Goal: Task Accomplishment & Management: Complete application form

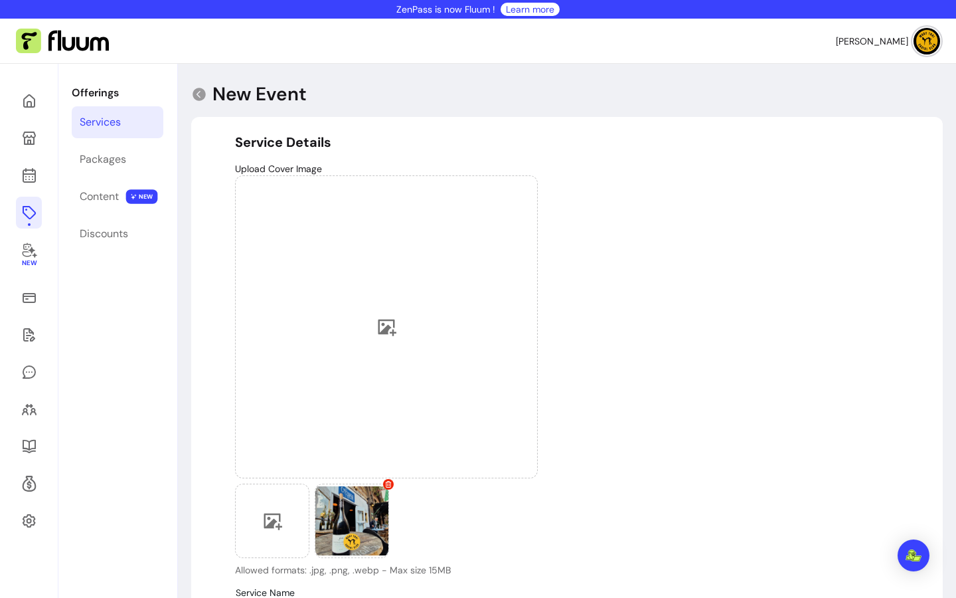
select select "***"
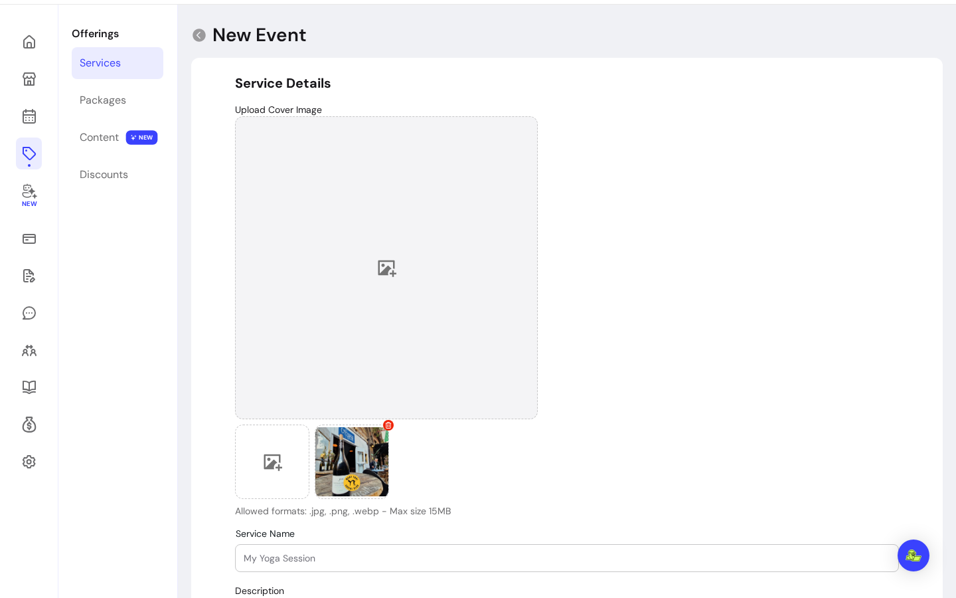
scroll to position [64, 0]
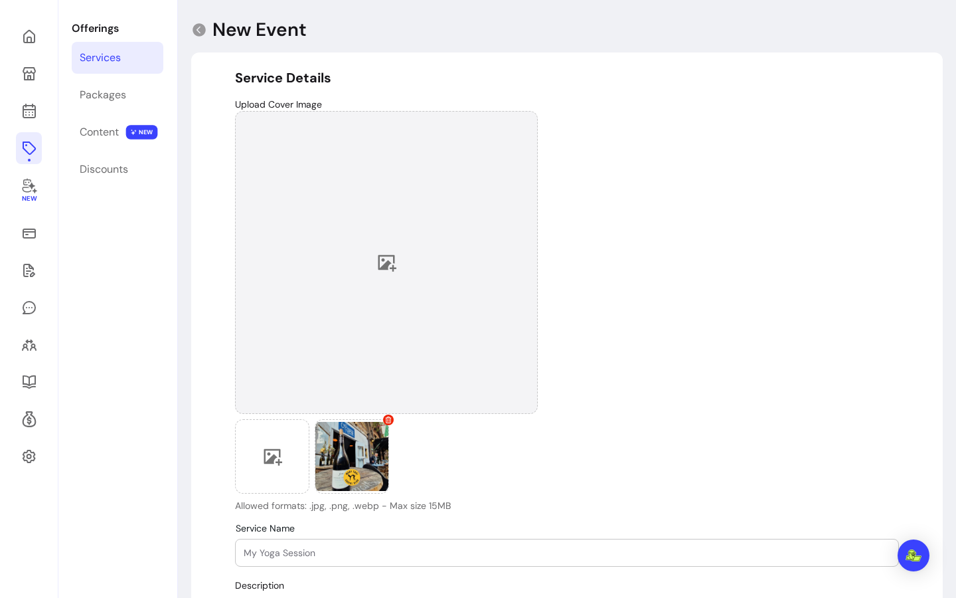
drag, startPoint x: 354, startPoint y: 410, endPoint x: 364, endPoint y: 299, distance: 111.3
click at [363, 301] on div "Allowed formats: .jpg, .png, .webp - Max size 15MB" at bounding box center [386, 311] width 303 height 401
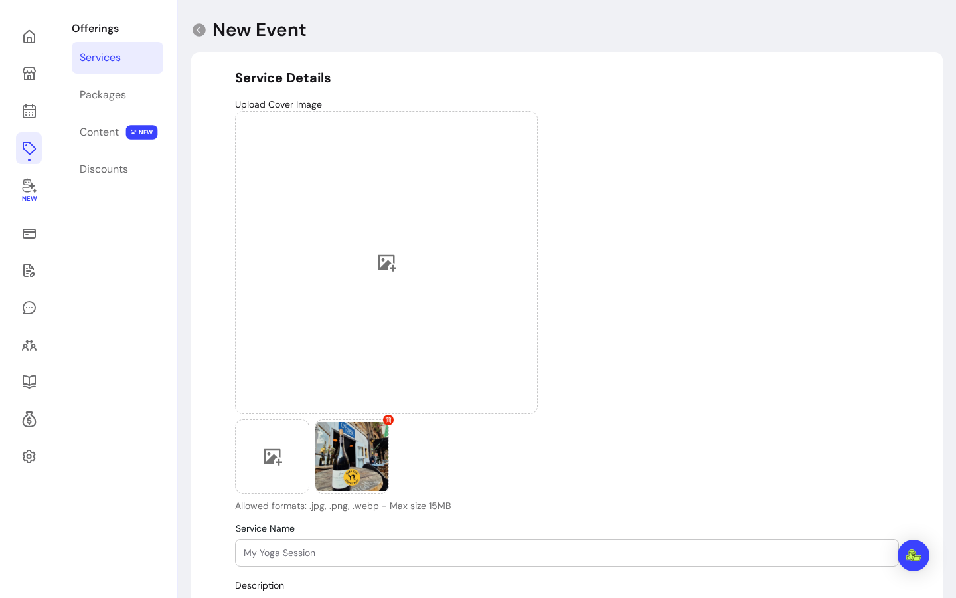
scroll to position [0, 0]
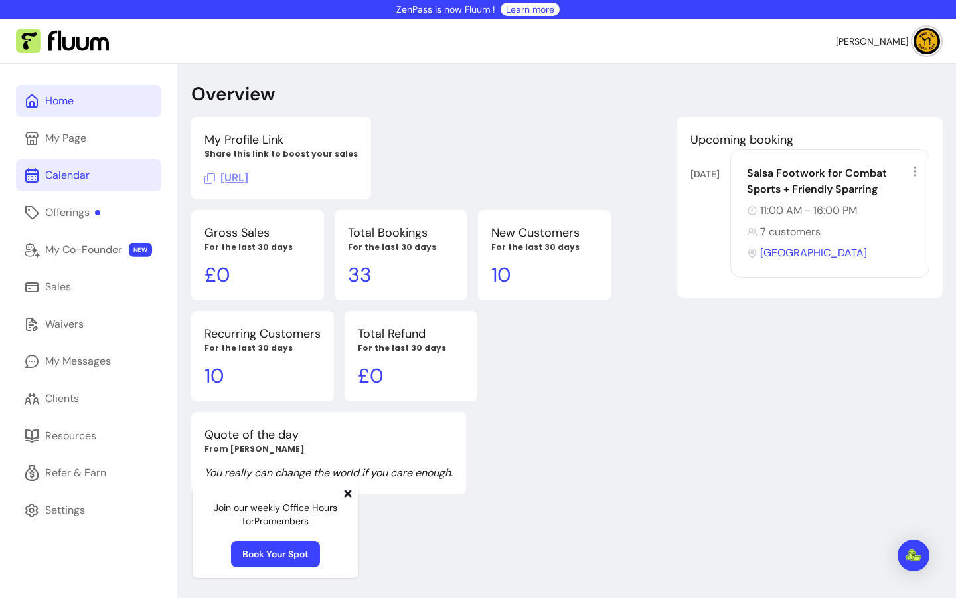
click at [66, 164] on link "Calendar" at bounding box center [88, 175] width 145 height 32
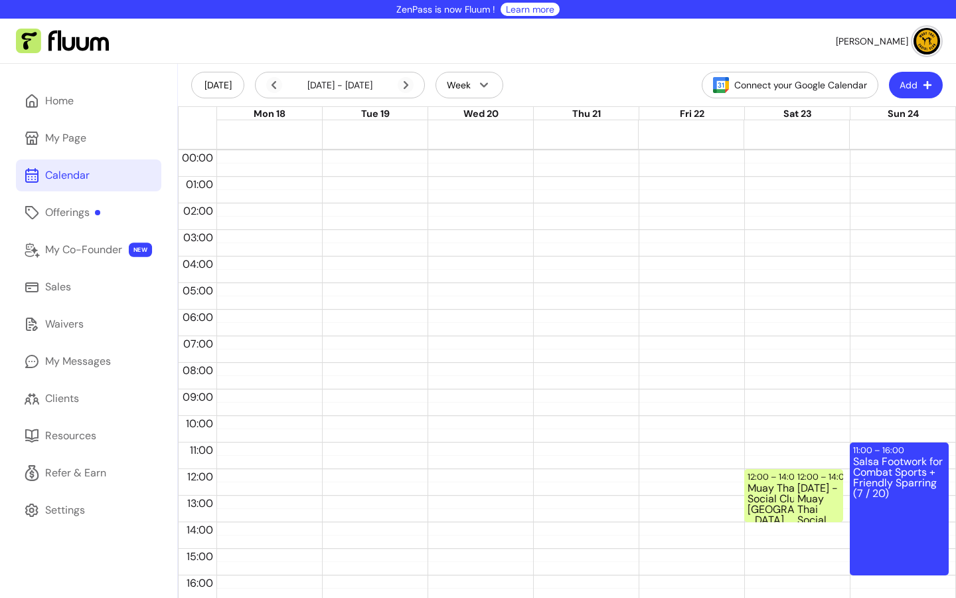
click at [901, 80] on button "Add" at bounding box center [916, 85] width 54 height 27
click at [95, 210] on div "Offerings" at bounding box center [72, 213] width 55 height 16
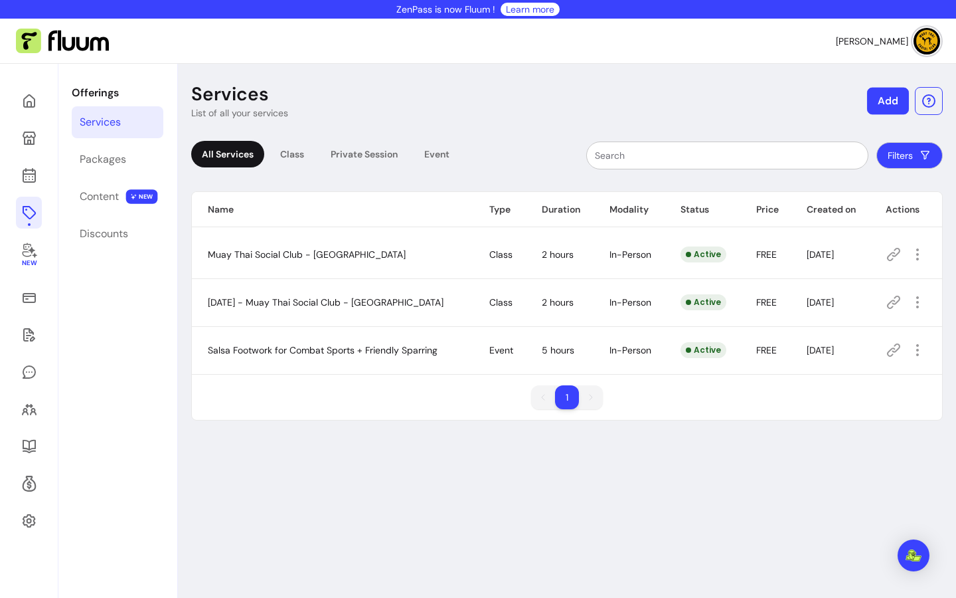
click at [878, 92] on button "Add" at bounding box center [888, 101] width 42 height 27
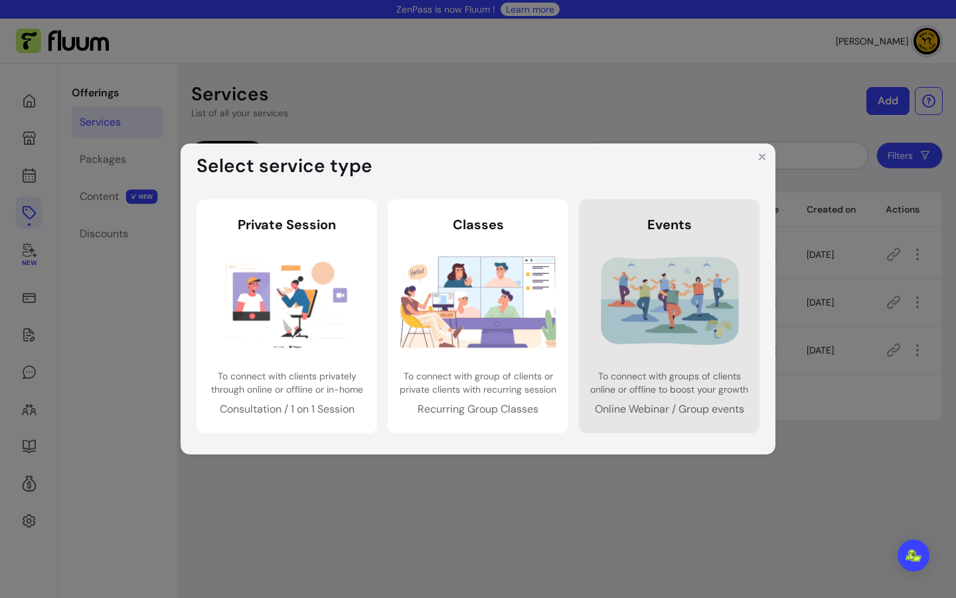
click at [665, 297] on img at bounding box center [670, 302] width 156 height 104
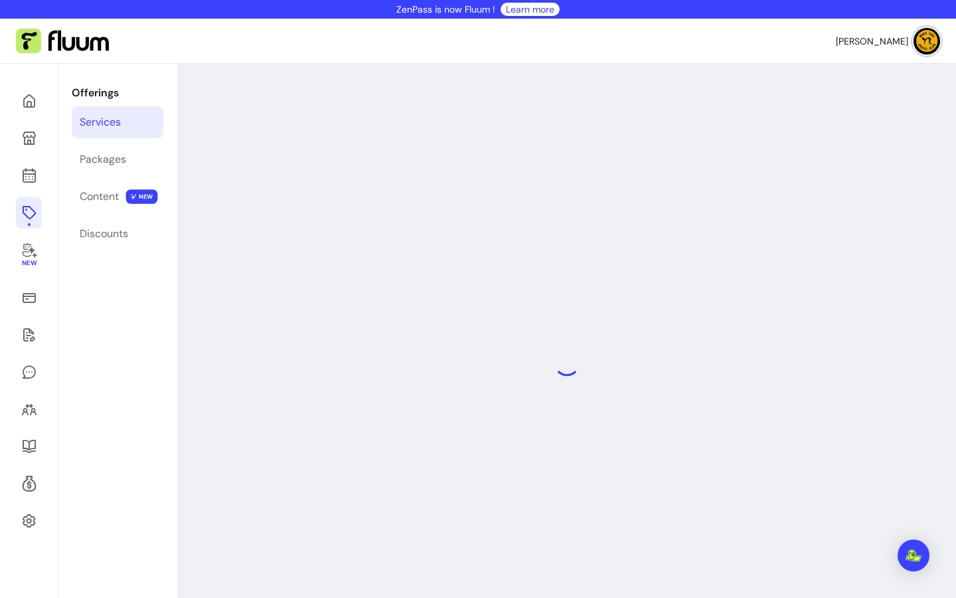
select select "***"
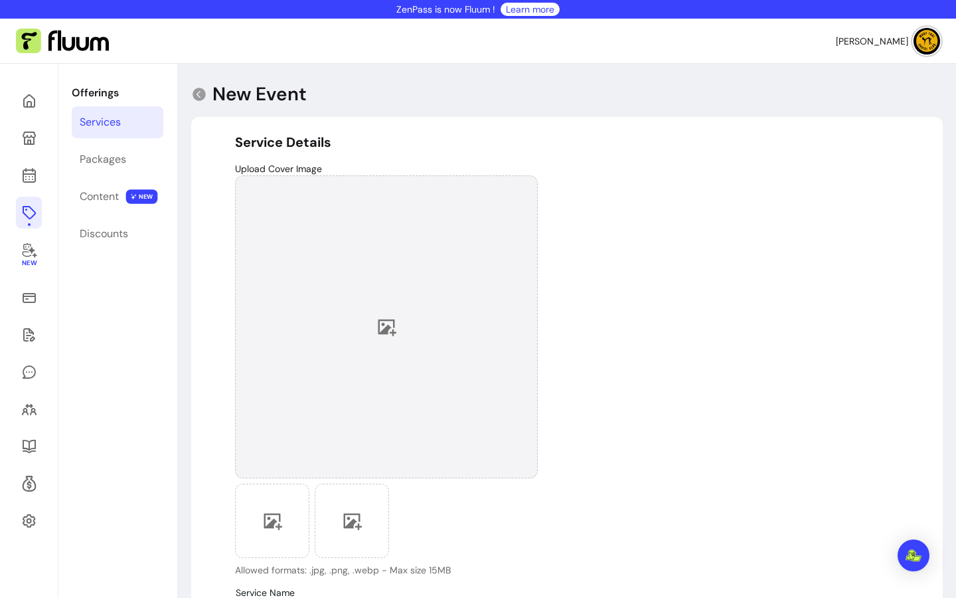
click at [394, 339] on div at bounding box center [386, 326] width 303 height 303
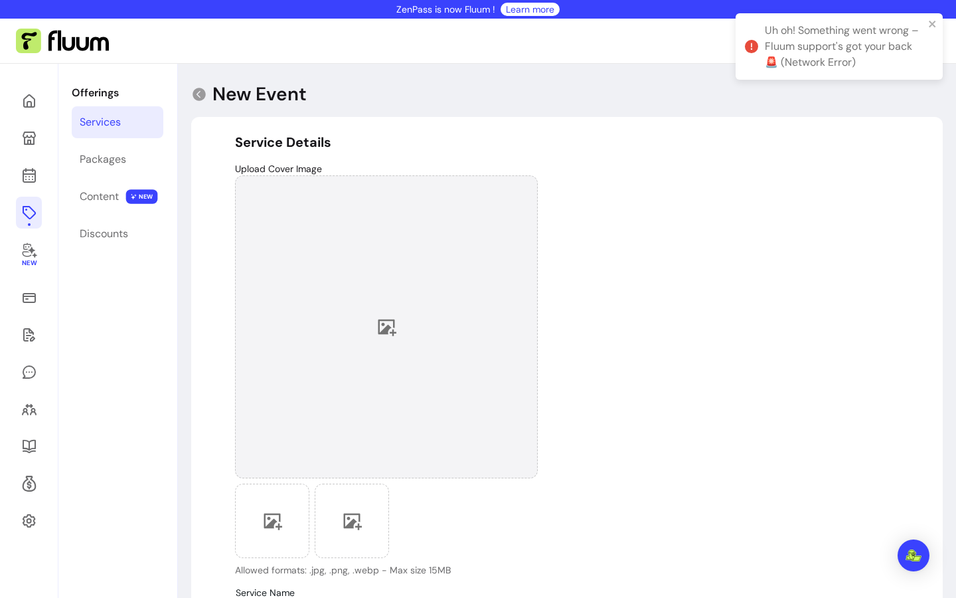
click at [388, 323] on icon at bounding box center [386, 327] width 20 height 20
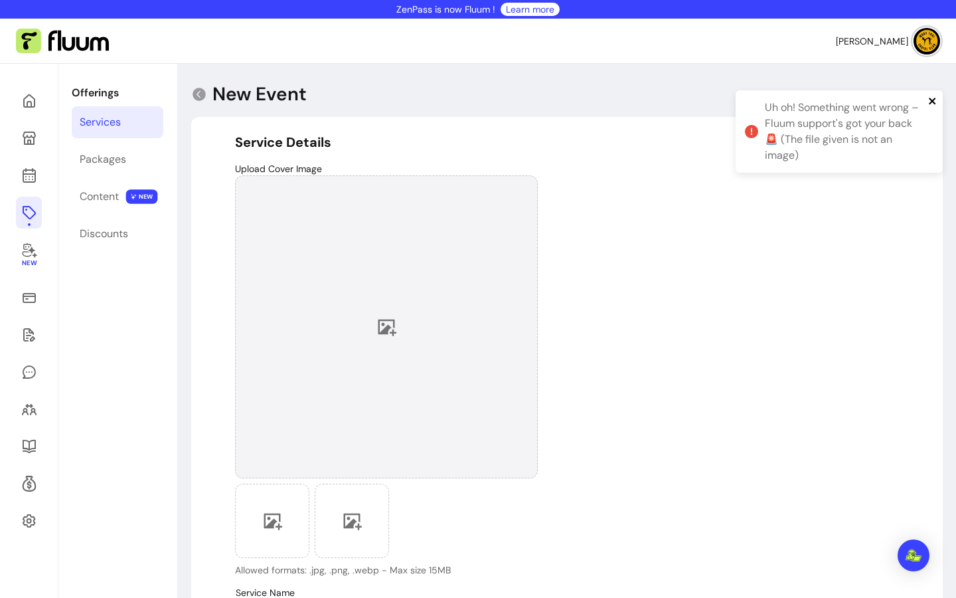
click at [934, 102] on icon "close" at bounding box center [932, 101] width 9 height 11
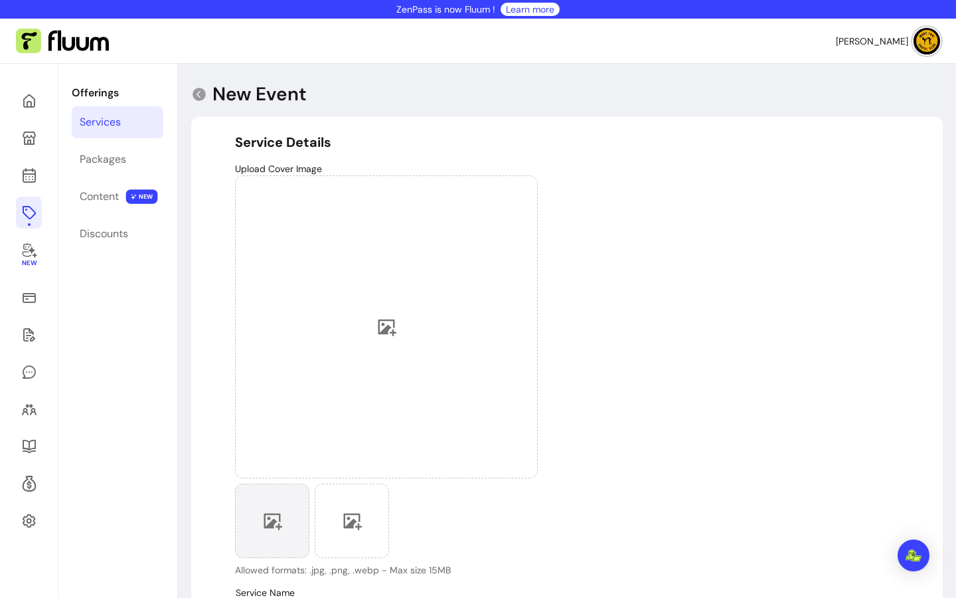
click at [257, 501] on div at bounding box center [272, 520] width 74 height 74
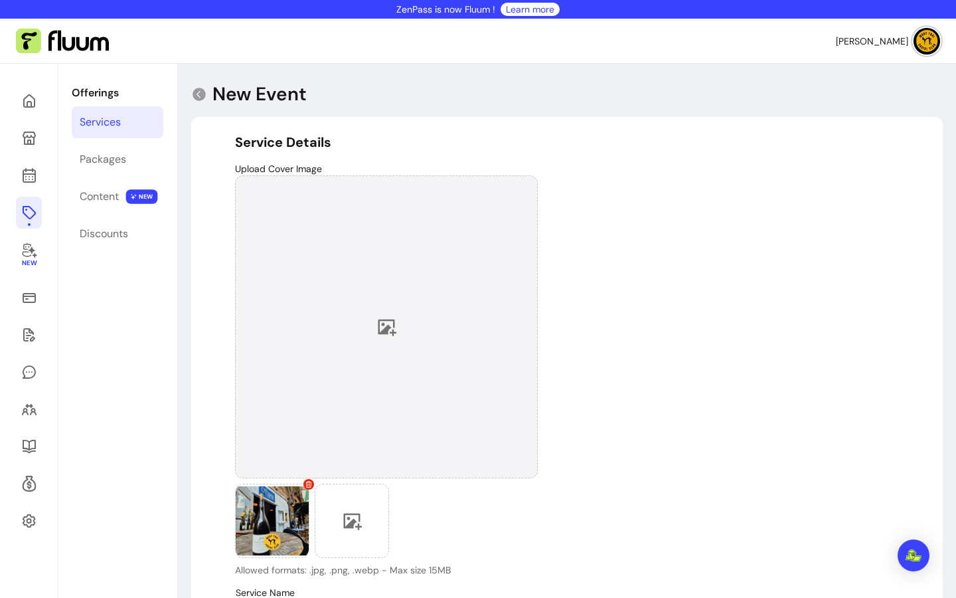
click at [369, 329] on div at bounding box center [386, 326] width 303 height 303
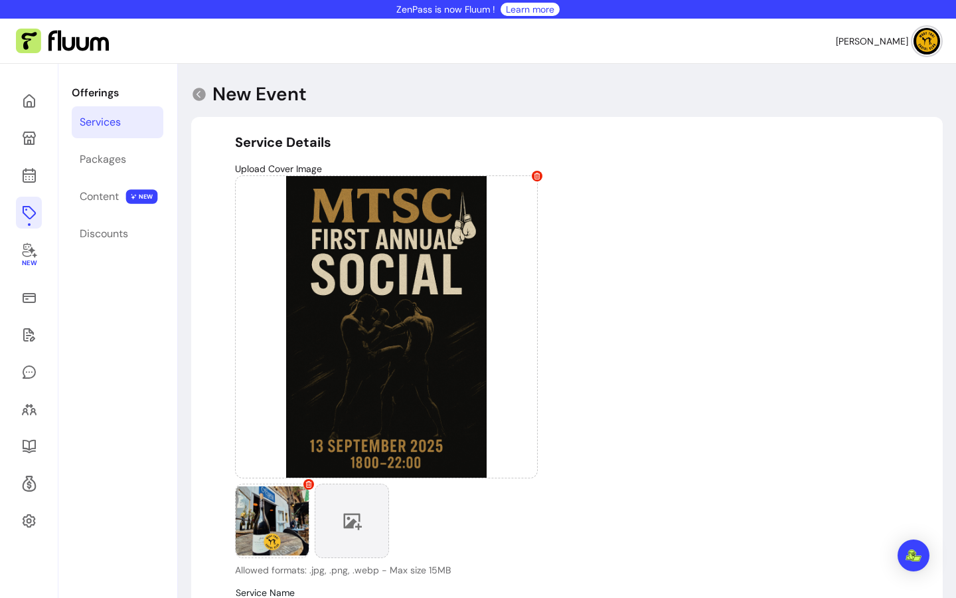
click at [345, 508] on div at bounding box center [352, 520] width 74 height 74
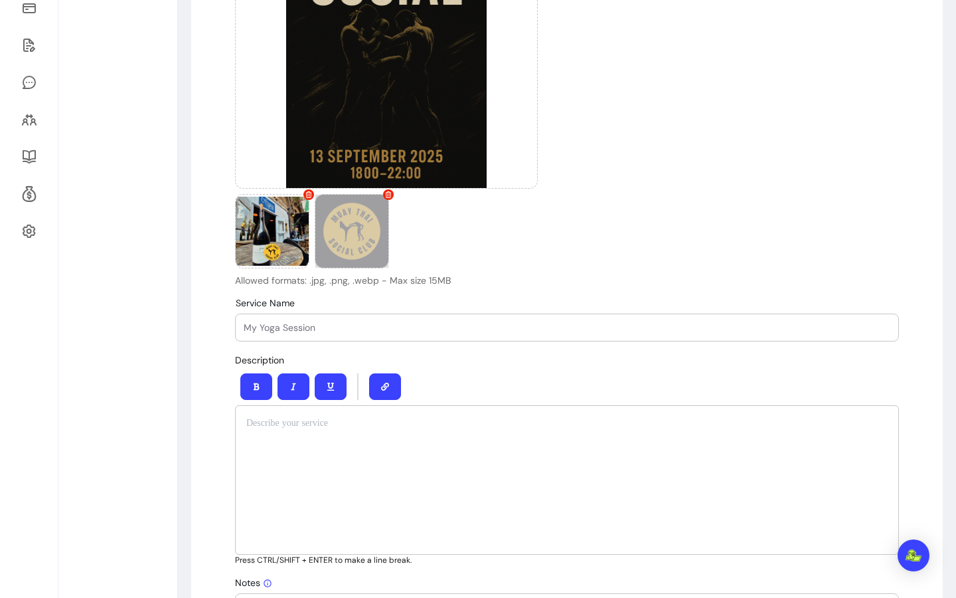
scroll to position [232, 0]
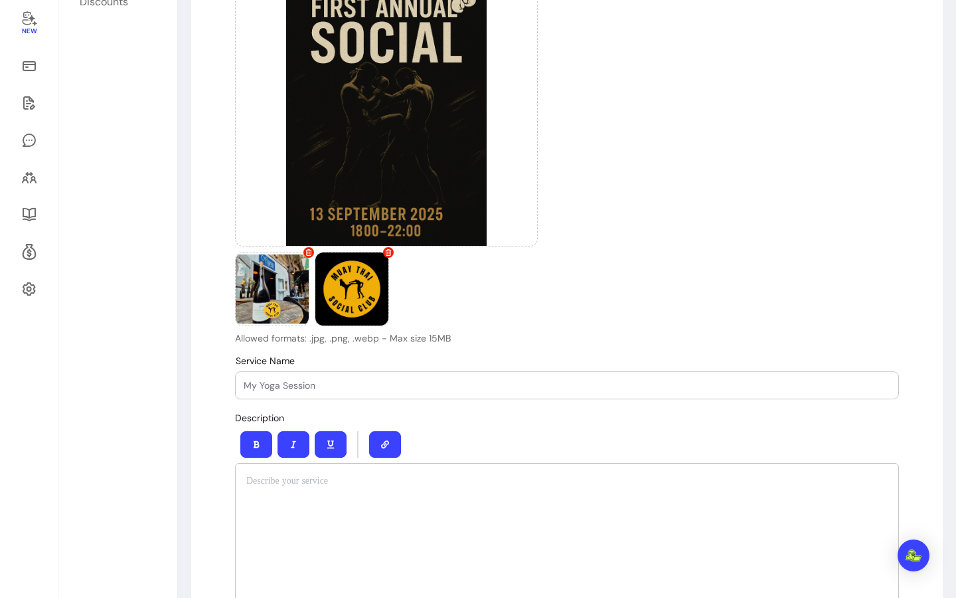
click at [372, 378] on input "Service Name" at bounding box center [567, 384] width 647 height 13
paste input "MTSC First Annual Social"
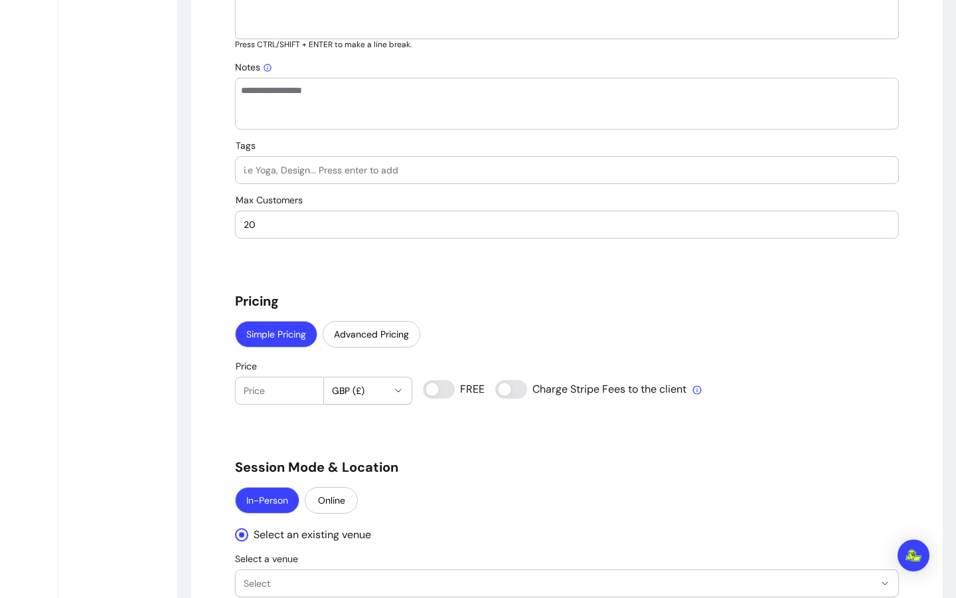
scroll to position [805, 0]
type input "MTSC First Annual Social"
click at [323, 216] on div "20" at bounding box center [567, 223] width 647 height 27
click at [882, 230] on div "20" at bounding box center [567, 223] width 647 height 27
click at [881, 222] on input "21" at bounding box center [567, 223] width 647 height 13
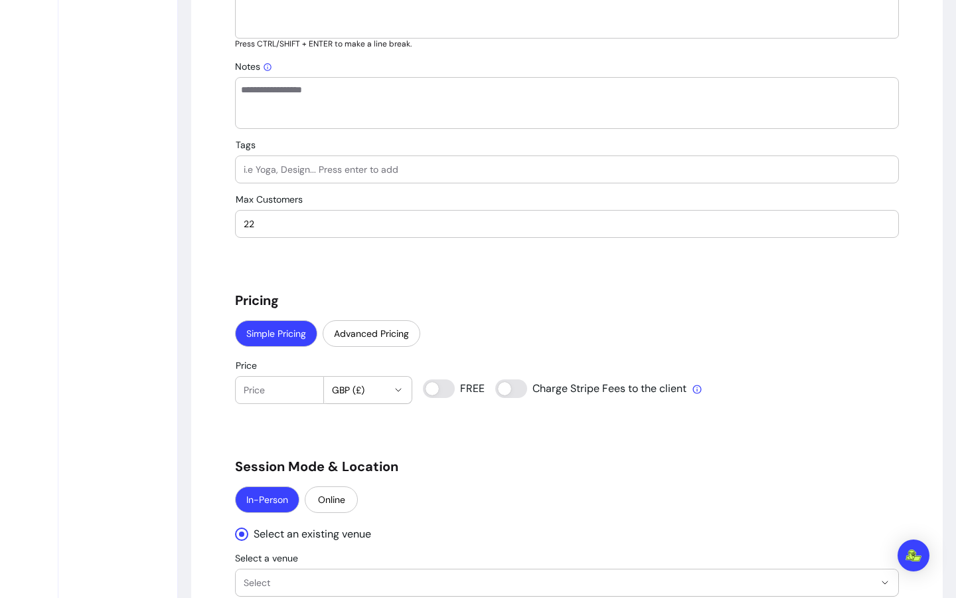
click at [880, 222] on input "22" at bounding box center [567, 223] width 647 height 13
click at [880, 222] on input "23" at bounding box center [567, 223] width 647 height 13
click at [880, 222] on input "24" at bounding box center [567, 223] width 647 height 13
click at [880, 222] on input "25" at bounding box center [567, 223] width 647 height 13
click at [880, 222] on input "26" at bounding box center [567, 223] width 647 height 13
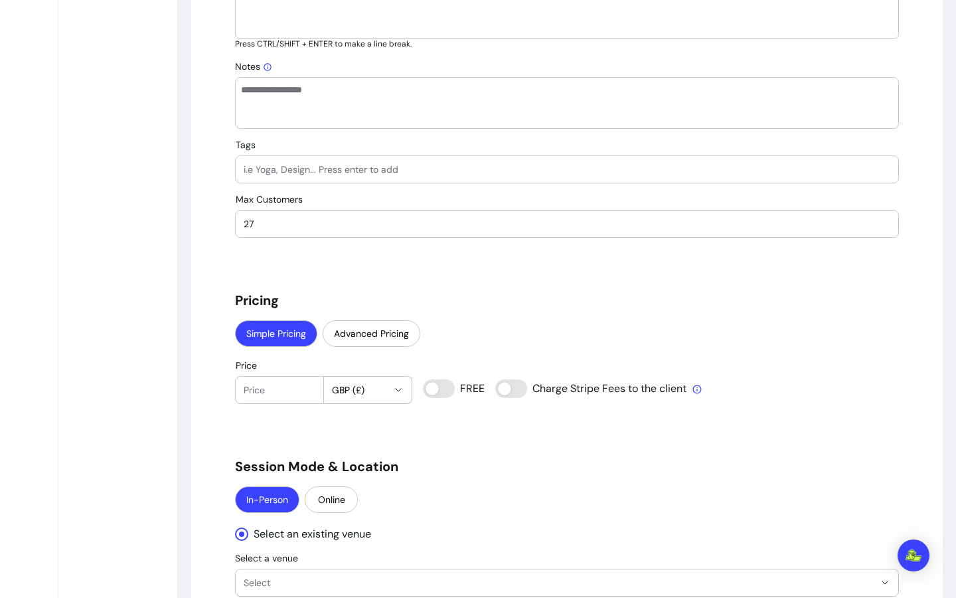
click at [880, 222] on input "27" at bounding box center [567, 223] width 647 height 13
click at [880, 222] on input "28" at bounding box center [567, 223] width 647 height 13
click at [880, 222] on input "29" at bounding box center [567, 223] width 647 height 13
click at [880, 222] on input "30" at bounding box center [567, 223] width 647 height 13
click at [880, 222] on input "31" at bounding box center [567, 223] width 647 height 13
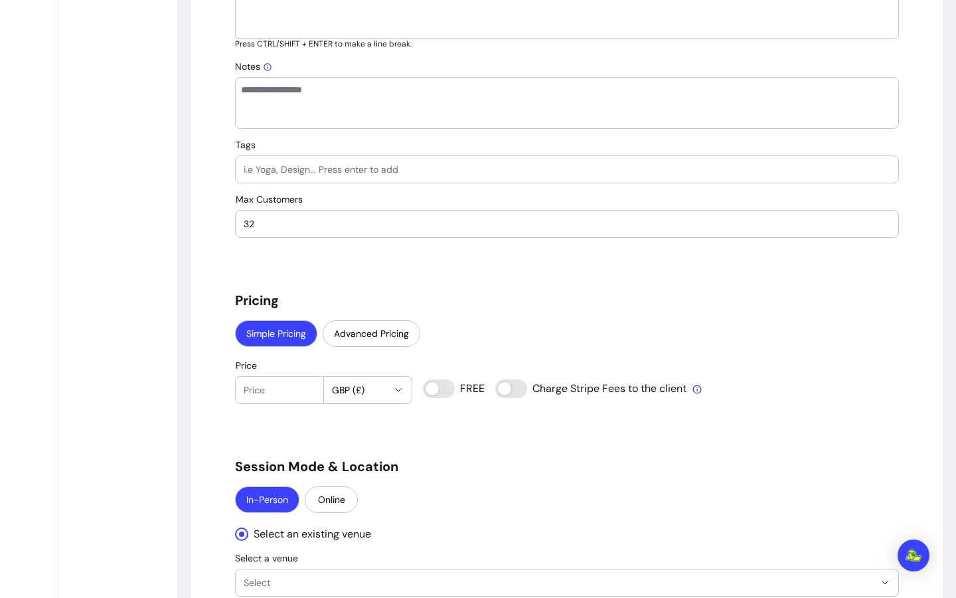
click at [880, 222] on input "32" at bounding box center [567, 223] width 647 height 13
click at [880, 222] on input "33" at bounding box center [567, 223] width 647 height 13
click at [880, 222] on input "34" at bounding box center [567, 223] width 647 height 13
click at [880, 222] on input "35" at bounding box center [567, 223] width 647 height 13
click at [880, 222] on input "36" at bounding box center [567, 223] width 647 height 13
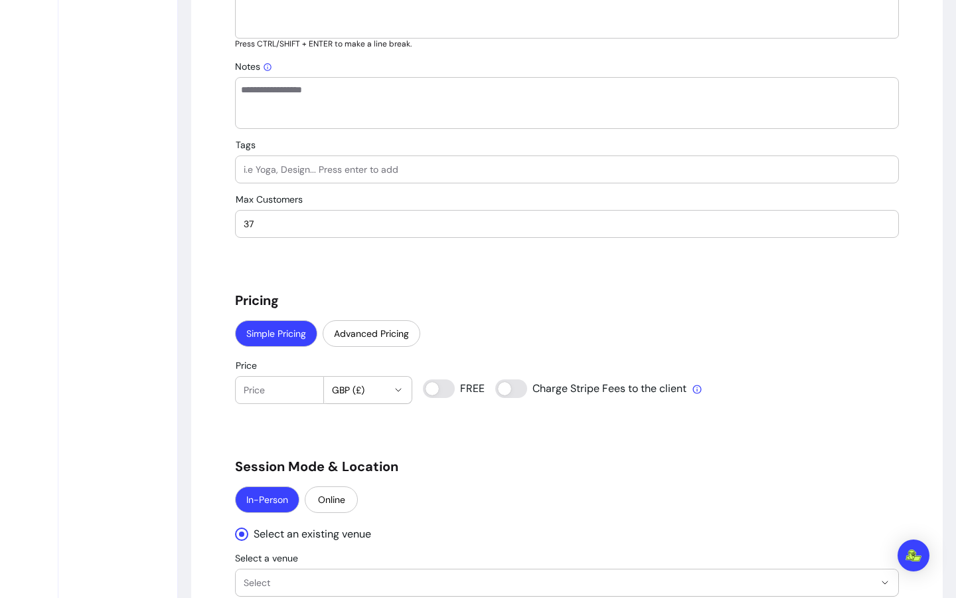
click at [880, 222] on input "37" at bounding box center [567, 223] width 647 height 13
click at [880, 222] on input "38" at bounding box center [567, 223] width 647 height 13
click at [880, 222] on input "39" at bounding box center [567, 223] width 647 height 13
click at [880, 222] on input "40" at bounding box center [567, 223] width 647 height 13
click at [880, 222] on input "41" at bounding box center [567, 223] width 647 height 13
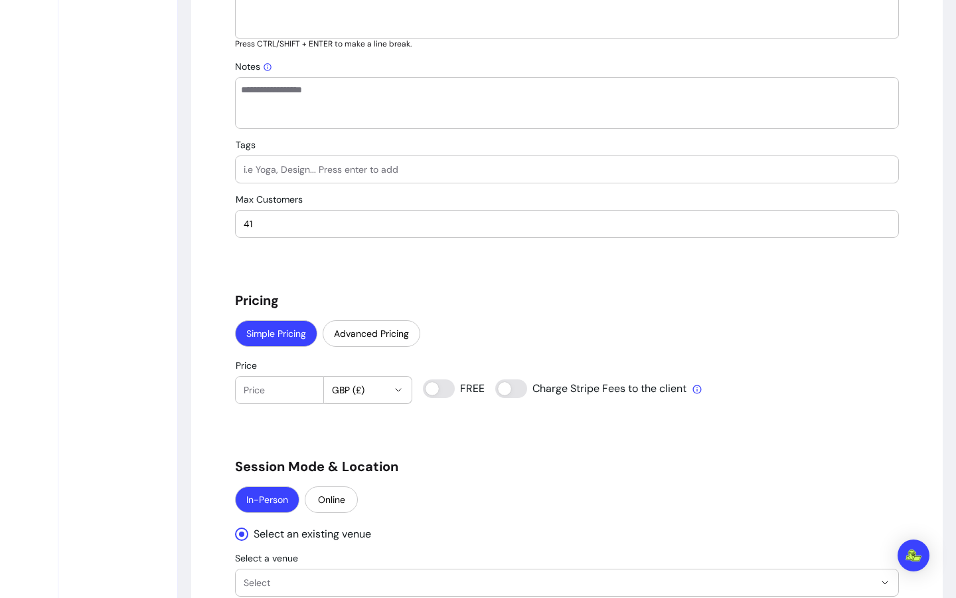
click at [880, 232] on div "41" at bounding box center [567, 223] width 647 height 27
type input "40"
click at [880, 230] on input "40" at bounding box center [567, 223] width 647 height 13
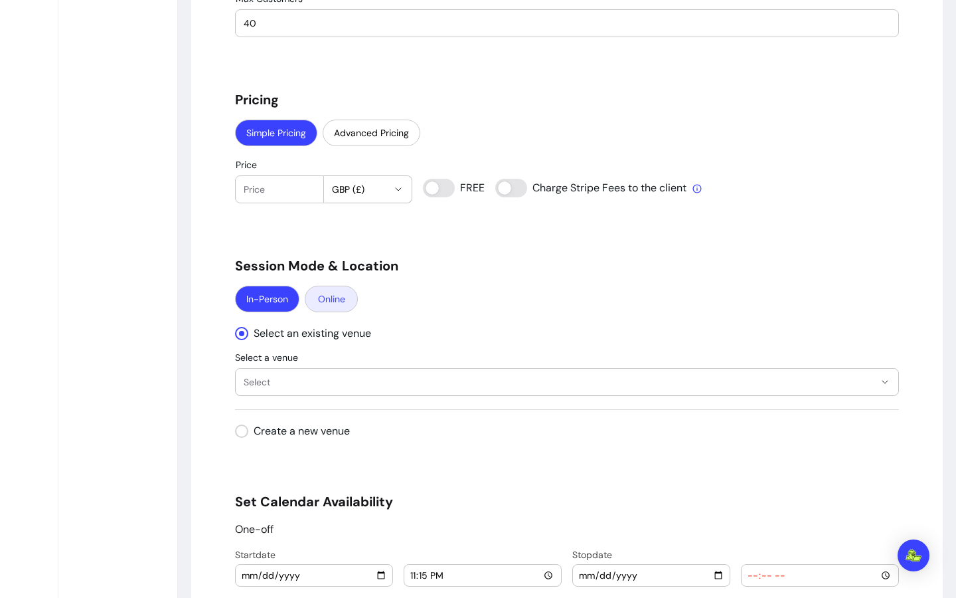
scroll to position [1011, 0]
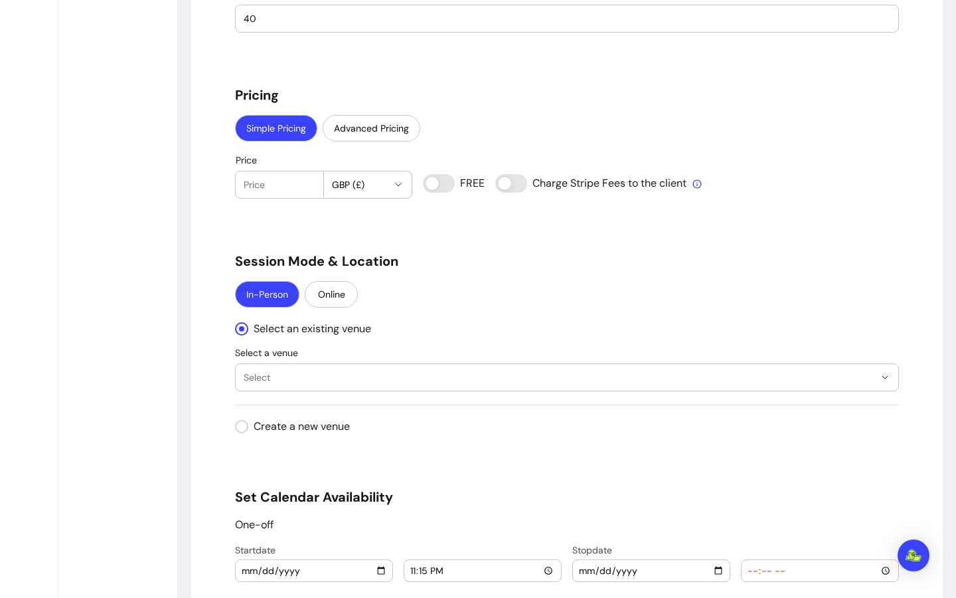
click at [325, 373] on span "Select" at bounding box center [559, 377] width 631 height 13
click at [411, 373] on span "Select" at bounding box center [559, 377] width 631 height 13
click at [409, 371] on span "Select" at bounding box center [559, 377] width 631 height 13
click at [187, 416] on div "**********" at bounding box center [567, 126] width 778 height 2147
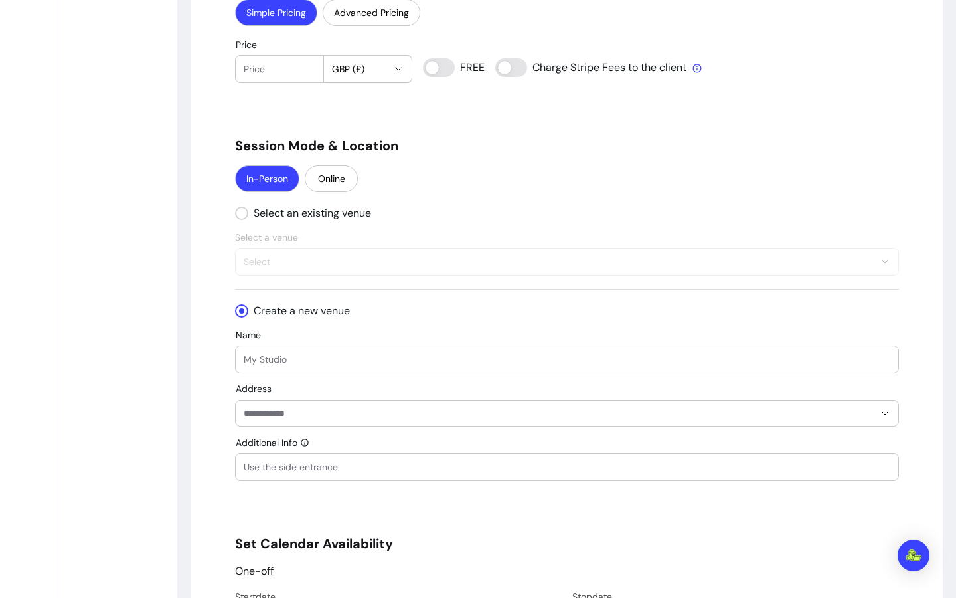
scroll to position [1250, 0]
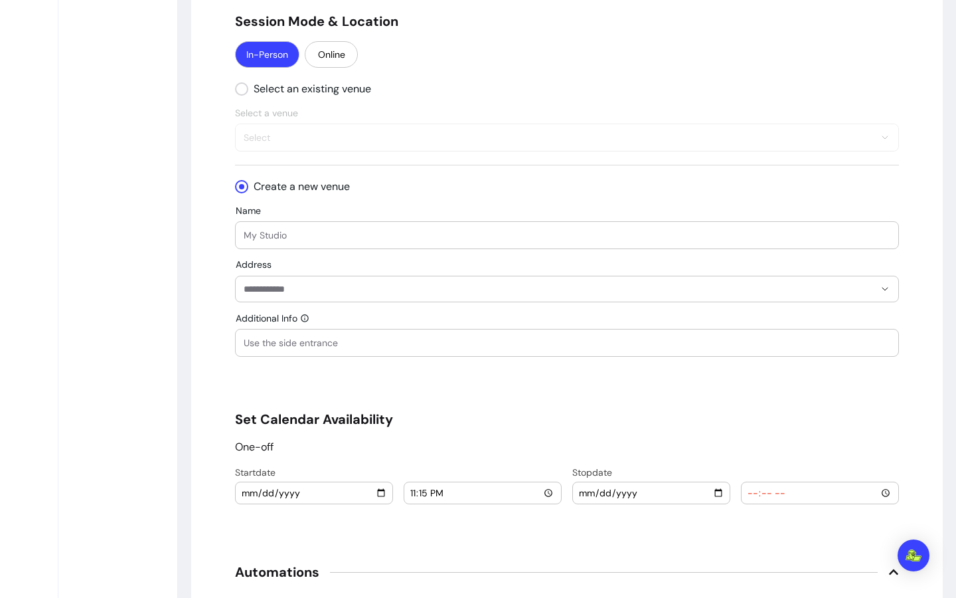
click at [358, 235] on input "Name" at bounding box center [567, 234] width 647 height 13
type input "Chez Rapha"
click at [372, 274] on div "Address" at bounding box center [567, 281] width 664 height 42
click at [384, 293] on input "Address" at bounding box center [559, 288] width 631 height 13
click at [339, 288] on input "Address" at bounding box center [559, 288] width 631 height 13
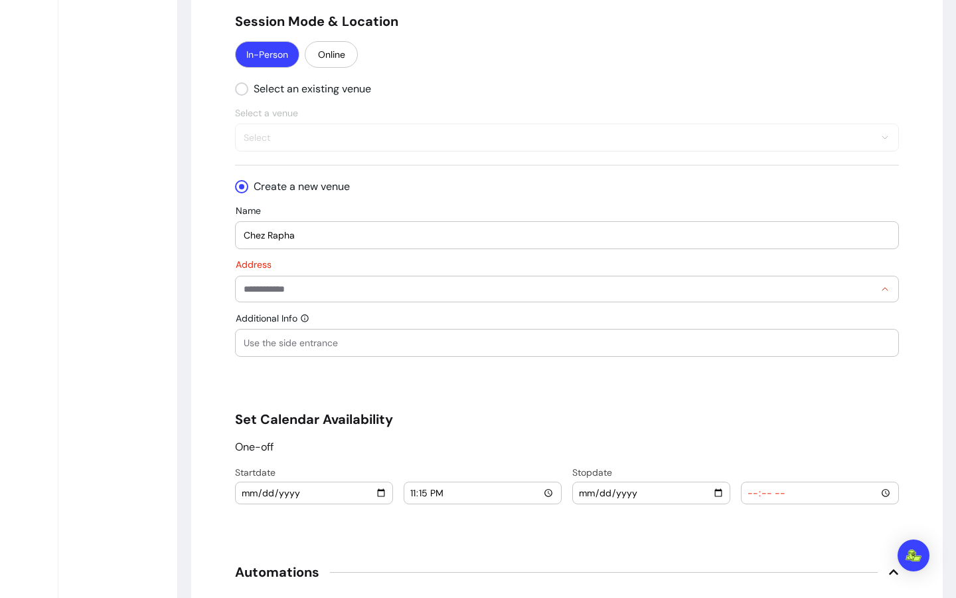
paste input "**********"
click at [376, 346] on input "Additional Info" at bounding box center [567, 342] width 647 height 13
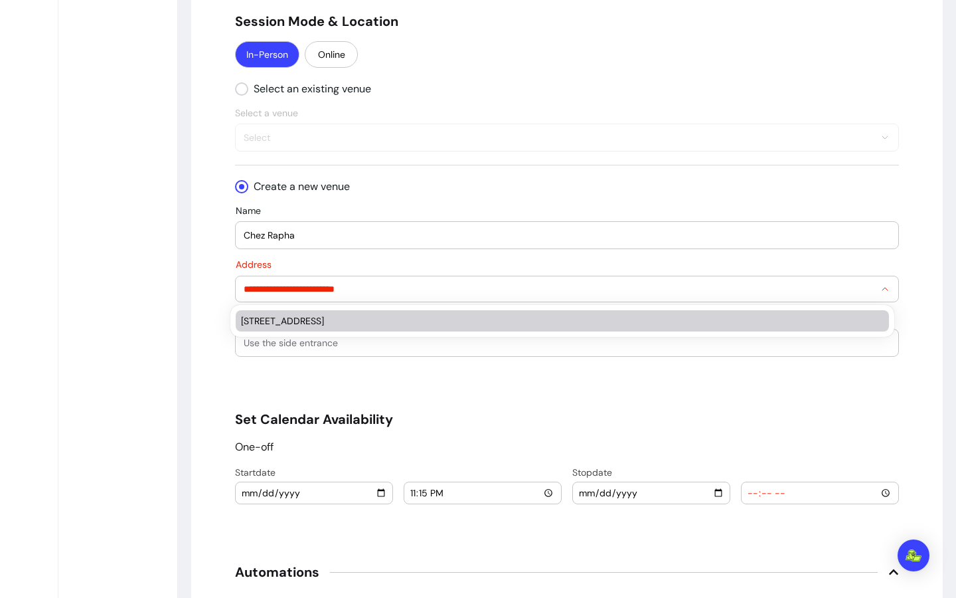
click at [376, 286] on input "**********" at bounding box center [559, 288] width 631 height 13
click at [361, 317] on div "48 Ropewalk, London SE1 3NY, UK" at bounding box center [555, 320] width 629 height 13
type input "**********"
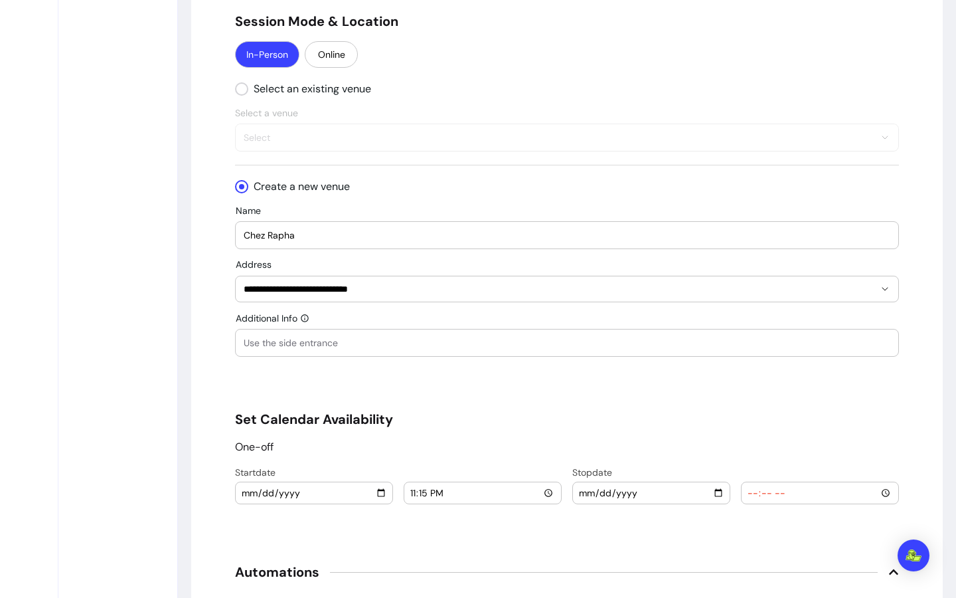
click at [376, 345] on input "Additional Info" at bounding box center [567, 342] width 647 height 13
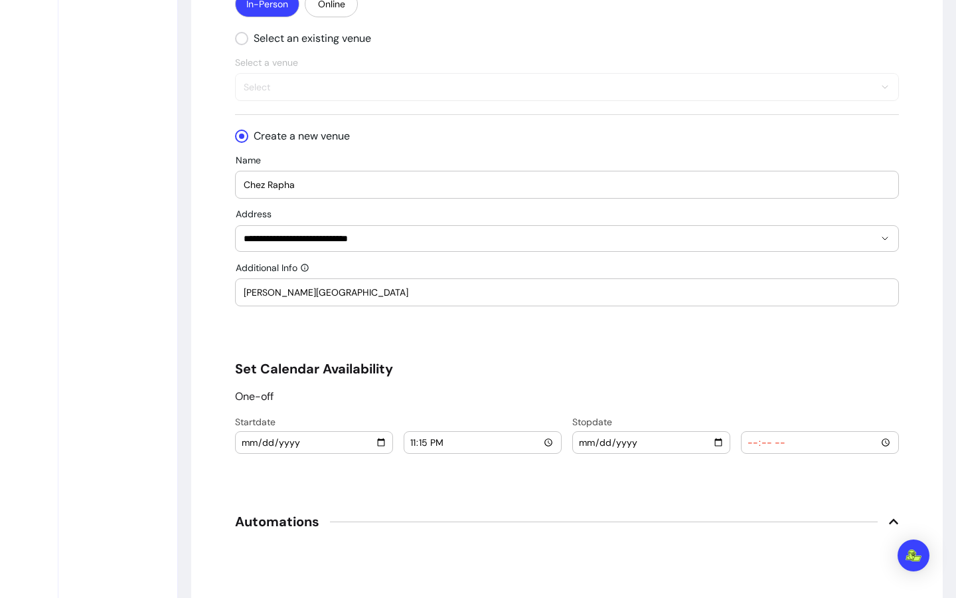
scroll to position [1483, 0]
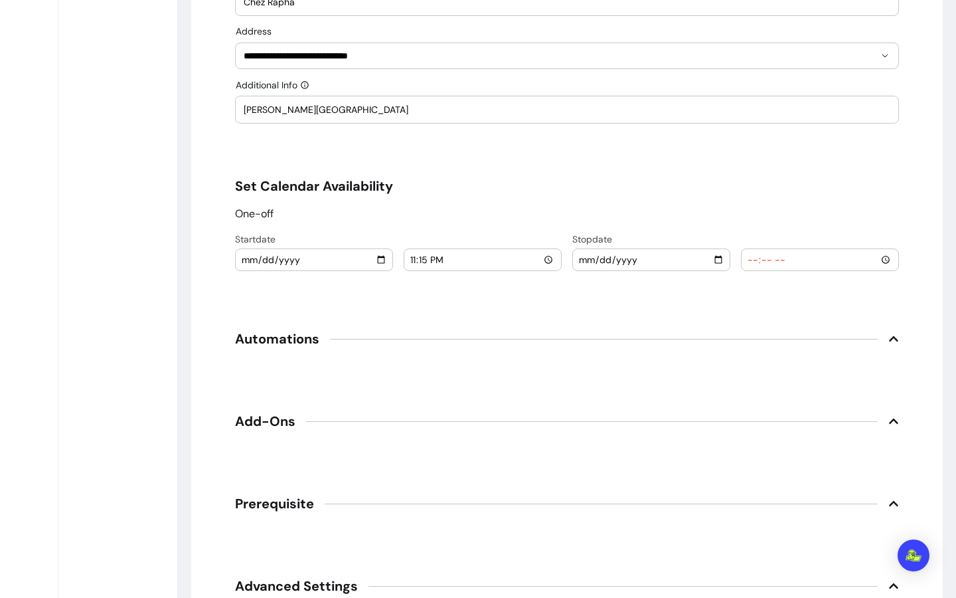
type input "Maltby Street Market"
click at [499, 261] on input "23:15" at bounding box center [483, 259] width 146 height 15
click at [376, 258] on input "2025-08-23" at bounding box center [314, 259] width 146 height 15
type input "2025-09-13"
drag, startPoint x: 521, startPoint y: 262, endPoint x: 465, endPoint y: 268, distance: 56.8
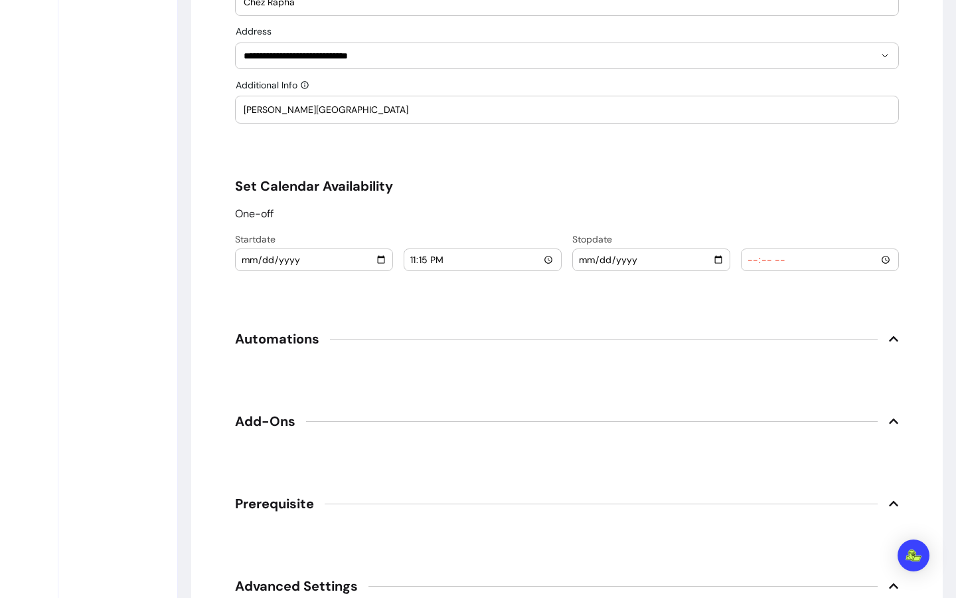
click at [521, 262] on input "23:15" at bounding box center [483, 259] width 146 height 15
type input "18:00"
click at [714, 261] on input "date" at bounding box center [651, 259] width 146 height 15
type input "2025-09-13"
click at [767, 260] on input "time" at bounding box center [820, 259] width 146 height 15
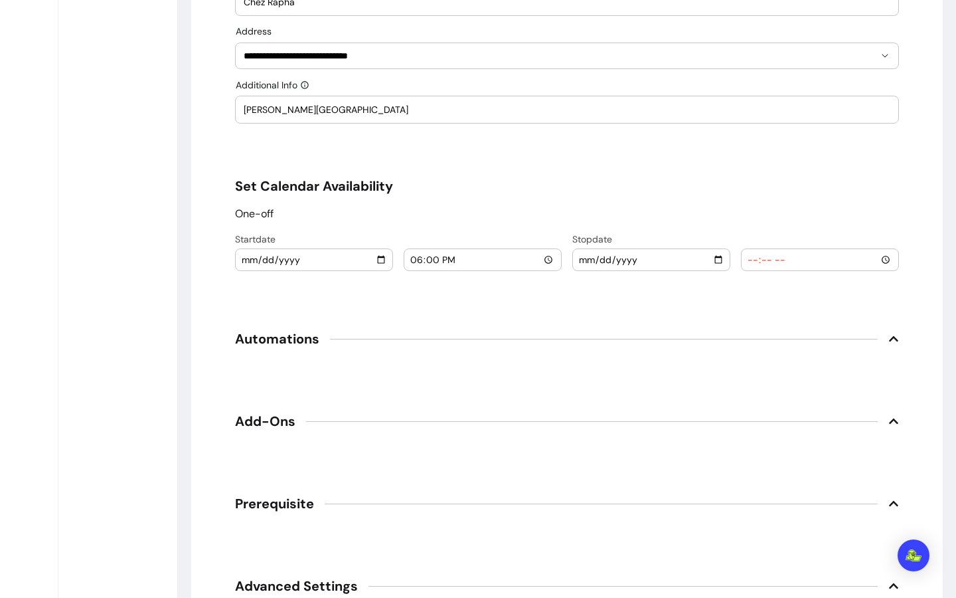
click at [879, 262] on input "time" at bounding box center [820, 259] width 146 height 15
type input "22:00"
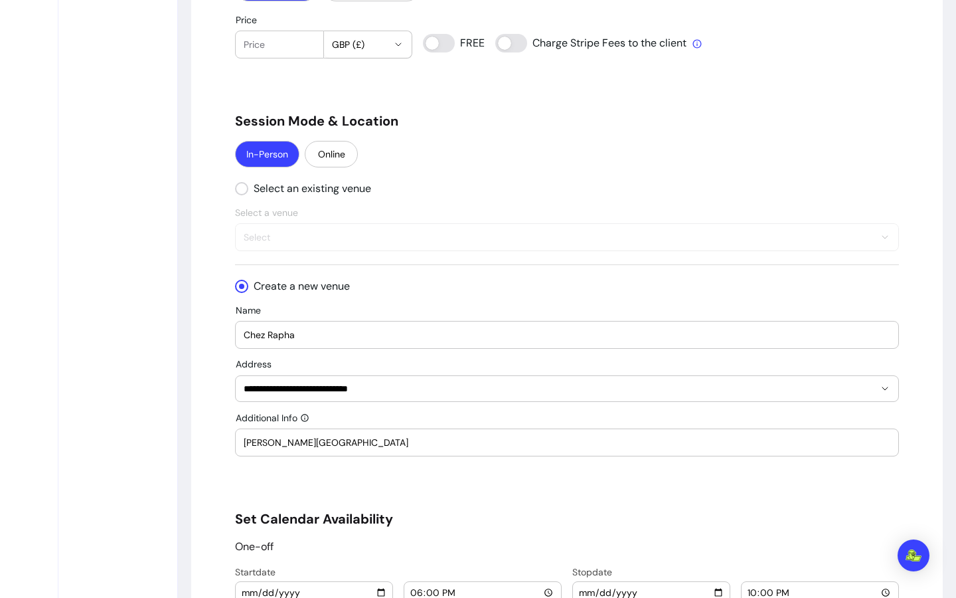
scroll to position [976, 0]
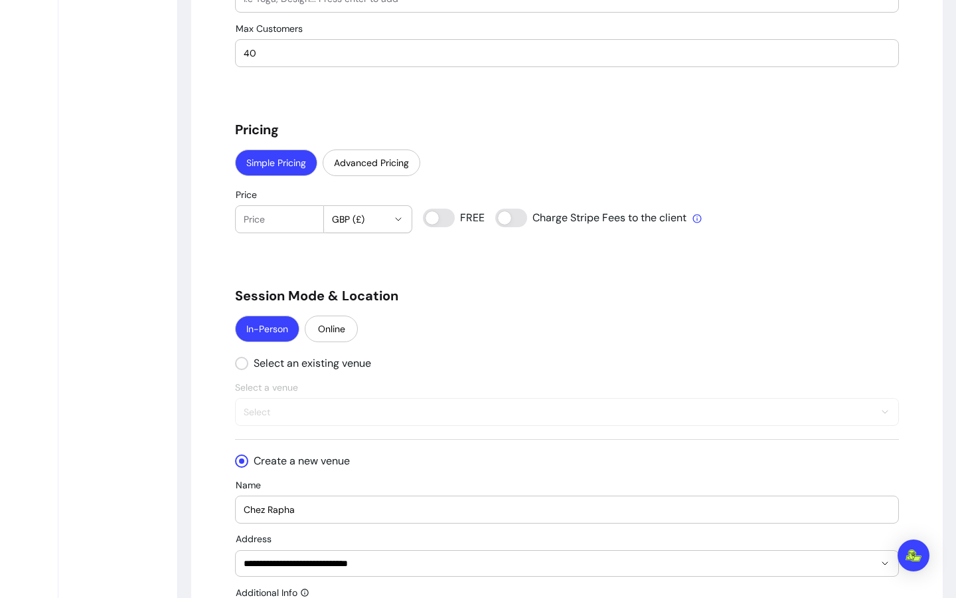
type input "0"
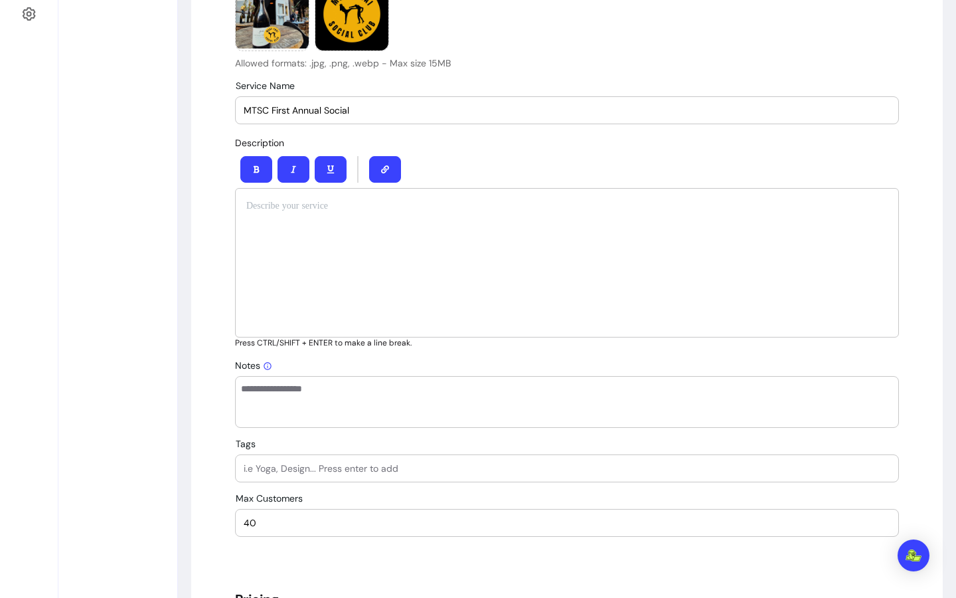
scroll to position [497, 0]
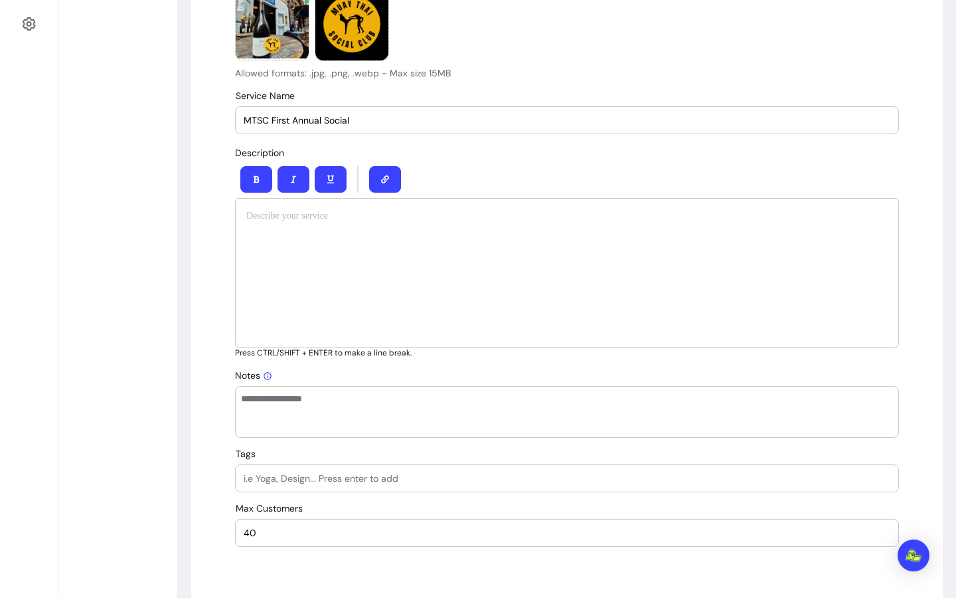
click at [310, 209] on p at bounding box center [566, 215] width 641 height 13
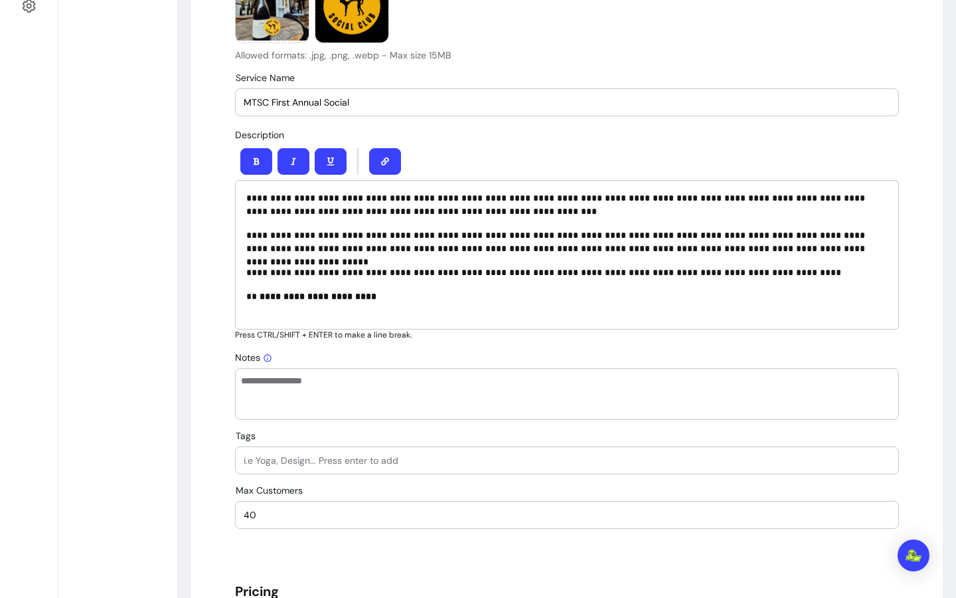
scroll to position [524, 0]
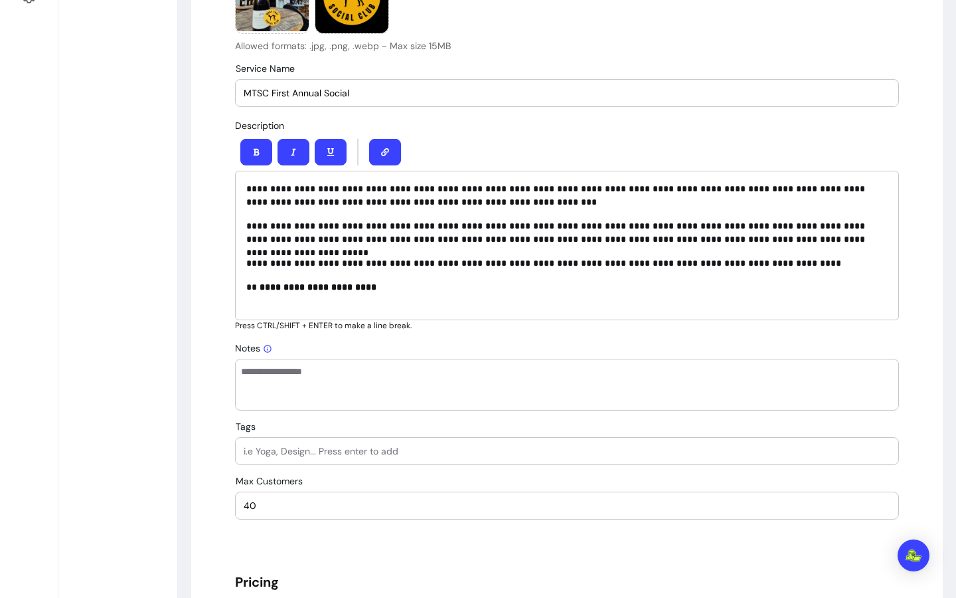
click at [539, 191] on p "**********" at bounding box center [566, 195] width 641 height 27
click at [526, 225] on p "**********" at bounding box center [566, 232] width 641 height 27
drag, startPoint x: 783, startPoint y: 226, endPoint x: 799, endPoint y: 226, distance: 15.9
click at [799, 226] on p "**********" at bounding box center [566, 232] width 641 height 27
click at [260, 155] on button "button" at bounding box center [256, 152] width 32 height 27
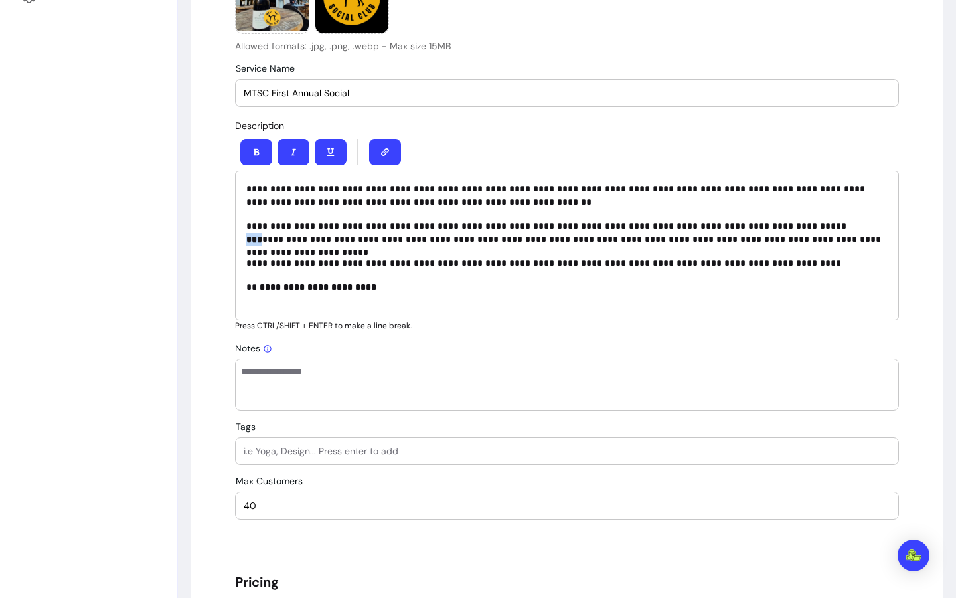
click at [331, 158] on button "button" at bounding box center [331, 152] width 32 height 27
click at [836, 289] on p "**********" at bounding box center [566, 286] width 641 height 13
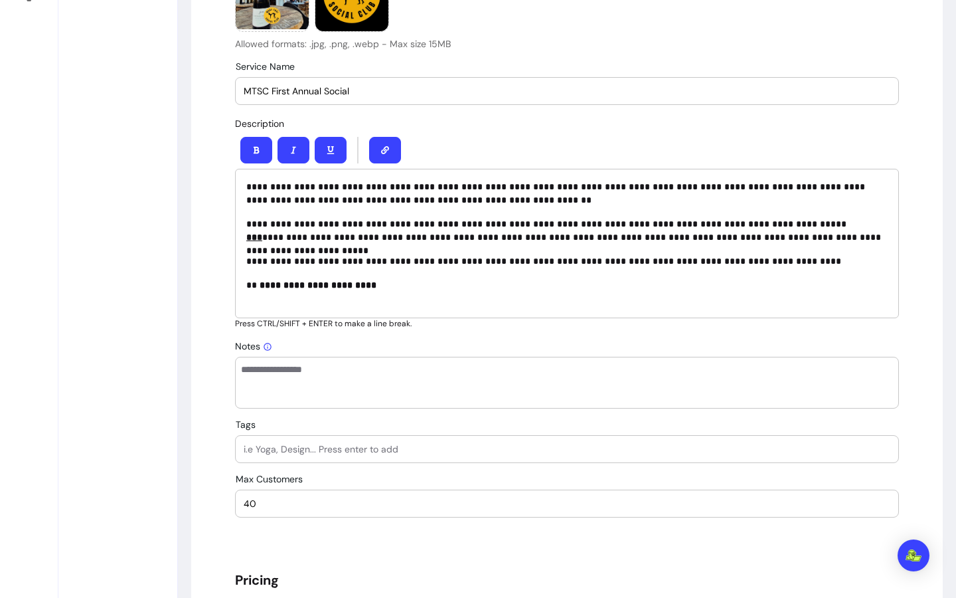
scroll to position [529, 0]
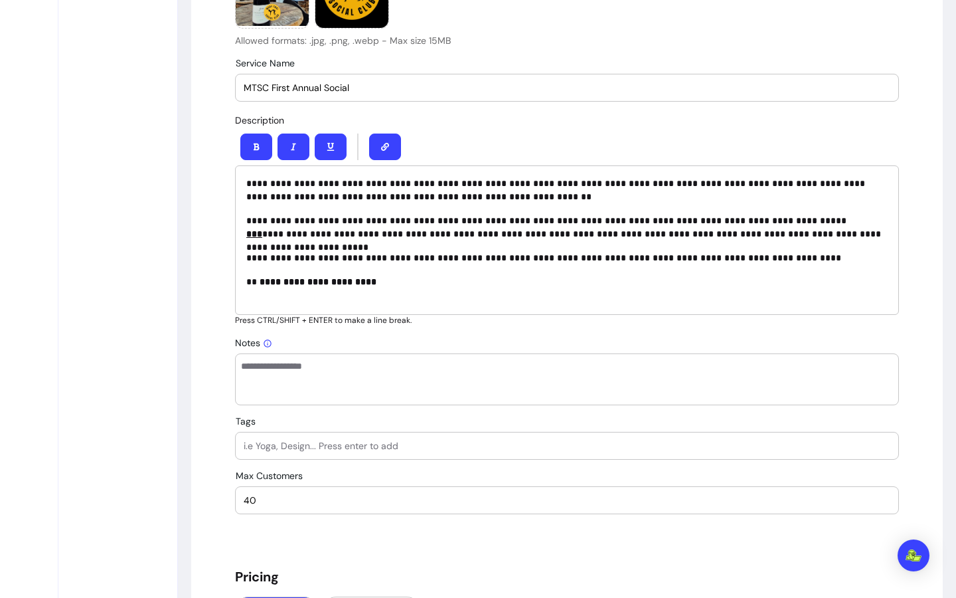
click at [348, 441] on input "Tags" at bounding box center [567, 445] width 647 height 13
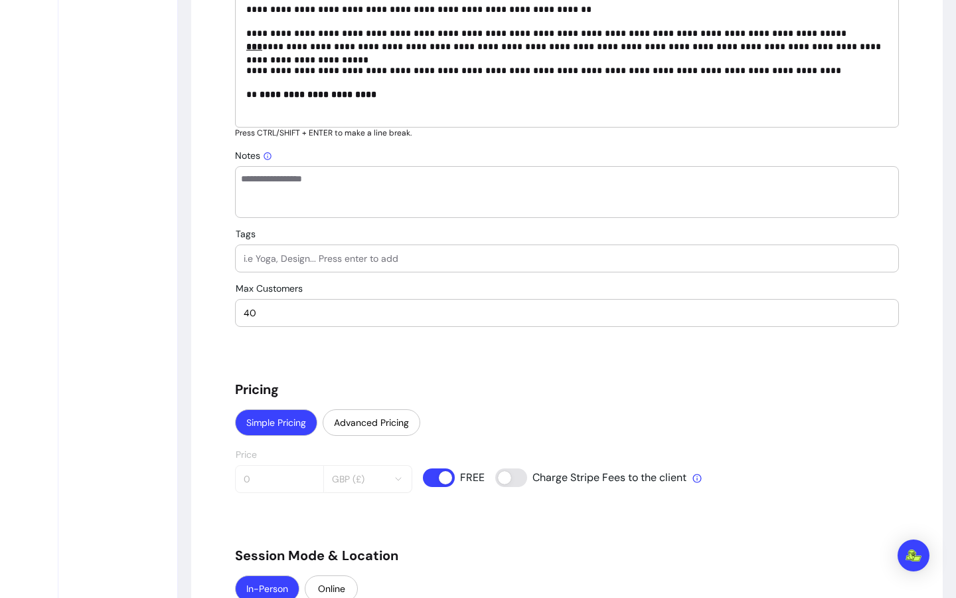
scroll to position [805, 0]
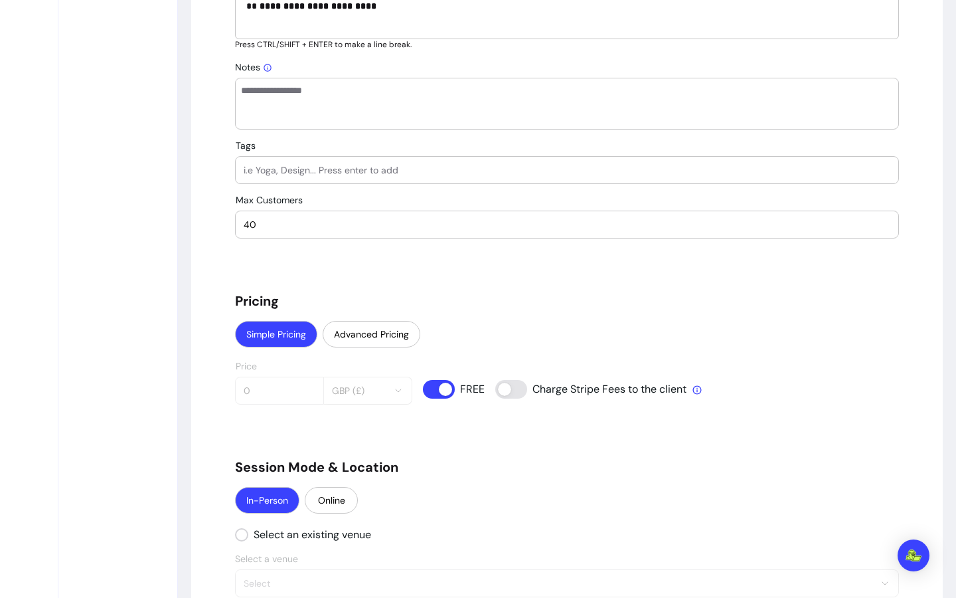
type input "s"
type input "e"
click at [535, 198] on div "Max Customers 40" at bounding box center [567, 217] width 664 height 44
click at [327, 169] on input "social" at bounding box center [567, 169] width 647 height 13
click at [312, 111] on textarea "Notes" at bounding box center [567, 104] width 652 height 40
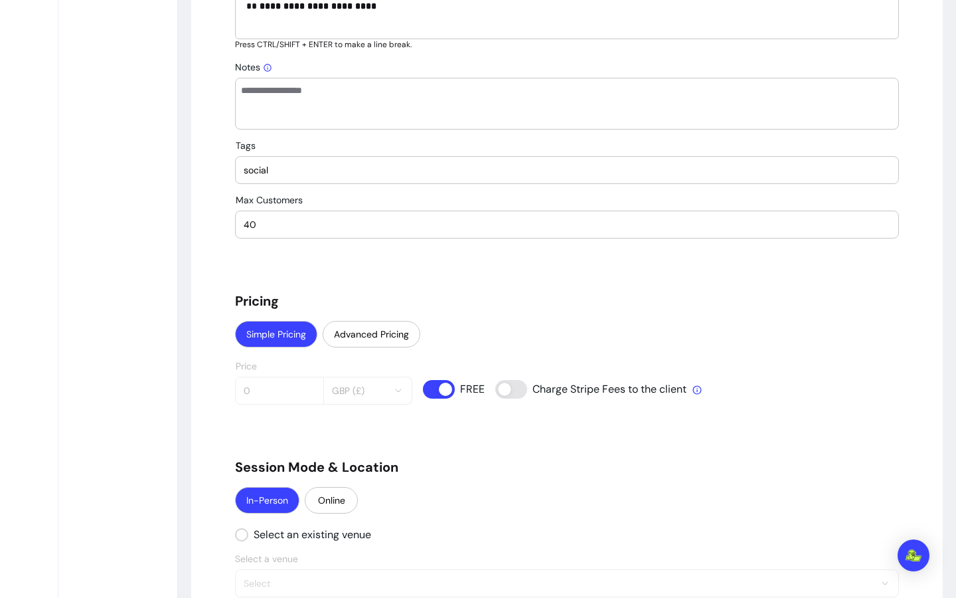
click at [315, 171] on input "social" at bounding box center [567, 169] width 647 height 13
click at [333, 213] on div "40" at bounding box center [567, 224] width 647 height 27
click at [331, 175] on input "social" at bounding box center [567, 169] width 647 height 13
type input "s"
type input "muaythai"
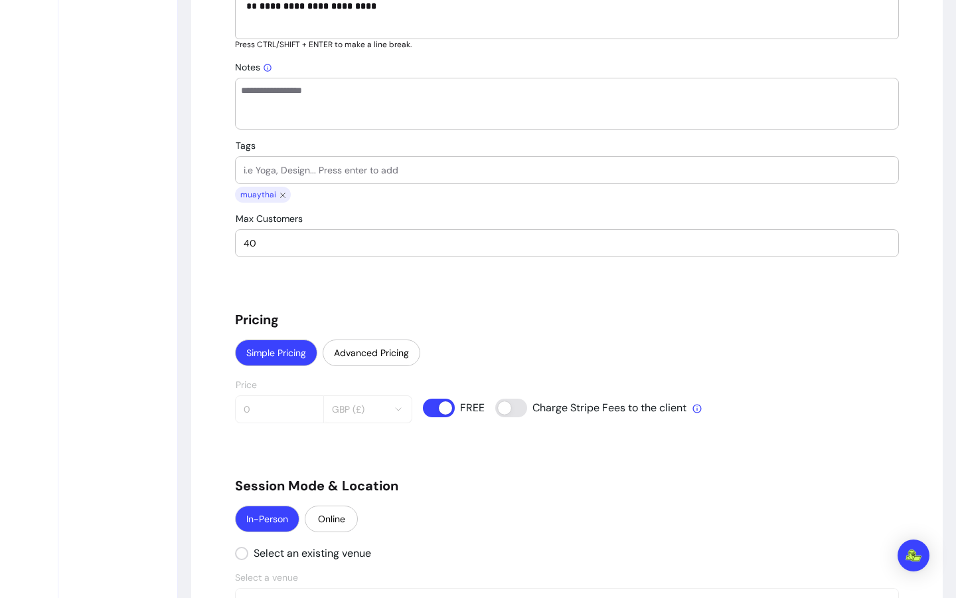
click at [345, 163] on input "Tags" at bounding box center [567, 169] width 647 height 13
type input "social"
click at [345, 163] on input "Tags" at bounding box center [567, 169] width 647 height 13
type input "community"
click at [339, 163] on input "Tags" at bounding box center [567, 169] width 647 height 13
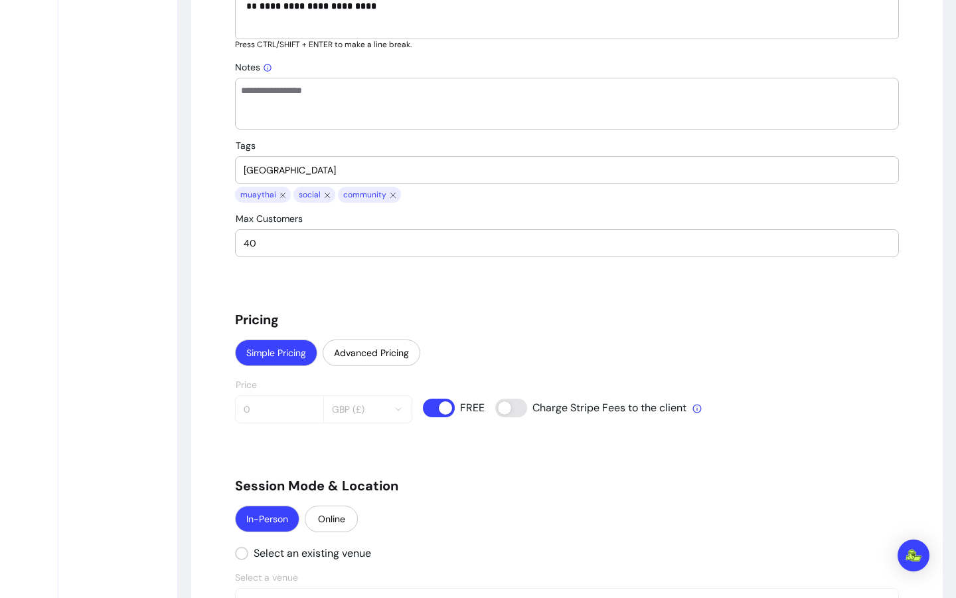
type input "london"
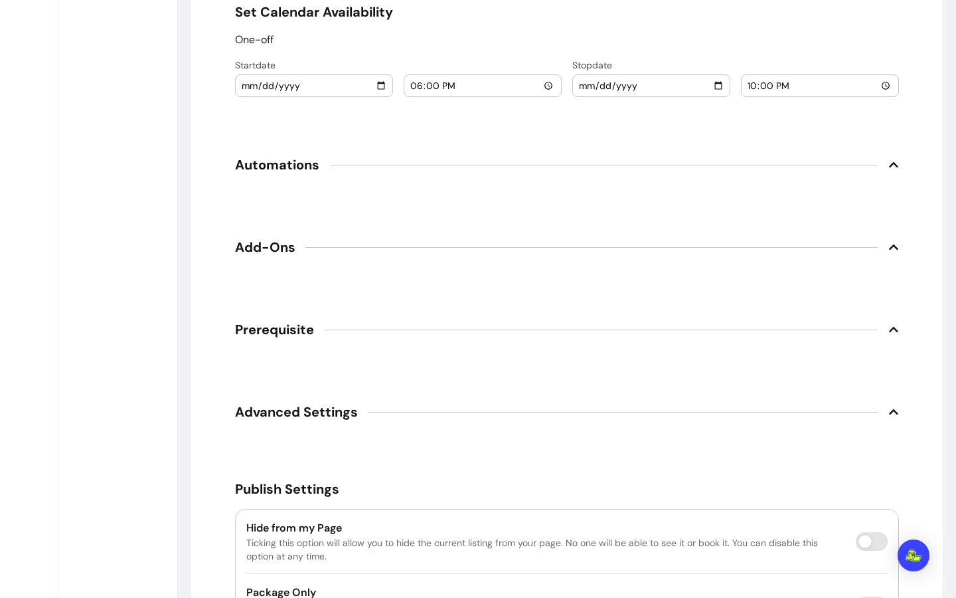
scroll to position [1793, 0]
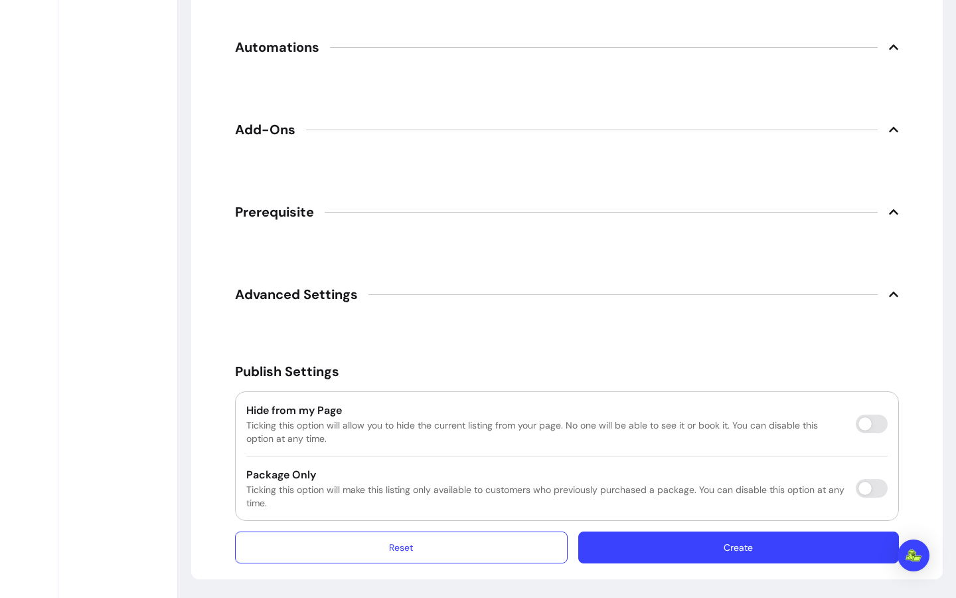
click at [787, 544] on button "Create" at bounding box center [738, 547] width 321 height 32
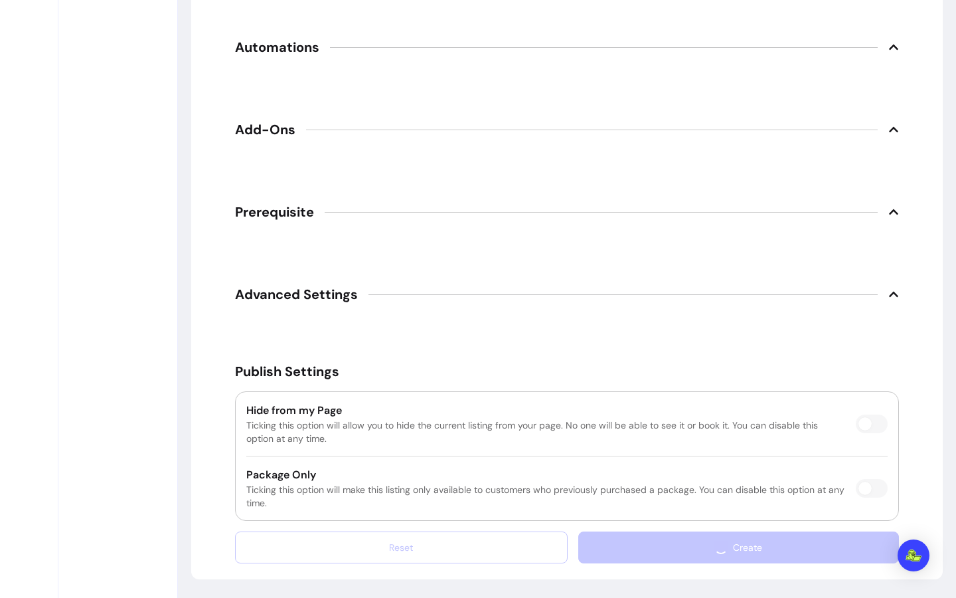
scroll to position [64, 0]
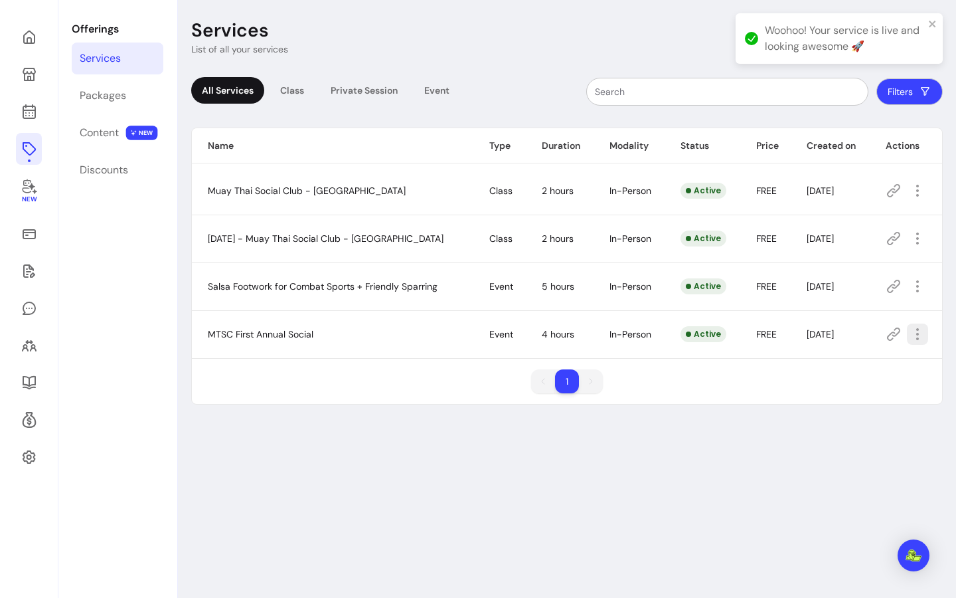
click at [914, 332] on icon "button" at bounding box center [918, 334] width 16 height 16
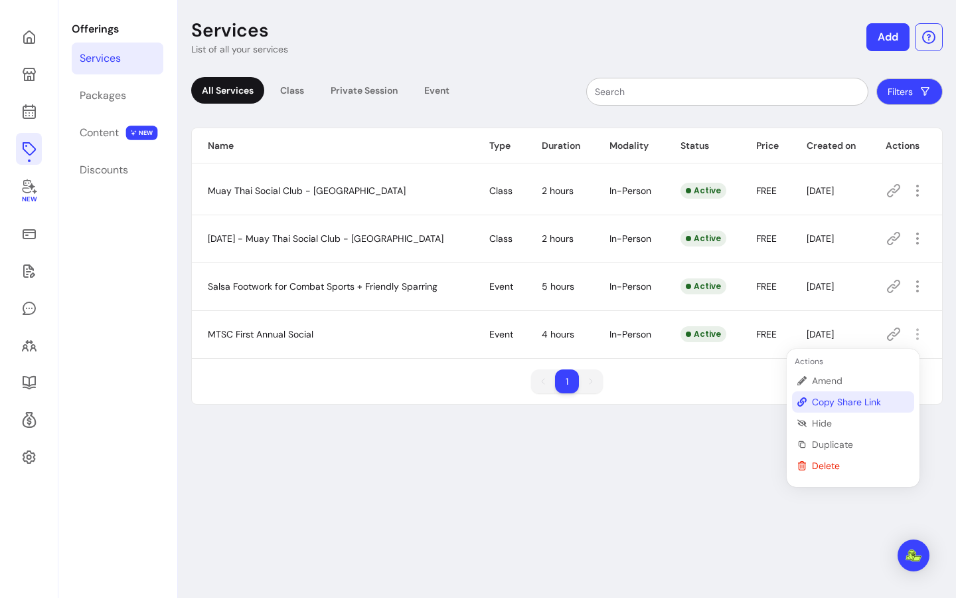
click at [877, 402] on span "Copy Share Link" at bounding box center [860, 401] width 97 height 13
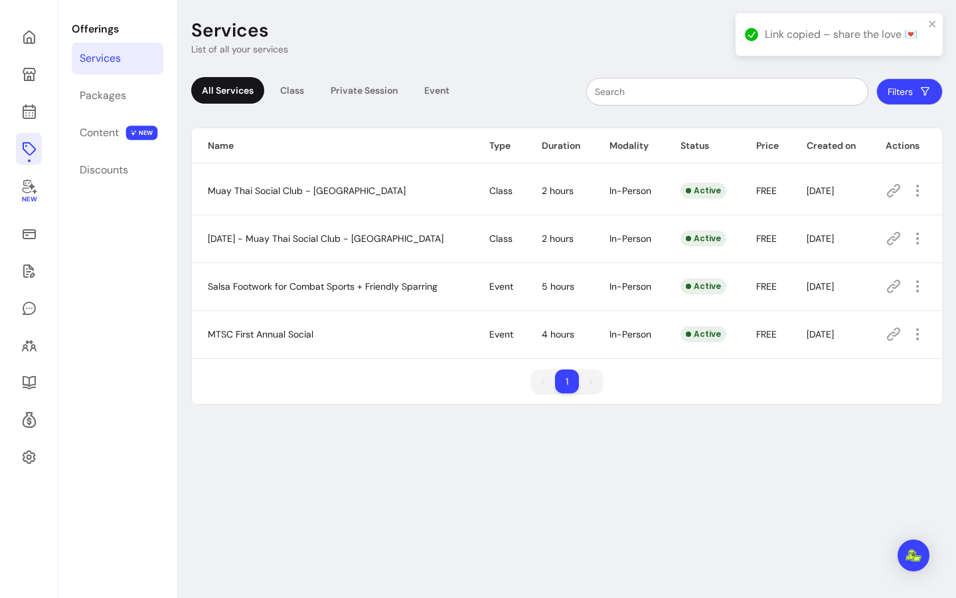
click at [891, 339] on icon at bounding box center [894, 334] width 16 height 16
drag, startPoint x: 286, startPoint y: 337, endPoint x: 506, endPoint y: 340, distance: 220.5
click at [286, 337] on span "MTSC First Annual Social" at bounding box center [261, 334] width 106 height 12
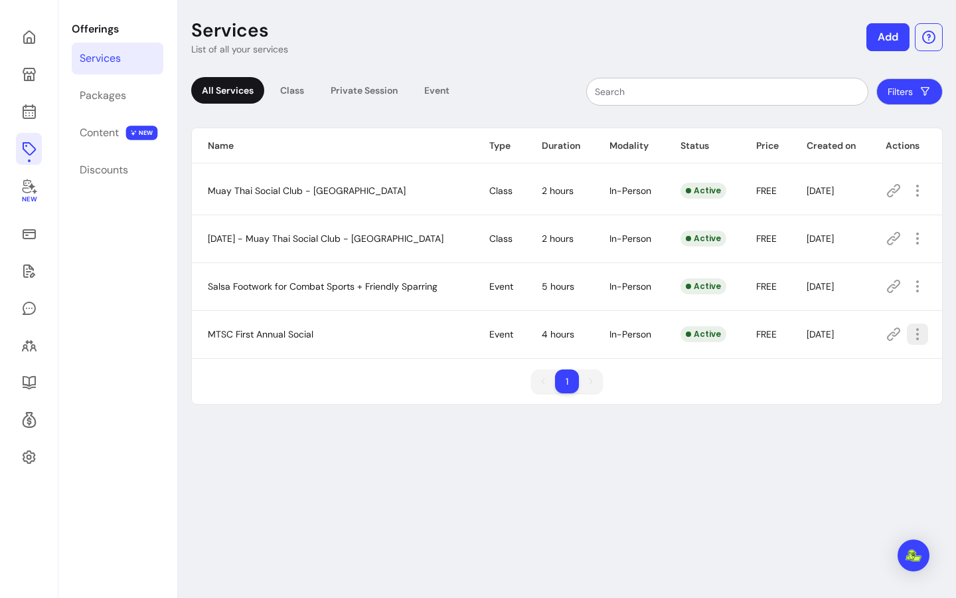
click at [910, 331] on icon "button" at bounding box center [918, 334] width 16 height 16
drag, startPoint x: 556, startPoint y: 387, endPoint x: 548, endPoint y: 387, distance: 8.0
click at [555, 387] on li "1" at bounding box center [567, 381] width 24 height 24
click at [247, 333] on span "MTSC First Annual Social" at bounding box center [261, 334] width 106 height 12
click at [112, 98] on div "Packages" at bounding box center [103, 96] width 46 height 16
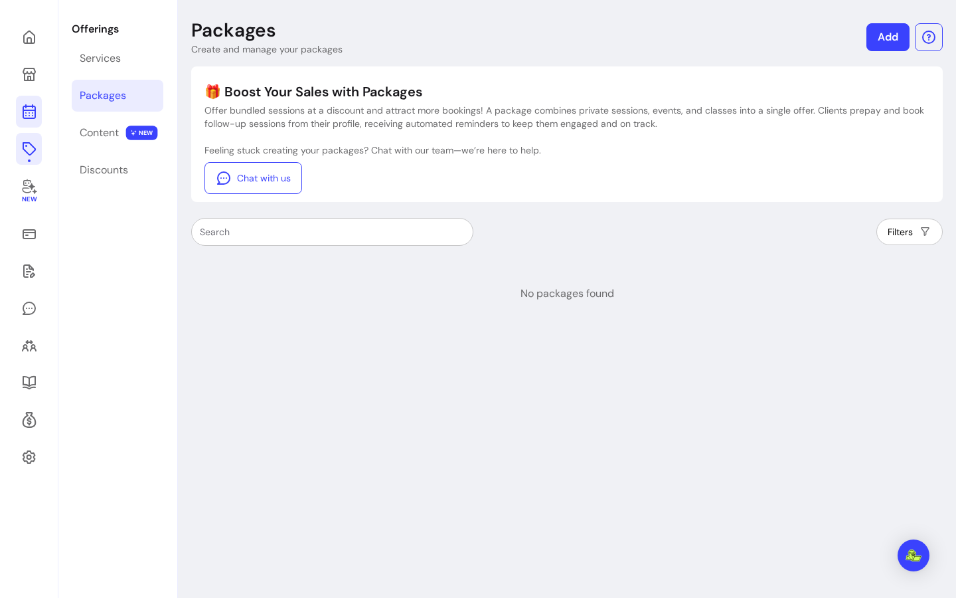
click at [25, 106] on icon at bounding box center [28, 58] width 225 height 189
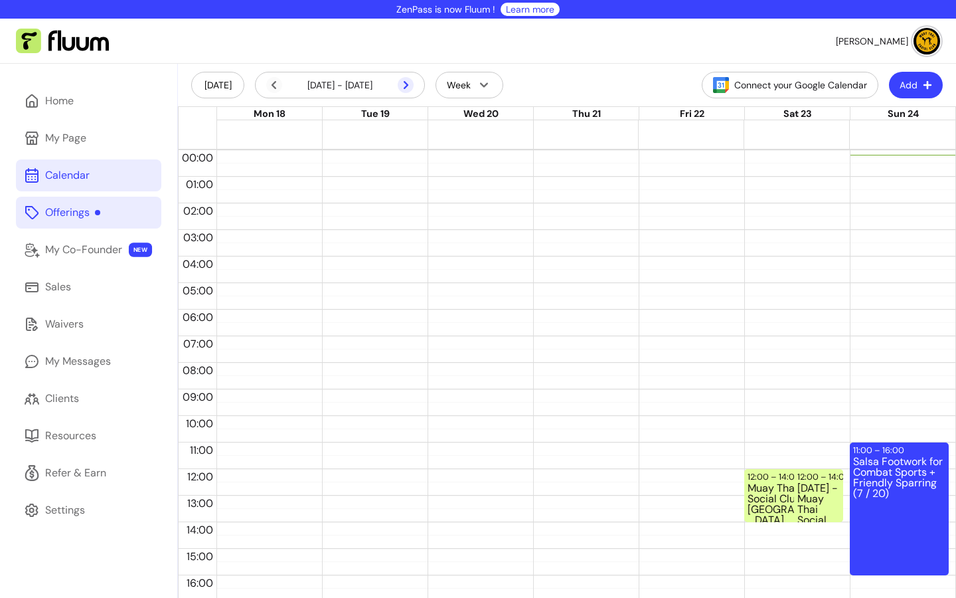
click at [412, 83] on icon at bounding box center [406, 85] width 16 height 16
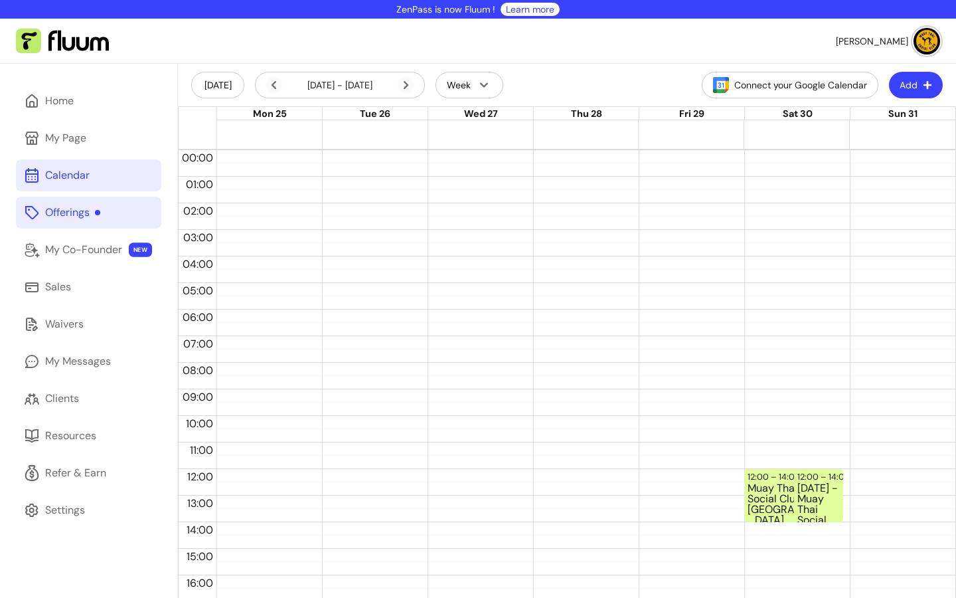
click at [412, 83] on icon at bounding box center [406, 85] width 16 height 16
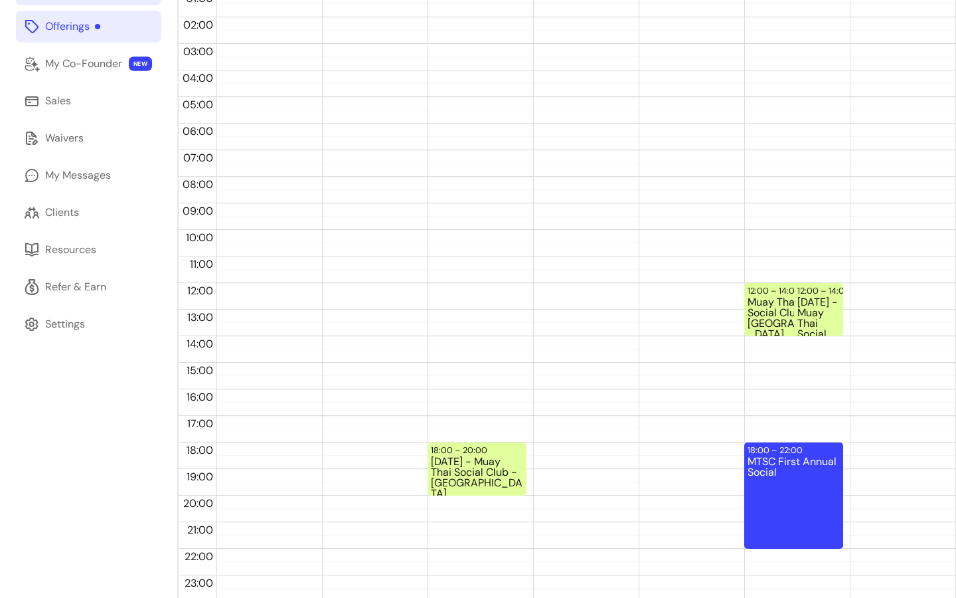
scroll to position [190, 0]
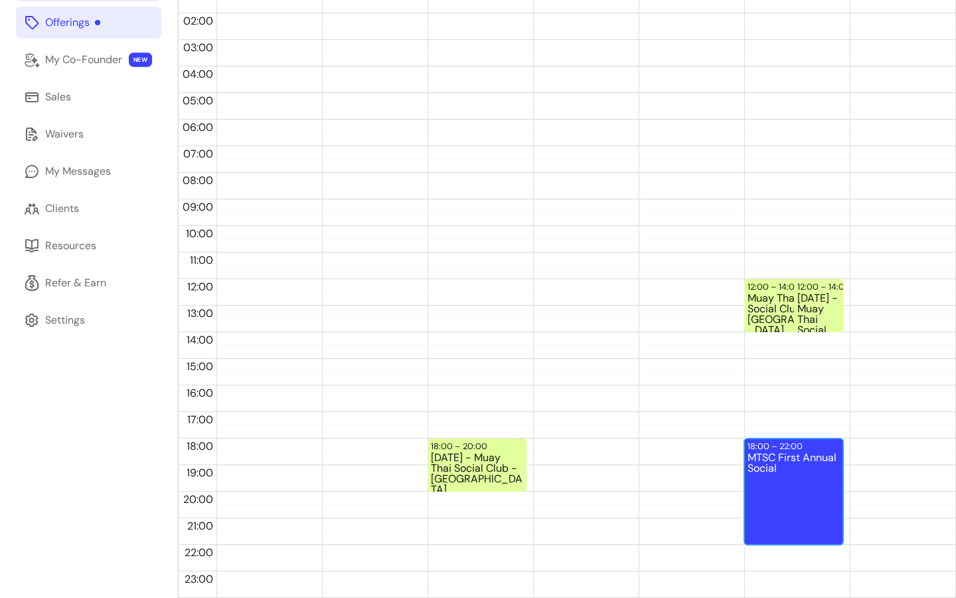
click at [792, 459] on div "MTSC First Annual Social" at bounding box center [794, 497] width 92 height 91
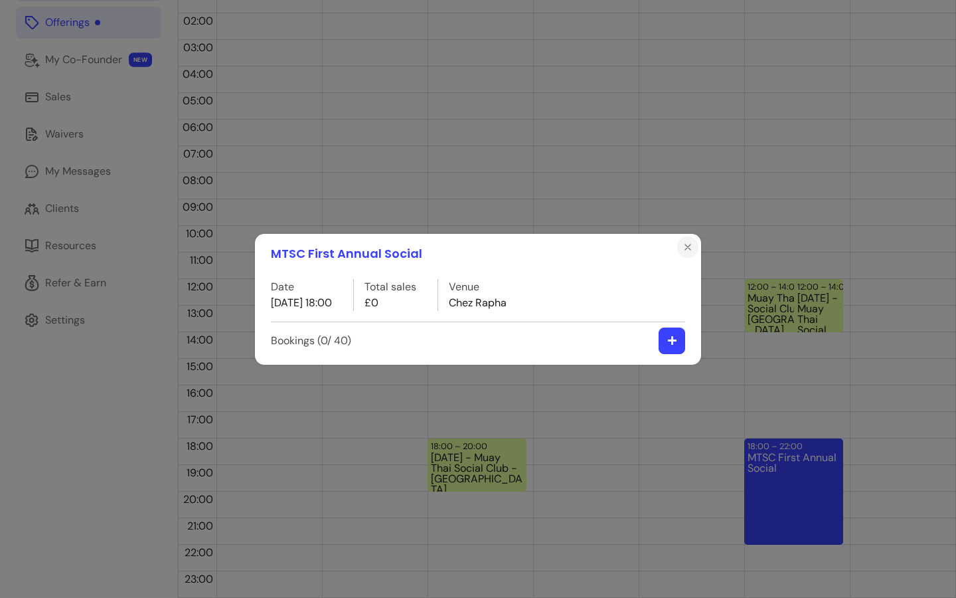
click at [689, 252] on button "Close" at bounding box center [687, 246] width 21 height 21
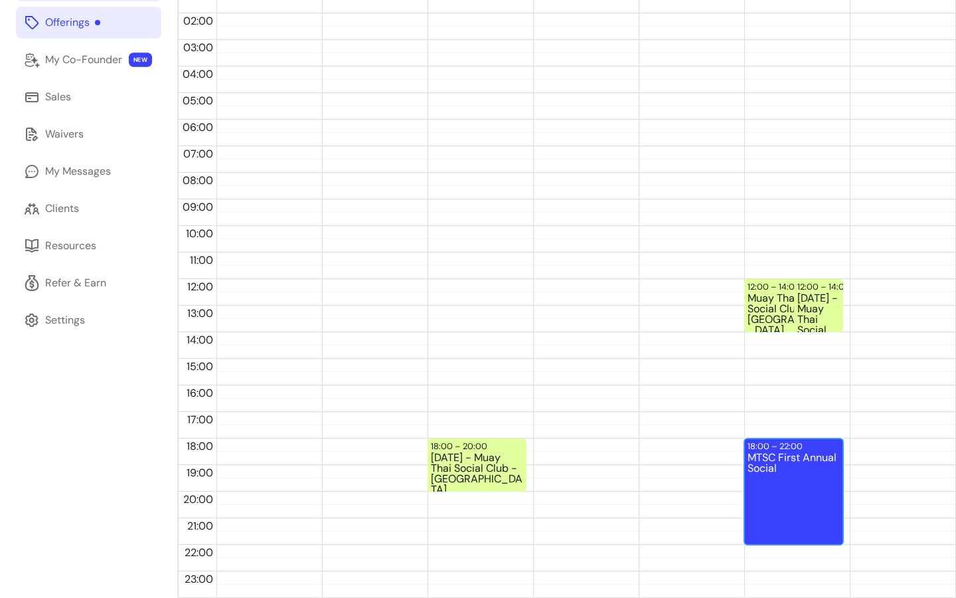
click at [776, 458] on div "MTSC First Annual Social" at bounding box center [794, 497] width 92 height 91
click at [778, 457] on div "MTSC First Annual Social Date 13 / 09 / 2025 18:00 Total sales £0 Venue Chez Ra…" at bounding box center [478, 299] width 956 height 598
click at [76, 173] on div "My Messages" at bounding box center [78, 171] width 66 height 16
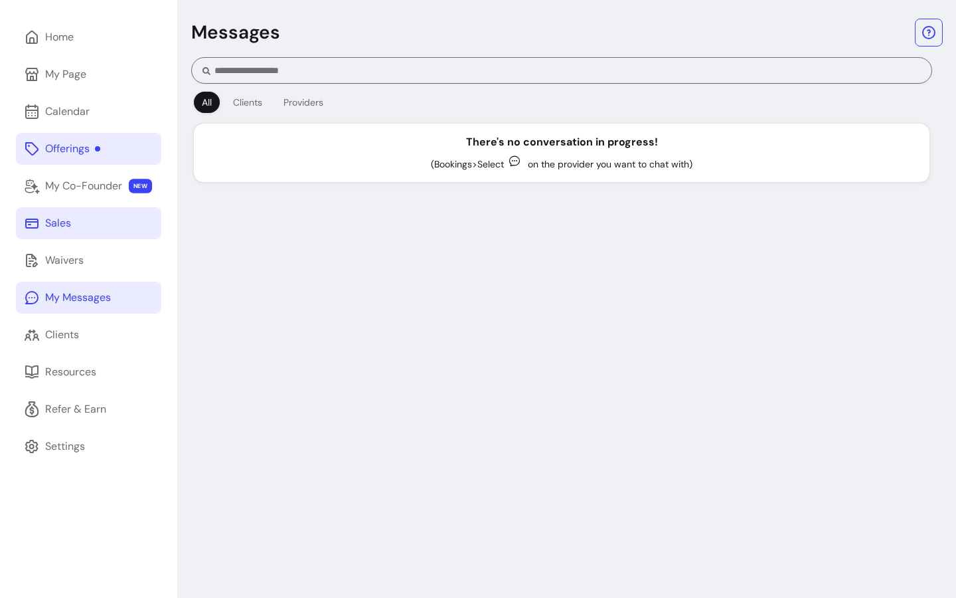
scroll to position [64, 0]
click at [84, 117] on div "Calendar" at bounding box center [67, 112] width 44 height 16
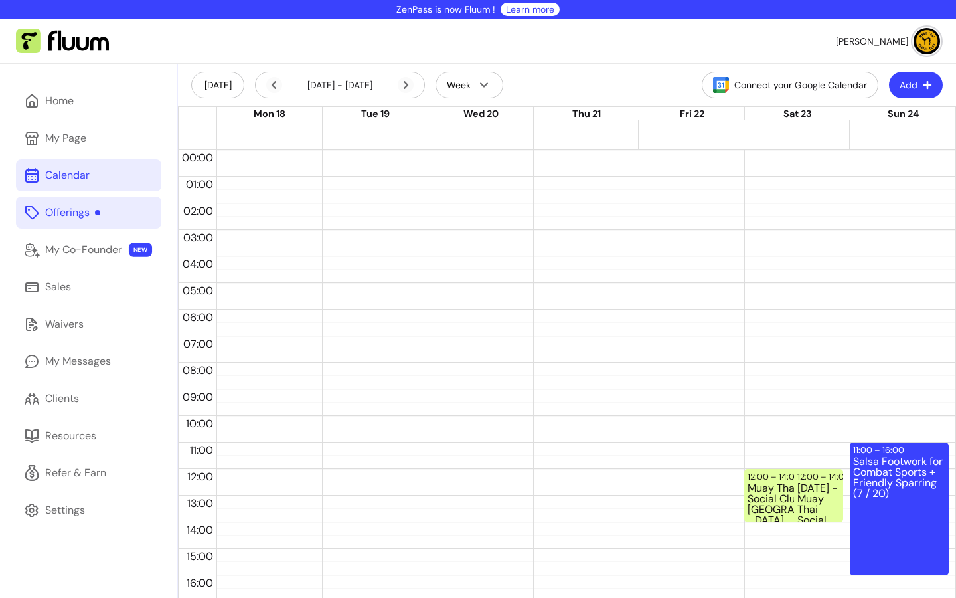
click at [899, 85] on button "Add" at bounding box center [916, 85] width 54 height 27
click at [62, 220] on link "Offerings" at bounding box center [88, 213] width 145 height 32
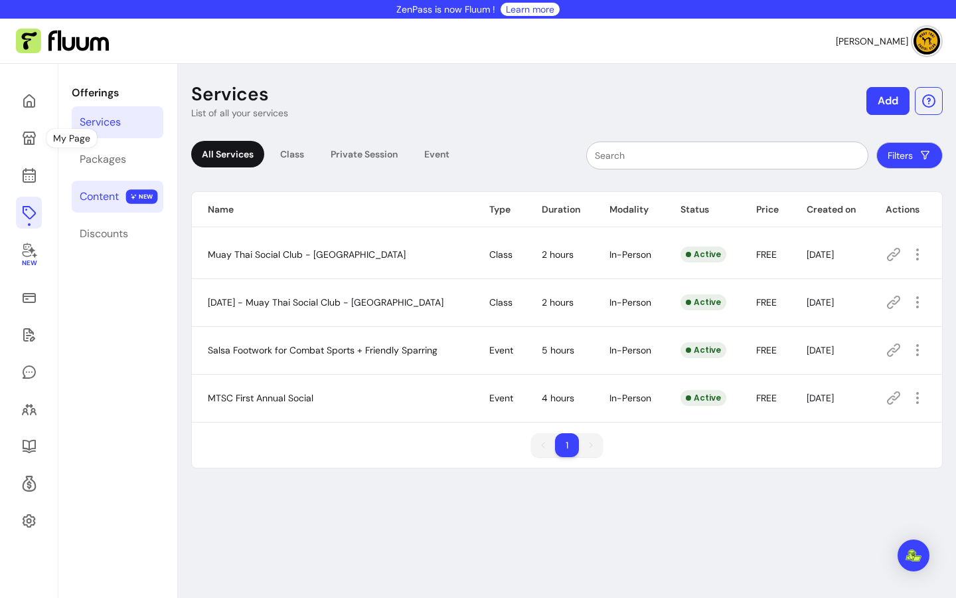
click at [106, 183] on link "Content NEW" at bounding box center [118, 197] width 92 height 32
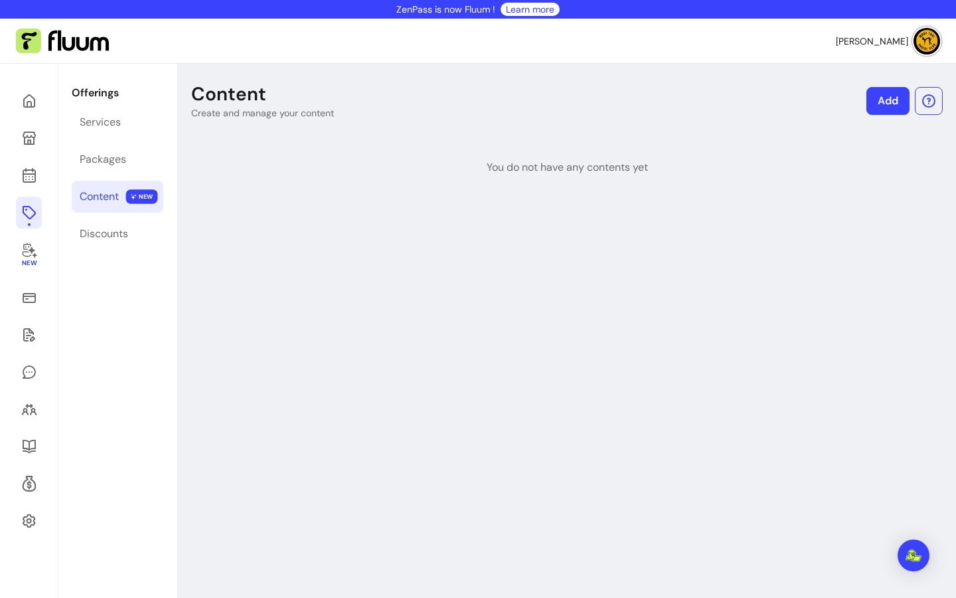
click at [108, 199] on div "Content" at bounding box center [99, 197] width 39 height 16
click at [106, 163] on div "Packages" at bounding box center [103, 159] width 46 height 16
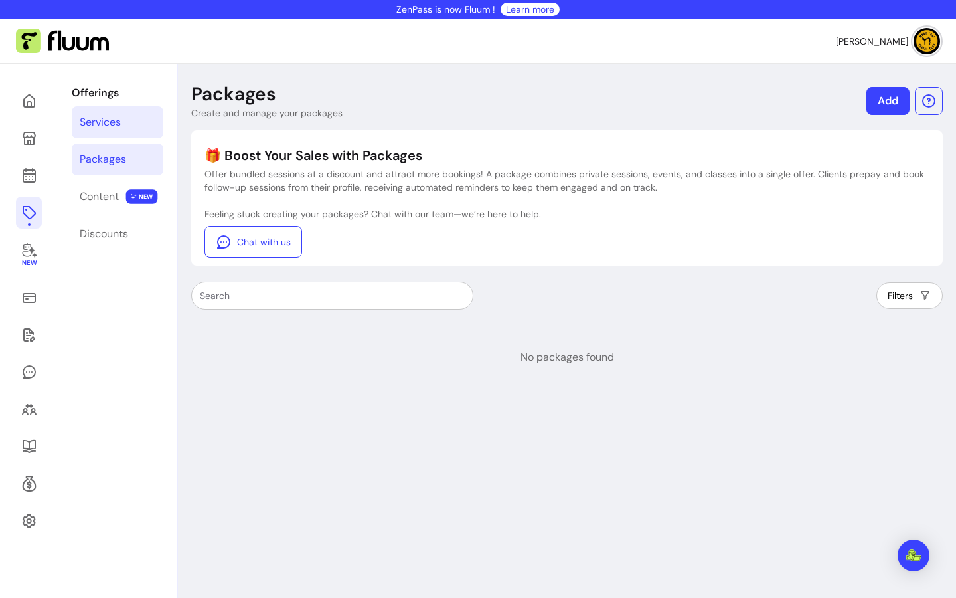
click at [104, 125] on div "Services" at bounding box center [100, 122] width 41 height 16
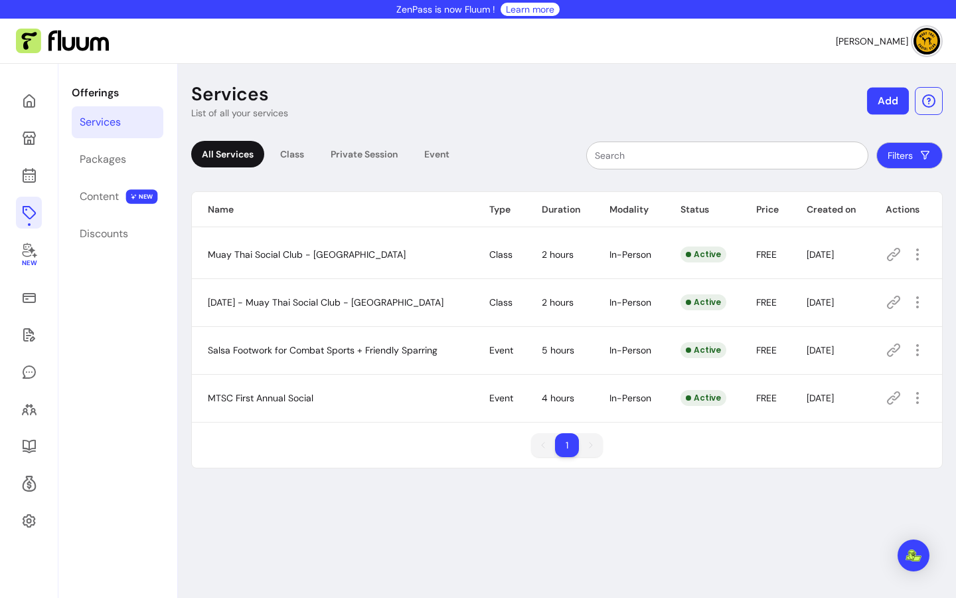
click at [880, 102] on button "Add" at bounding box center [888, 101] width 42 height 27
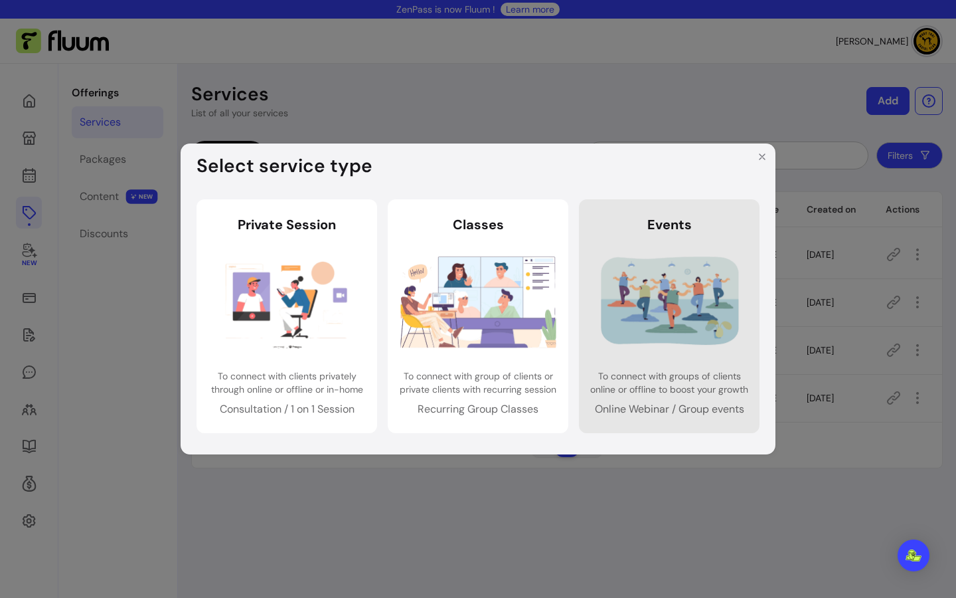
click at [664, 286] on img at bounding box center [670, 302] width 156 height 104
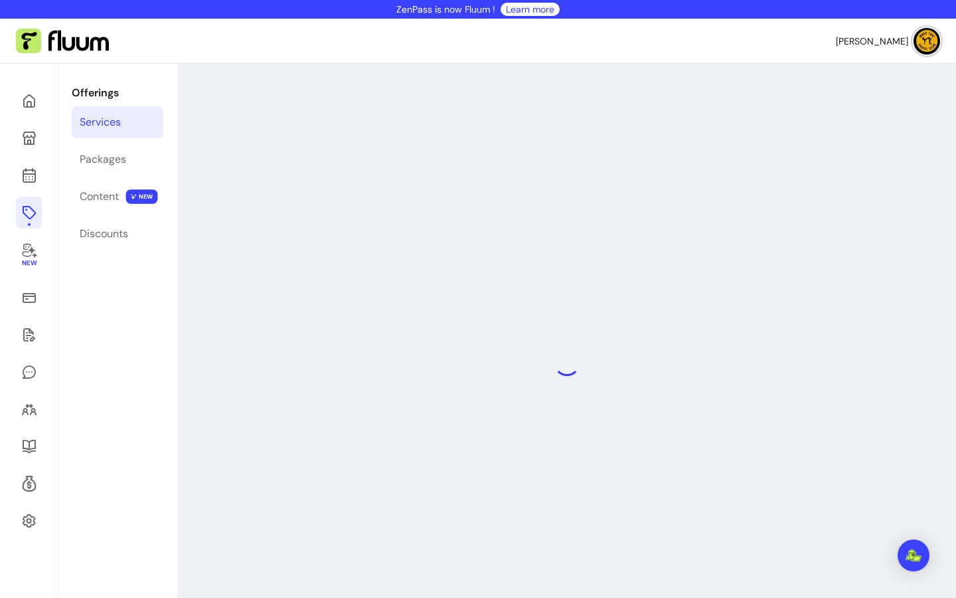
select select "***"
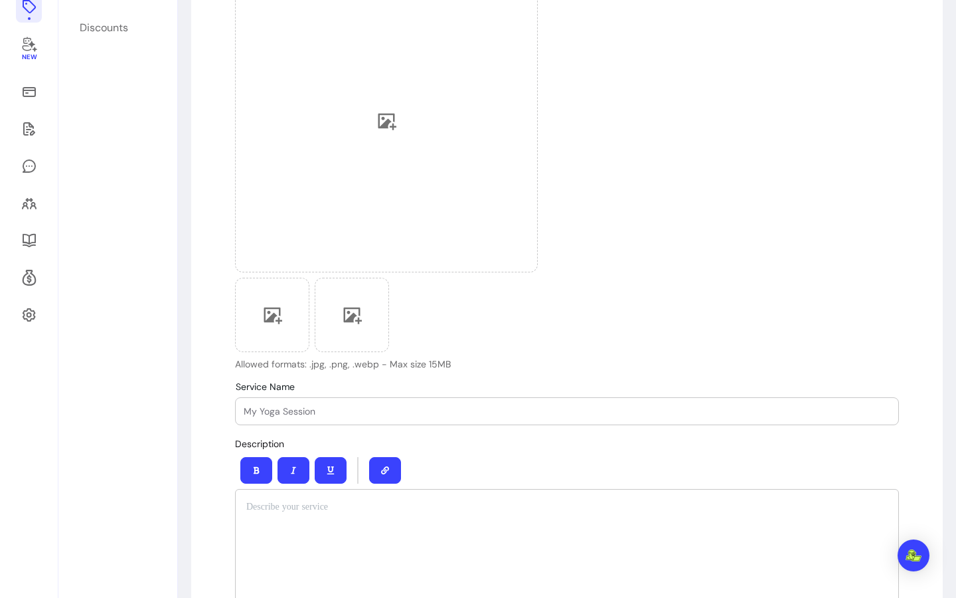
scroll to position [420, 0]
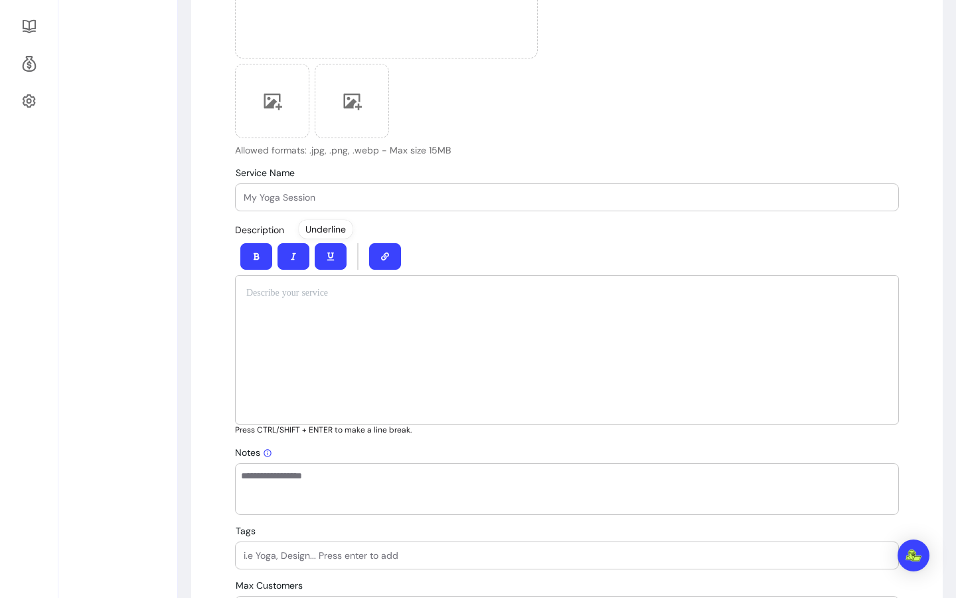
click at [323, 203] on input "Service Name" at bounding box center [567, 197] width 647 height 13
paste input "De-Stress for NHS"
type input "De-Stress for NHS"
click at [260, 289] on p at bounding box center [566, 292] width 641 height 13
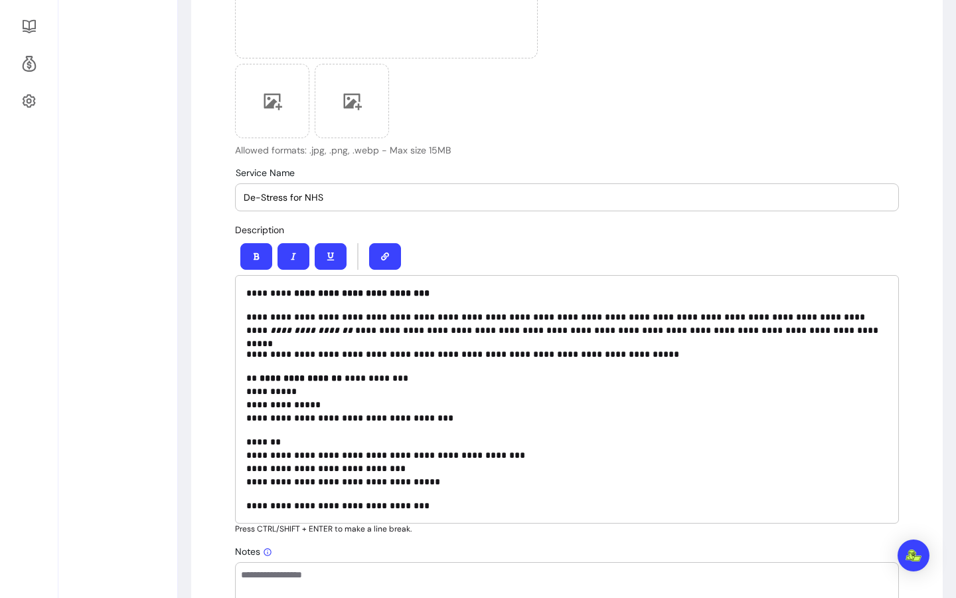
click at [388, 311] on p "**********" at bounding box center [566, 323] width 641 height 27
click at [390, 329] on p "**********" at bounding box center [566, 323] width 641 height 27
click at [386, 336] on p "**********" at bounding box center [566, 323] width 641 height 27
click at [396, 335] on p "**********" at bounding box center [566, 323] width 641 height 27
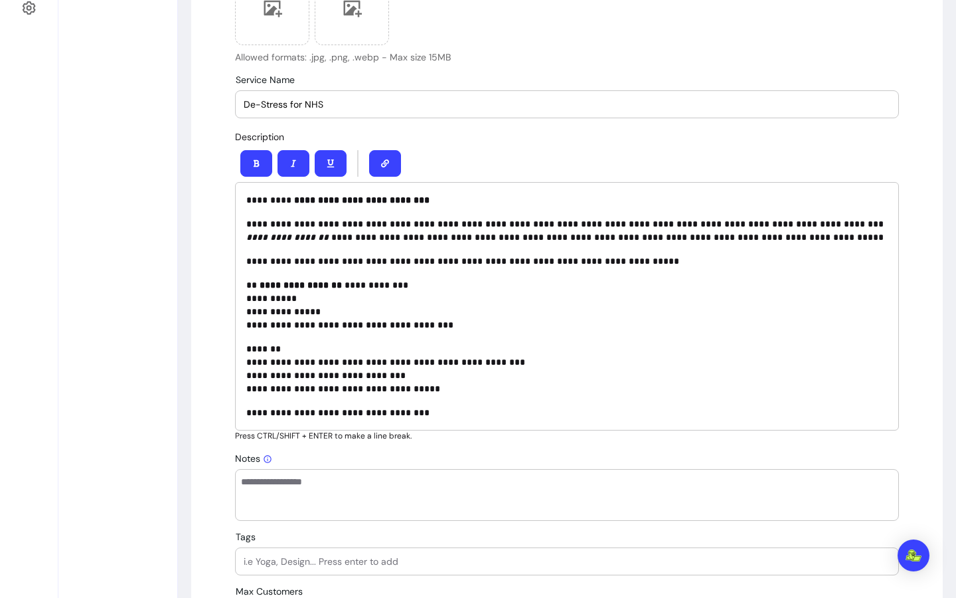
scroll to position [513, 0]
click at [459, 391] on p "**********" at bounding box center [566, 367] width 641 height 53
click at [347, 415] on p "**********" at bounding box center [566, 411] width 641 height 13
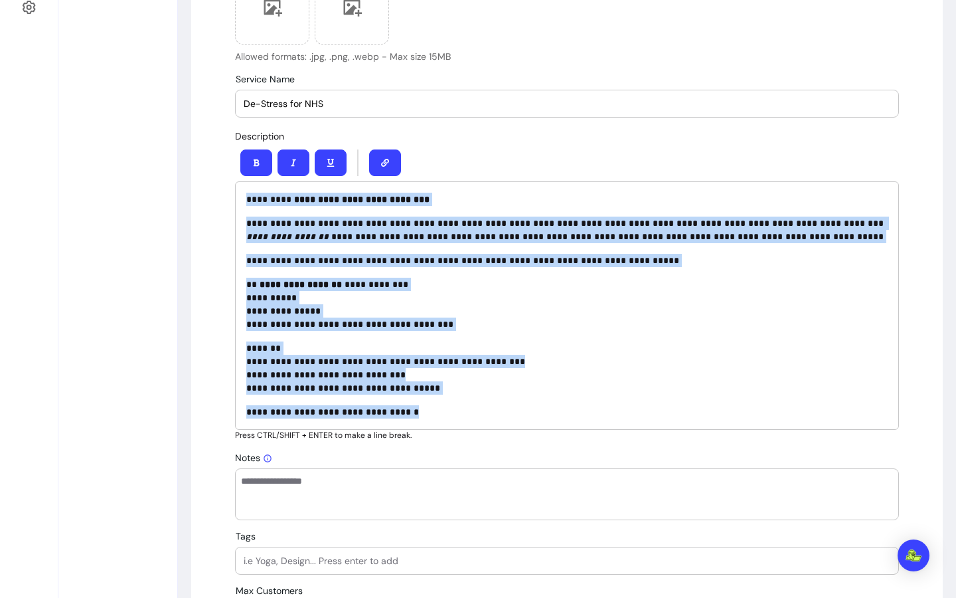
drag, startPoint x: 454, startPoint y: 414, endPoint x: 224, endPoint y: 182, distance: 326.3
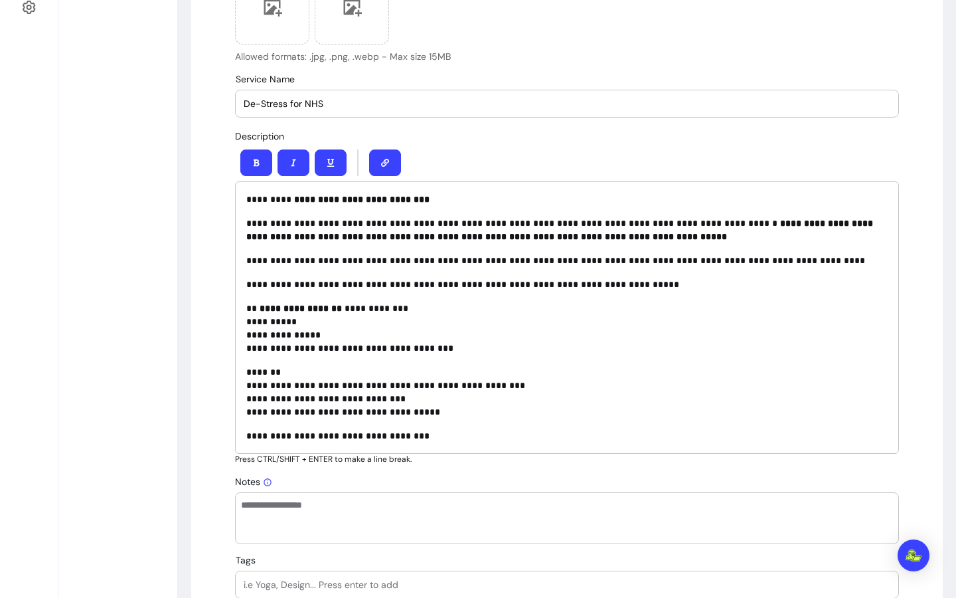
click at [388, 222] on p "**********" at bounding box center [566, 229] width 641 height 27
click at [746, 225] on strong "**********" at bounding box center [559, 229] width 627 height 23
click at [404, 242] on p "**********" at bounding box center [566, 229] width 641 height 27
click at [539, 234] on strong "**********" at bounding box center [562, 229] width 632 height 23
click at [549, 234] on strong "**********" at bounding box center [562, 229] width 632 height 23
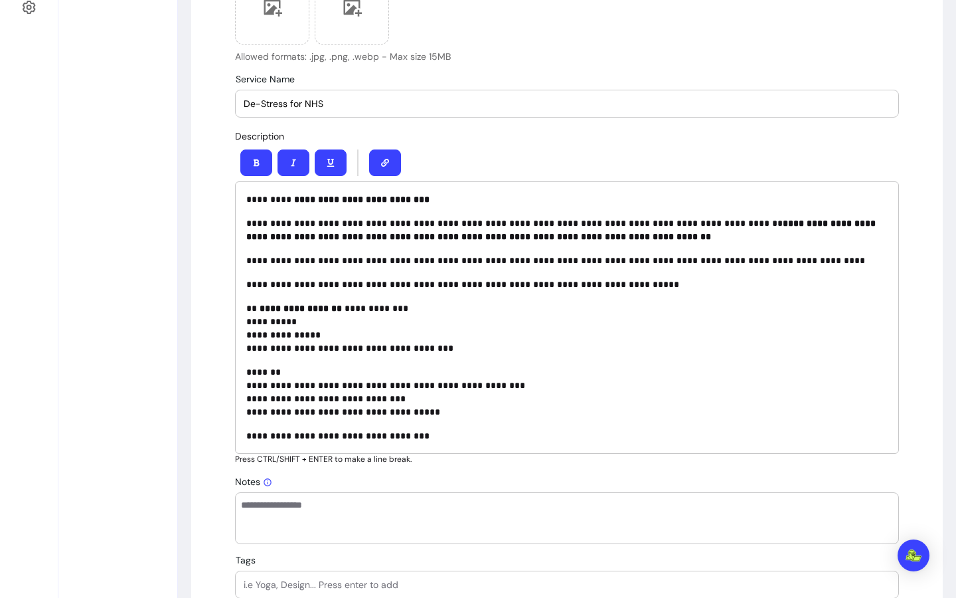
click at [460, 265] on p "**********" at bounding box center [566, 260] width 641 height 13
click at [452, 313] on p "**********" at bounding box center [566, 327] width 641 height 53
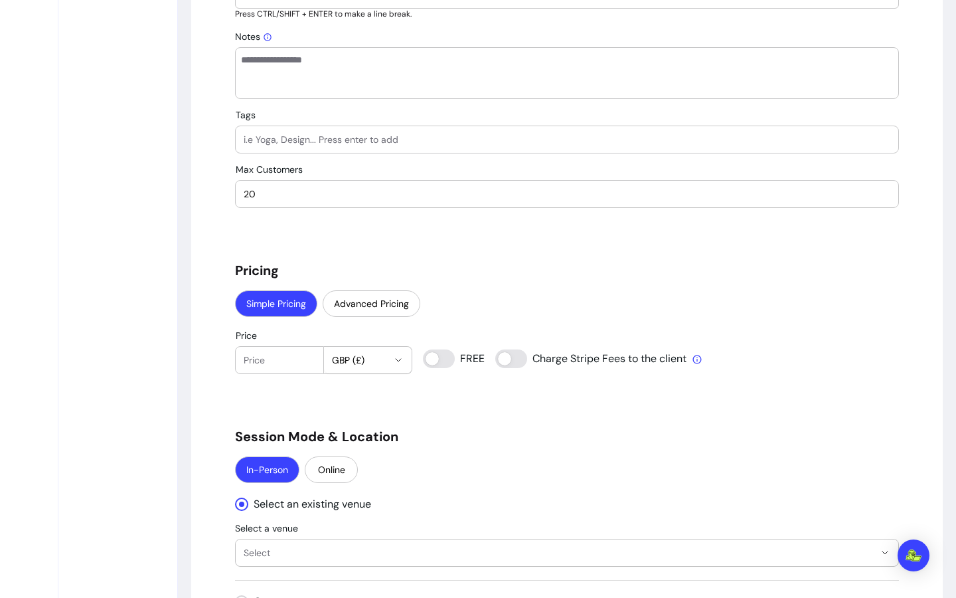
scroll to position [960, 0]
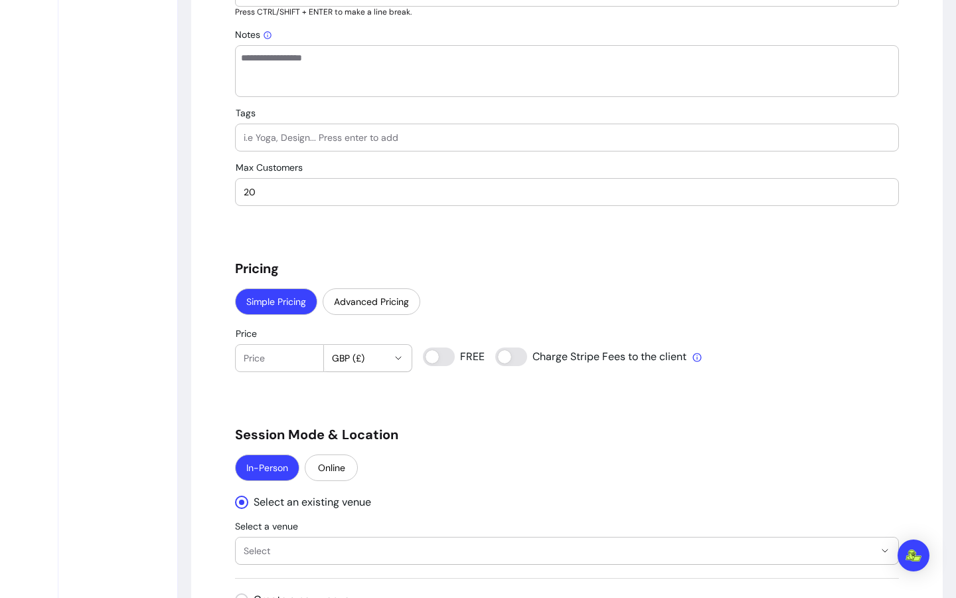
click at [333, 65] on textarea "Notes" at bounding box center [567, 71] width 652 height 40
click at [334, 137] on input "Tags" at bounding box center [567, 137] width 647 height 13
type input "health"
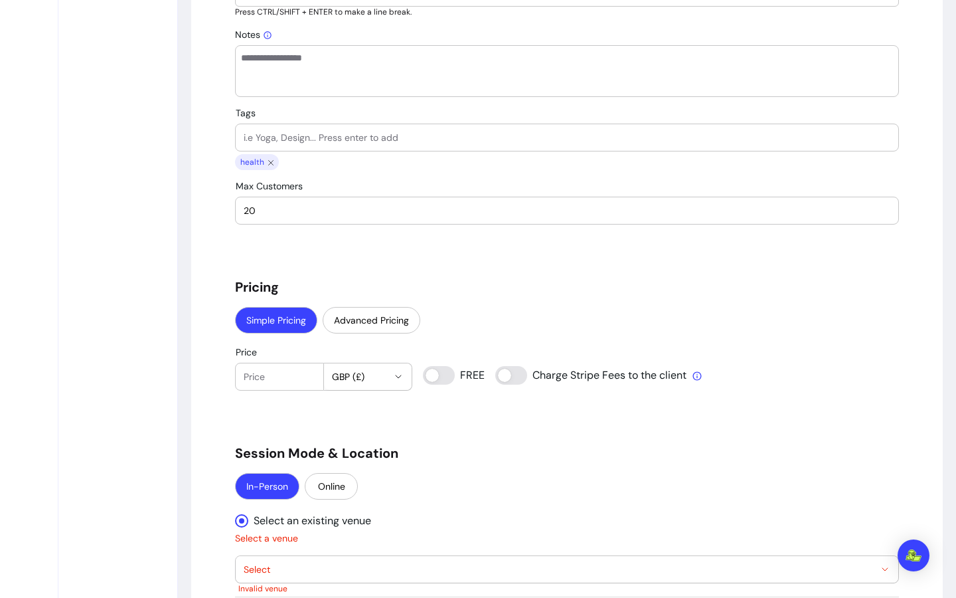
click at [416, 138] on input "Tags" at bounding box center [567, 137] width 647 height 13
type input "nhs"
click at [428, 124] on div at bounding box center [567, 137] width 647 height 27
type input "muaythai"
click at [435, 131] on input "Tags" at bounding box center [567, 137] width 647 height 13
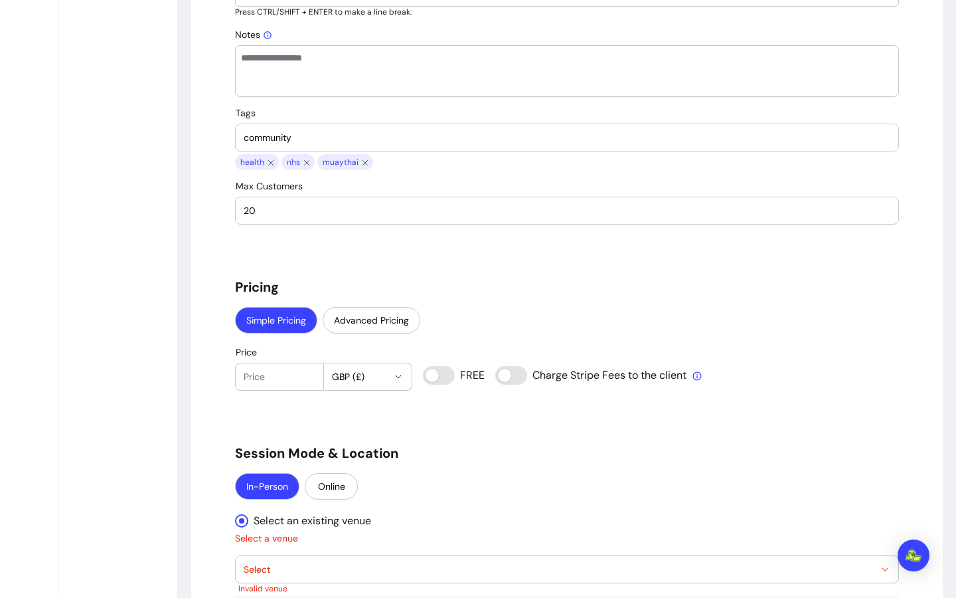
type input "community"
click at [338, 210] on input "20" at bounding box center [567, 210] width 647 height 13
click at [882, 216] on input "19" at bounding box center [567, 210] width 647 height 13
click at [882, 210] on input "18" at bounding box center [567, 210] width 647 height 13
click at [880, 208] on input "19" at bounding box center [567, 210] width 647 height 13
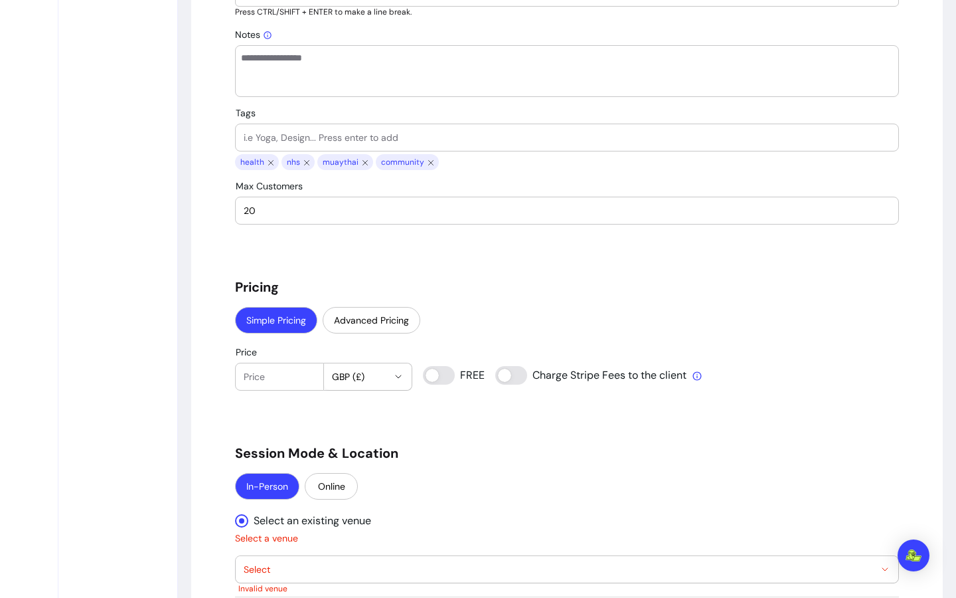
click at [880, 208] on input "20" at bounding box center [567, 210] width 647 height 13
click at [880, 208] on input "21" at bounding box center [567, 210] width 647 height 13
click at [880, 207] on input "22" at bounding box center [567, 210] width 647 height 13
click at [880, 207] on input "23" at bounding box center [567, 210] width 647 height 13
click at [880, 207] on input "24" at bounding box center [567, 210] width 647 height 13
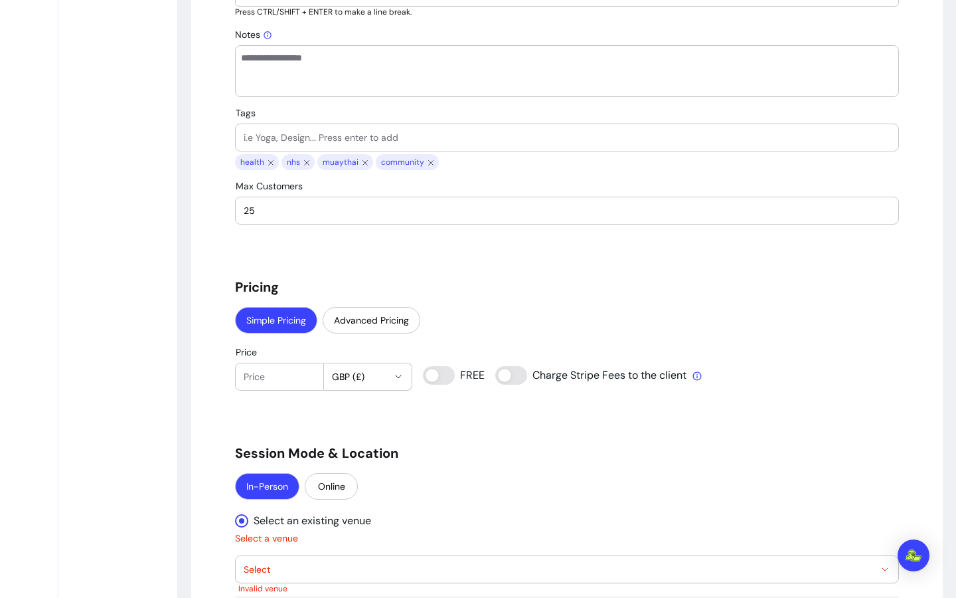
click at [880, 207] on input "25" at bounding box center [567, 210] width 647 height 13
click at [880, 207] on input "26" at bounding box center [567, 210] width 647 height 13
click at [880, 207] on input "27" at bounding box center [567, 210] width 647 height 13
click at [878, 209] on input "28" at bounding box center [567, 210] width 647 height 13
click at [878, 208] on input "29" at bounding box center [567, 210] width 647 height 13
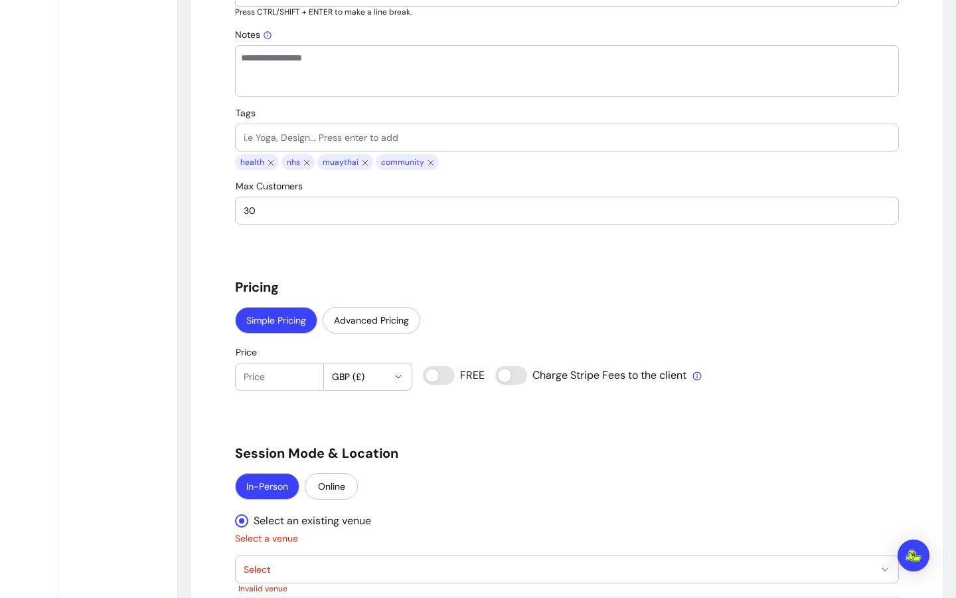
type input "30"
click at [878, 208] on input "30" at bounding box center [567, 210] width 647 height 13
type input "0"
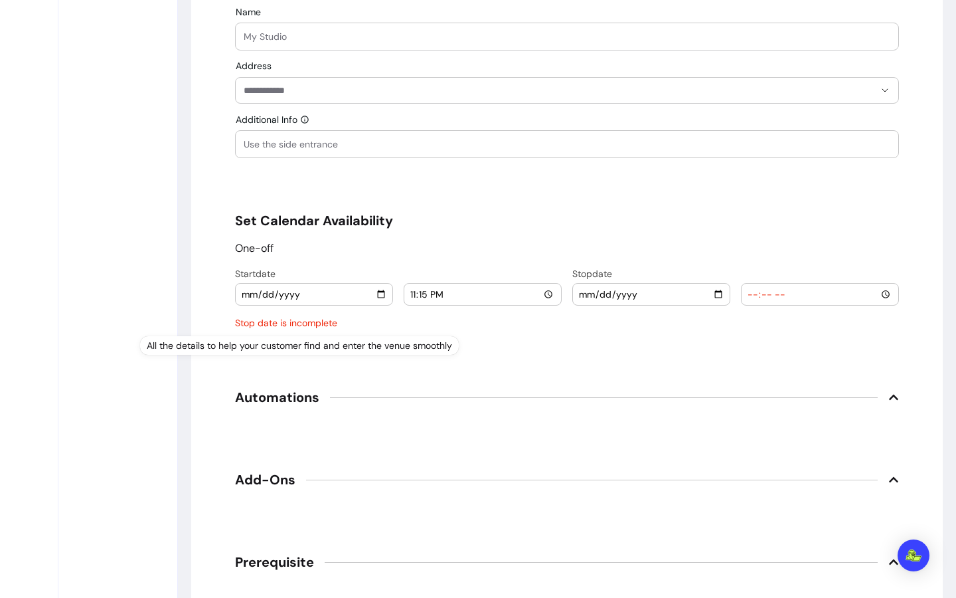
scroll to position [1590, 0]
click at [371, 294] on input "2025-08-23" at bounding box center [314, 295] width 146 height 15
type input "2025-10-31"
click at [542, 295] on input "23:15" at bounding box center [483, 295] width 146 height 15
click at [541, 294] on input "18:15" at bounding box center [483, 295] width 146 height 15
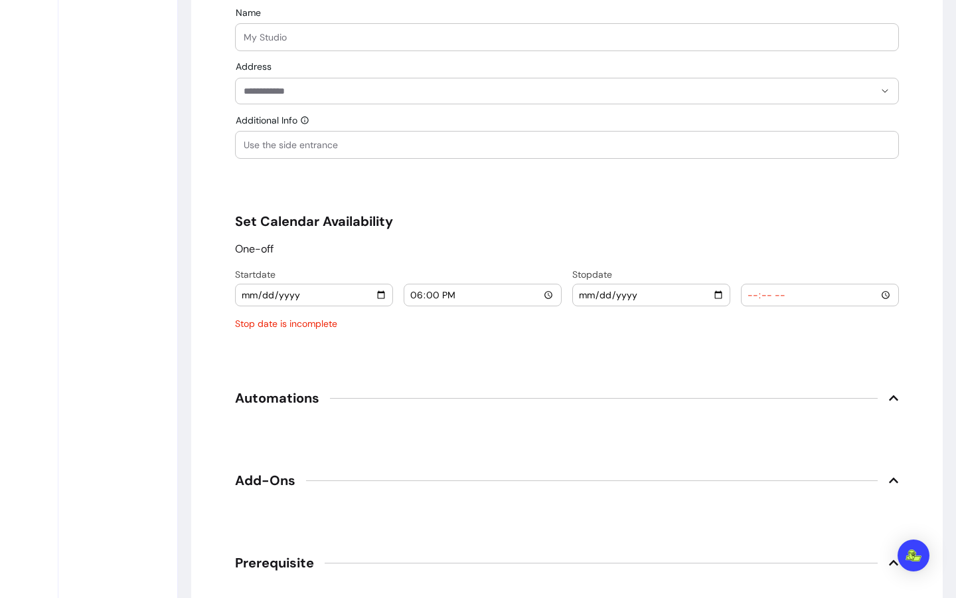
type input "18:00"
click at [718, 292] on input "date" at bounding box center [651, 295] width 146 height 15
type input "2025-10-31"
click at [880, 299] on input "time" at bounding box center [820, 295] width 146 height 15
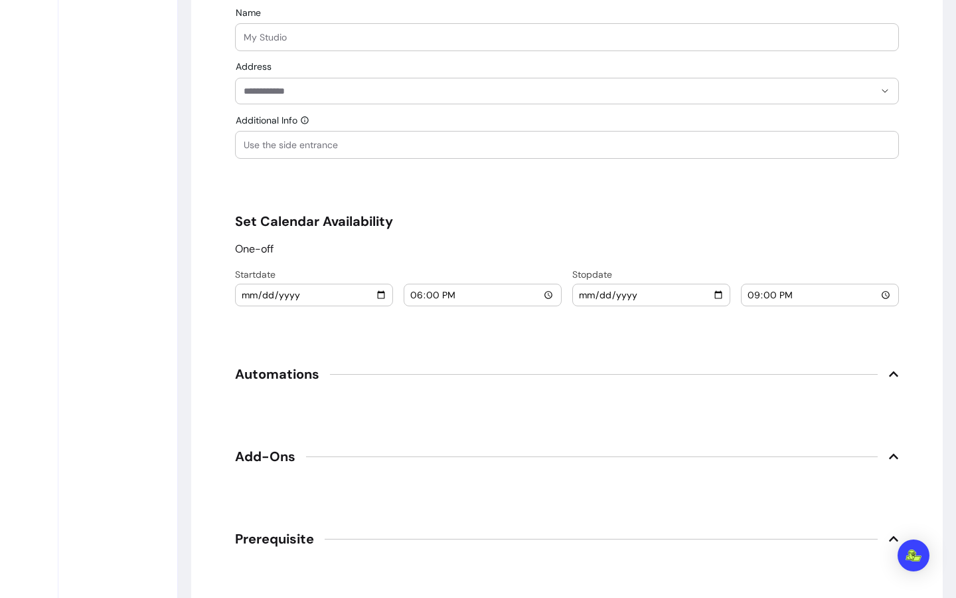
type input "21:00"
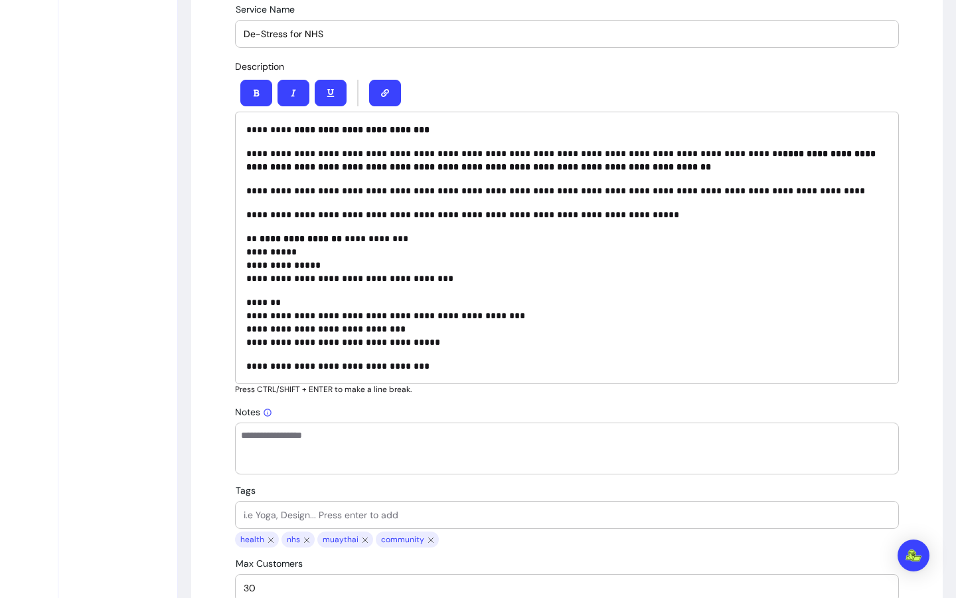
scroll to position [129, 0]
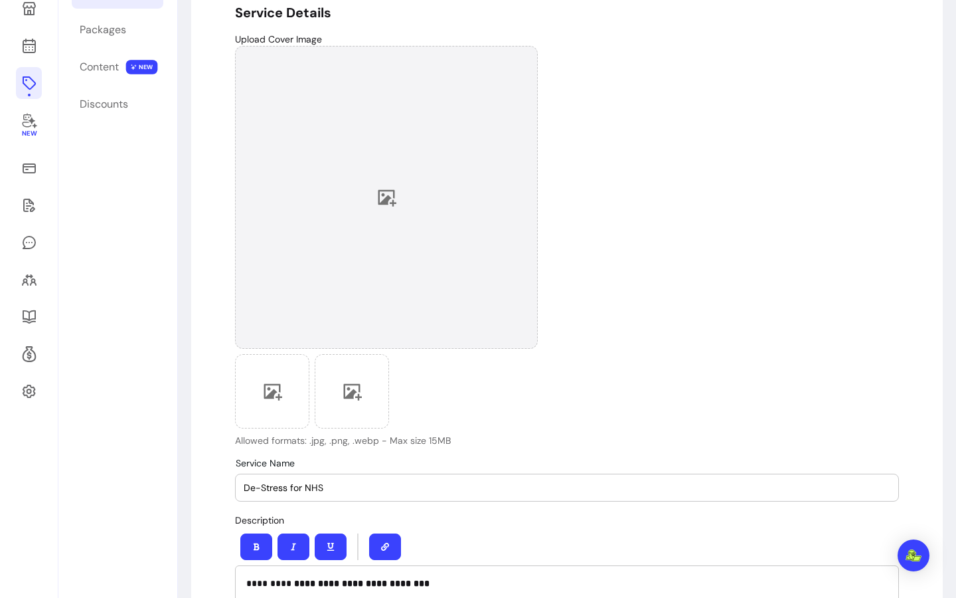
click at [416, 213] on div at bounding box center [386, 197] width 303 height 303
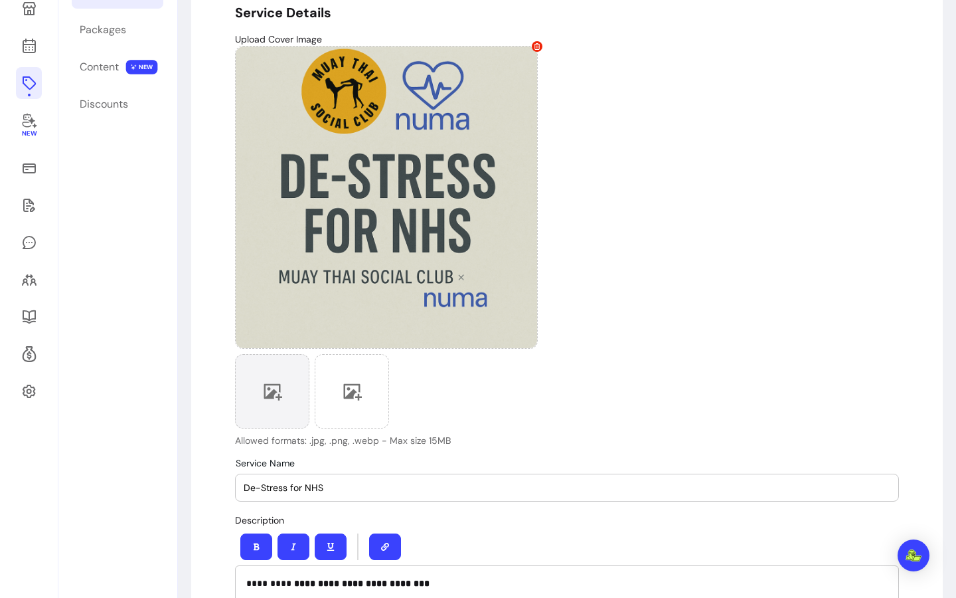
click at [279, 390] on div at bounding box center [272, 391] width 74 height 74
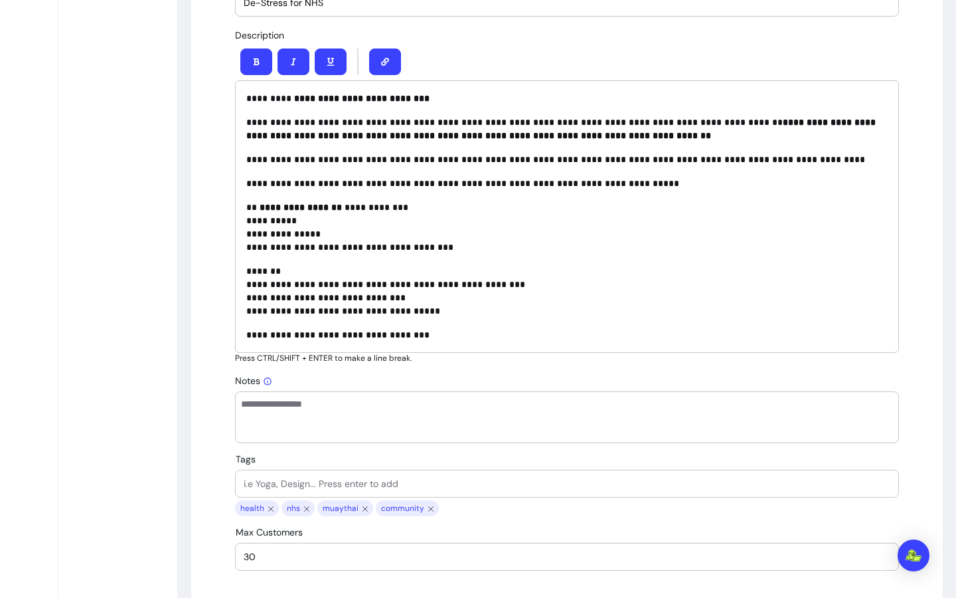
scroll to position [703, 0]
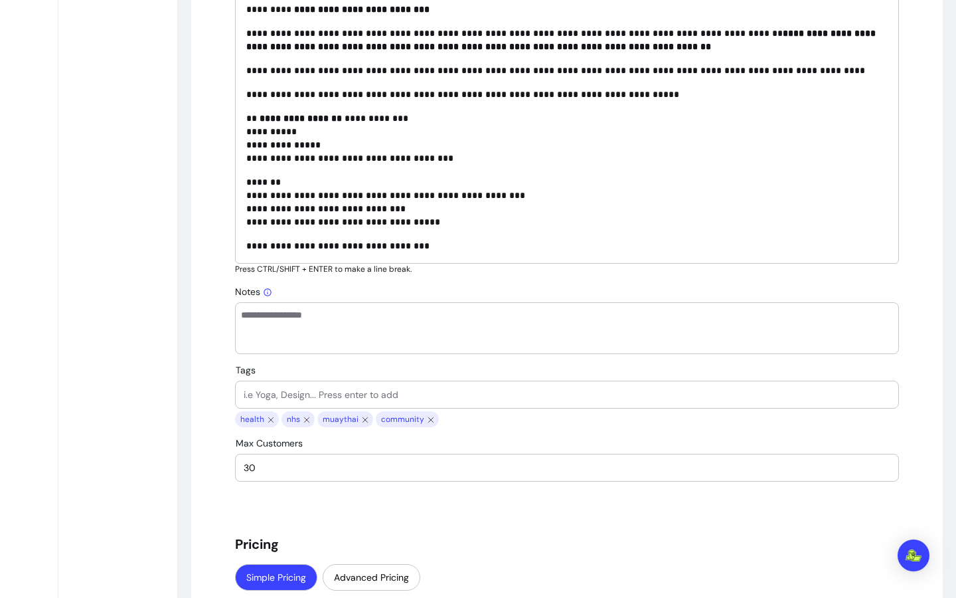
click at [321, 398] on input "Tags" at bounding box center [567, 394] width 647 height 13
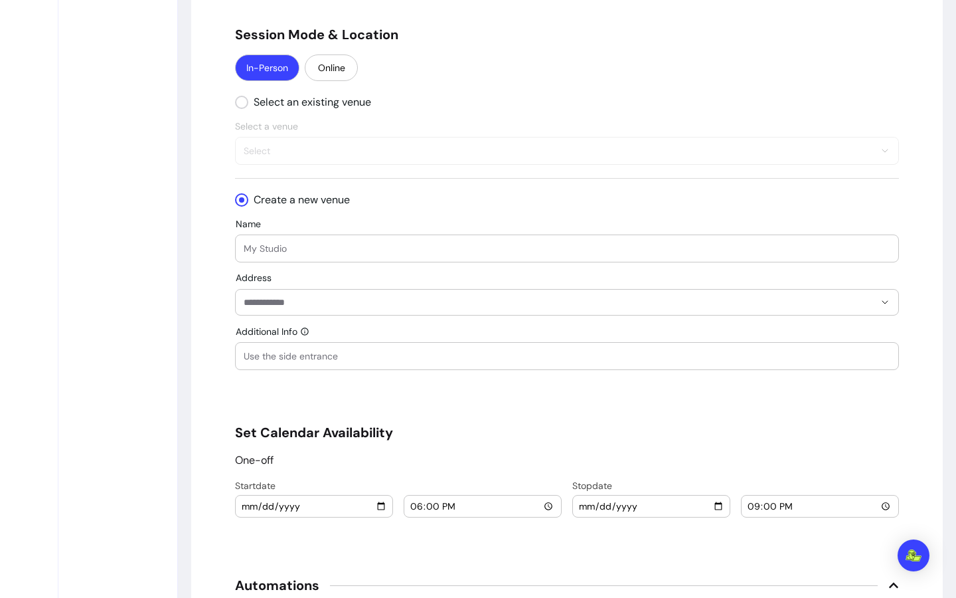
scroll to position [1382, 0]
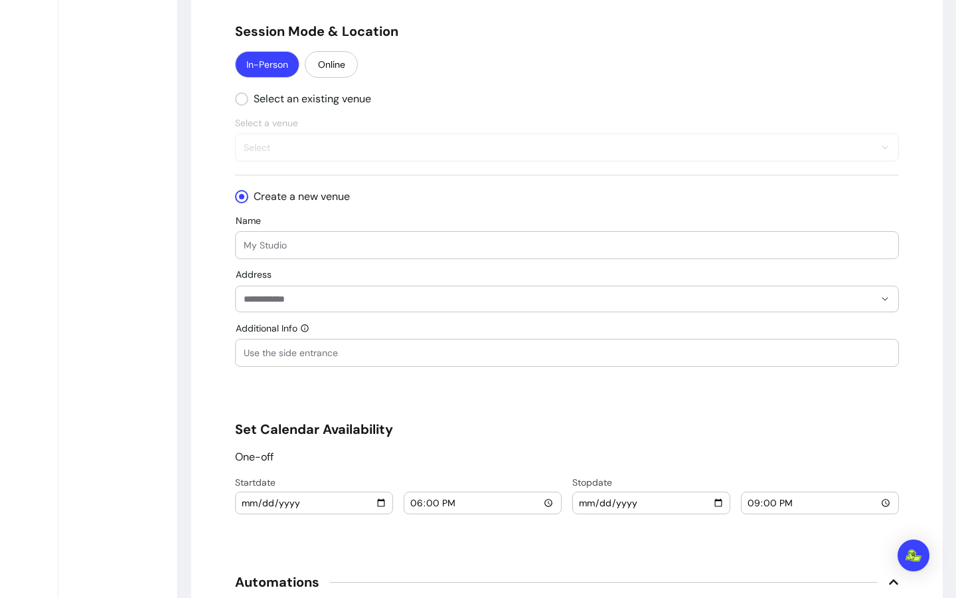
click at [268, 246] on input "Name" at bounding box center [567, 244] width 647 height 13
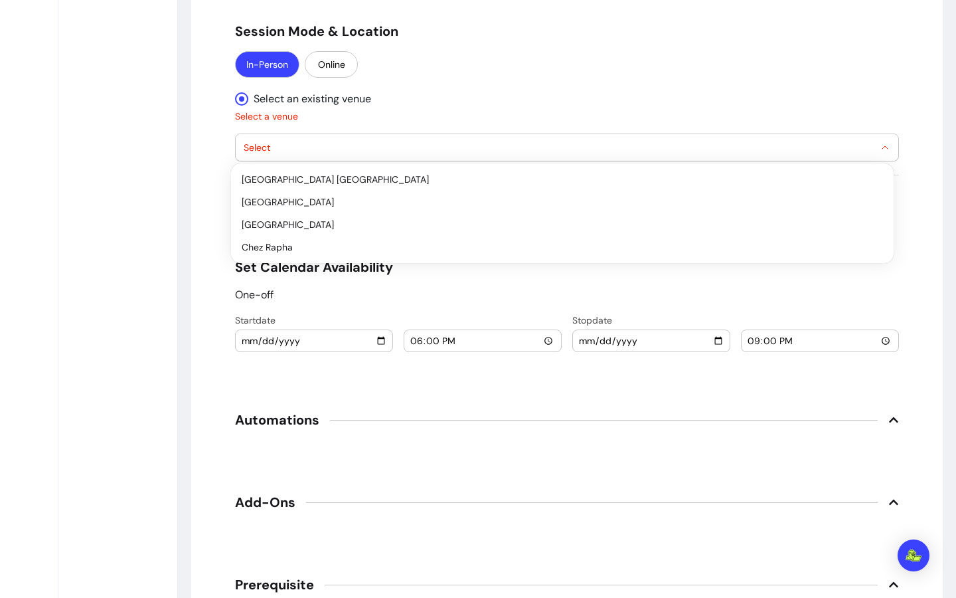
click at [305, 143] on span "Select" at bounding box center [559, 147] width 631 height 13
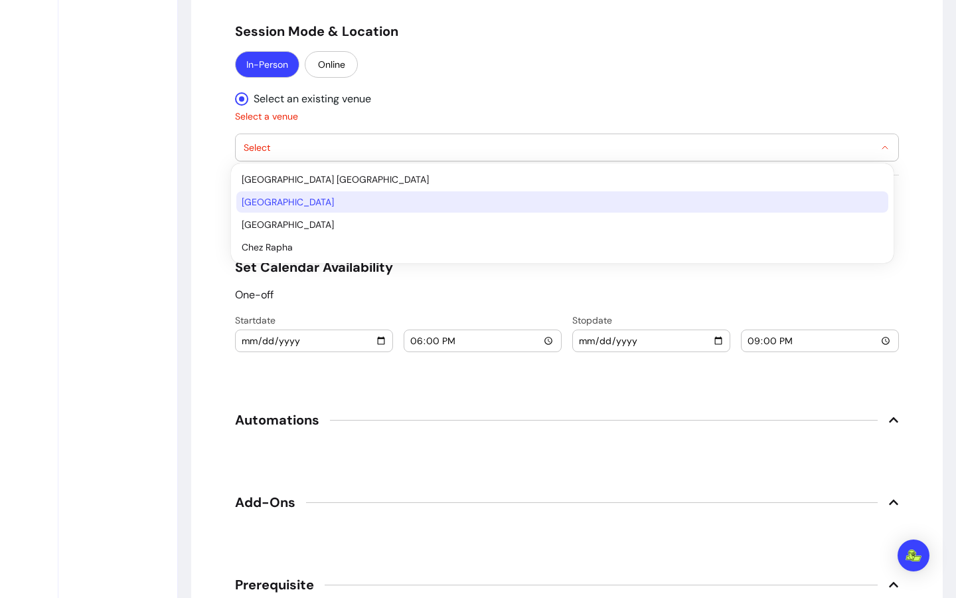
click at [304, 194] on li "Hyde Park" at bounding box center [562, 201] width 652 height 21
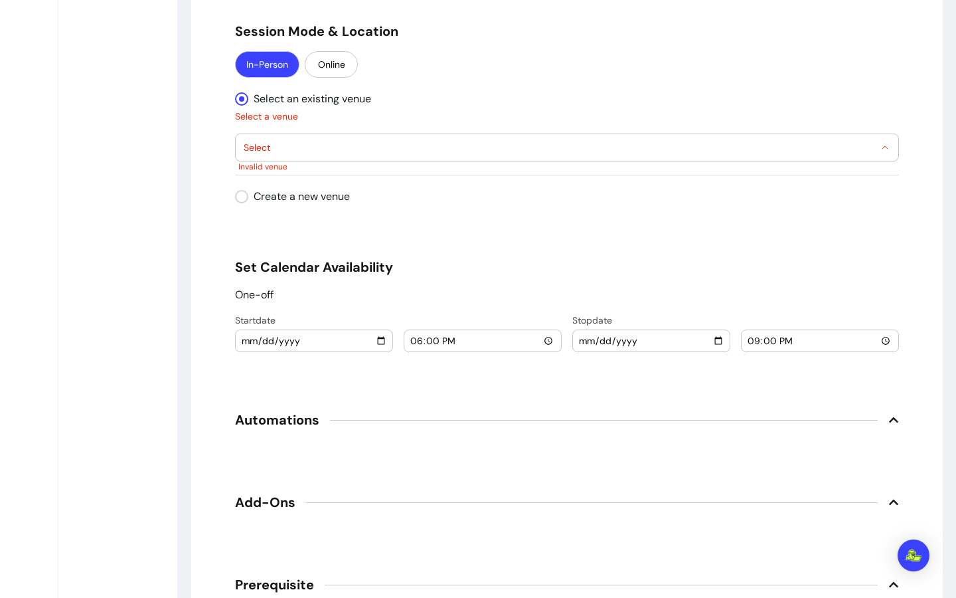
select select "**********"
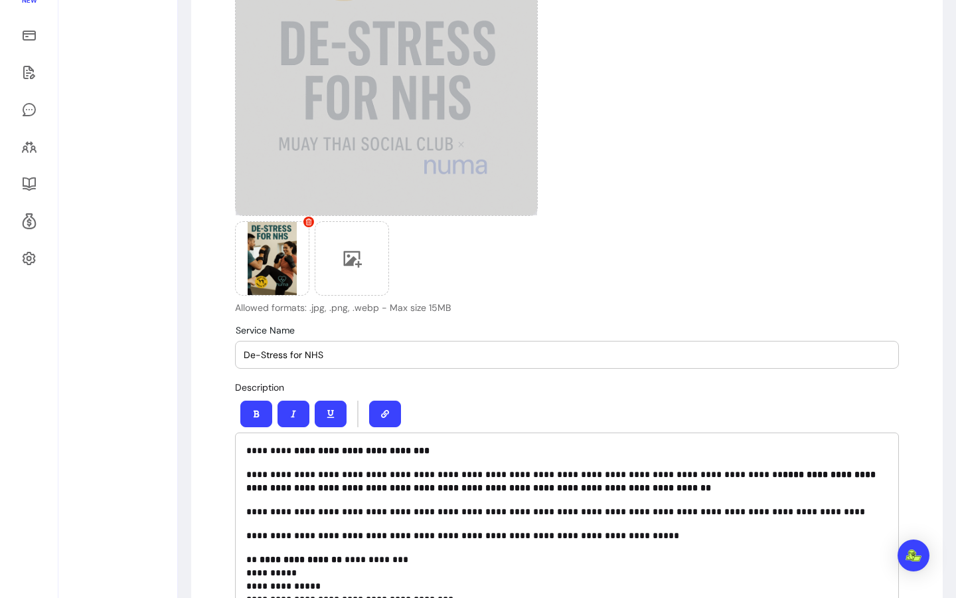
scroll to position [0, 0]
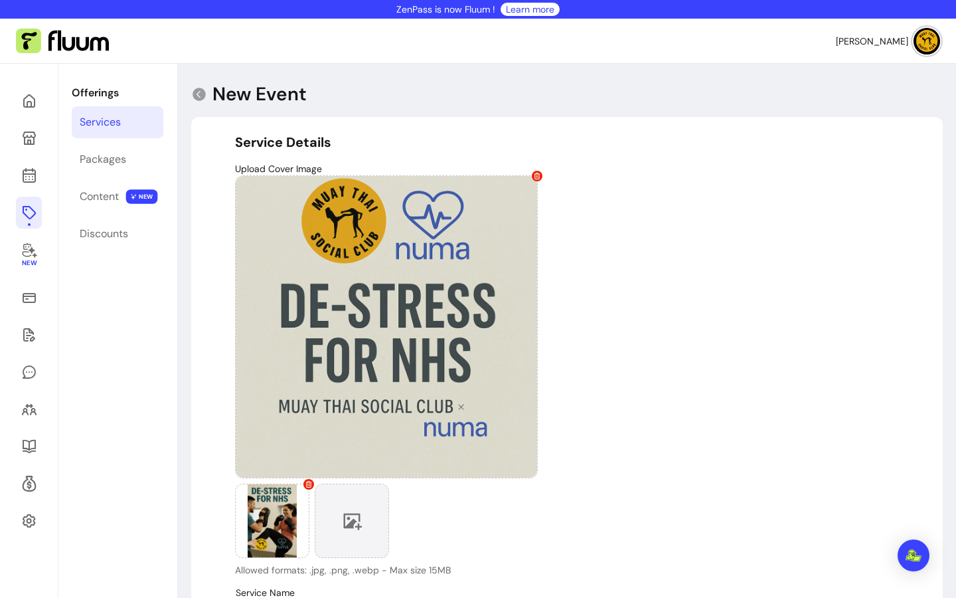
drag, startPoint x: 282, startPoint y: 517, endPoint x: 367, endPoint y: 517, distance: 85.0
click at [367, 517] on div at bounding box center [386, 520] width 303 height 74
click at [357, 517] on icon at bounding box center [352, 521] width 20 height 20
drag, startPoint x: 270, startPoint y: 523, endPoint x: 345, endPoint y: 529, distance: 74.6
click at [345, 529] on div at bounding box center [386, 520] width 303 height 74
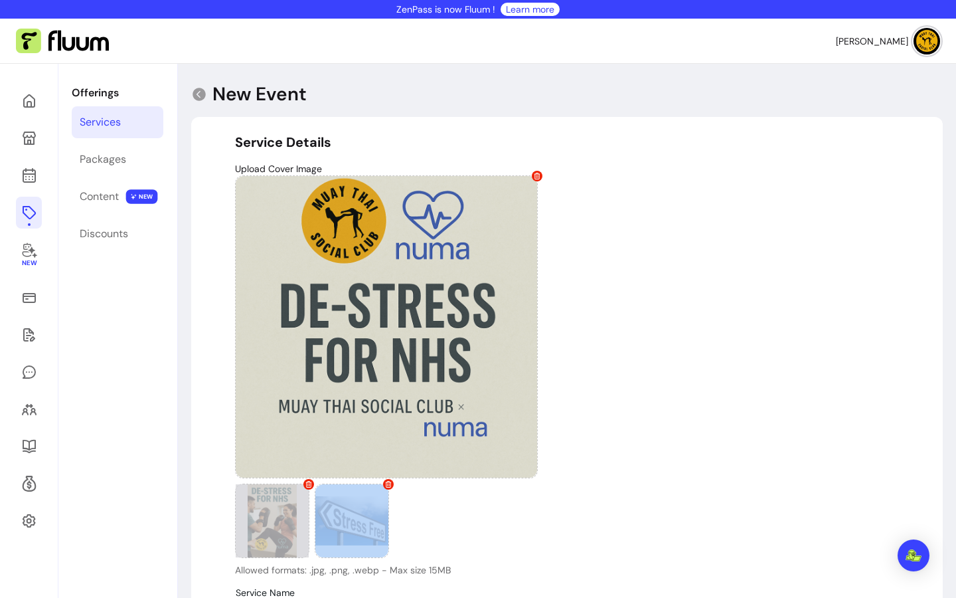
drag, startPoint x: 348, startPoint y: 523, endPoint x: 276, endPoint y: 525, distance: 72.4
click at [276, 525] on div at bounding box center [386, 520] width 303 height 74
drag, startPoint x: 345, startPoint y: 523, endPoint x: 270, endPoint y: 523, distance: 75.7
click at [270, 523] on div at bounding box center [386, 520] width 303 height 74
drag, startPoint x: 324, startPoint y: 517, endPoint x: 280, endPoint y: 505, distance: 45.6
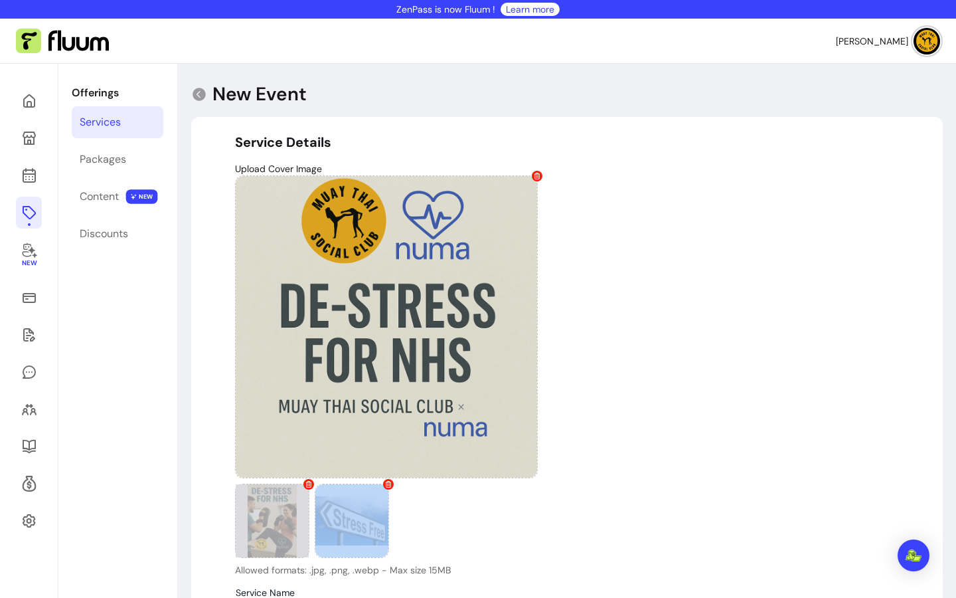
click at [280, 509] on div at bounding box center [386, 520] width 303 height 74
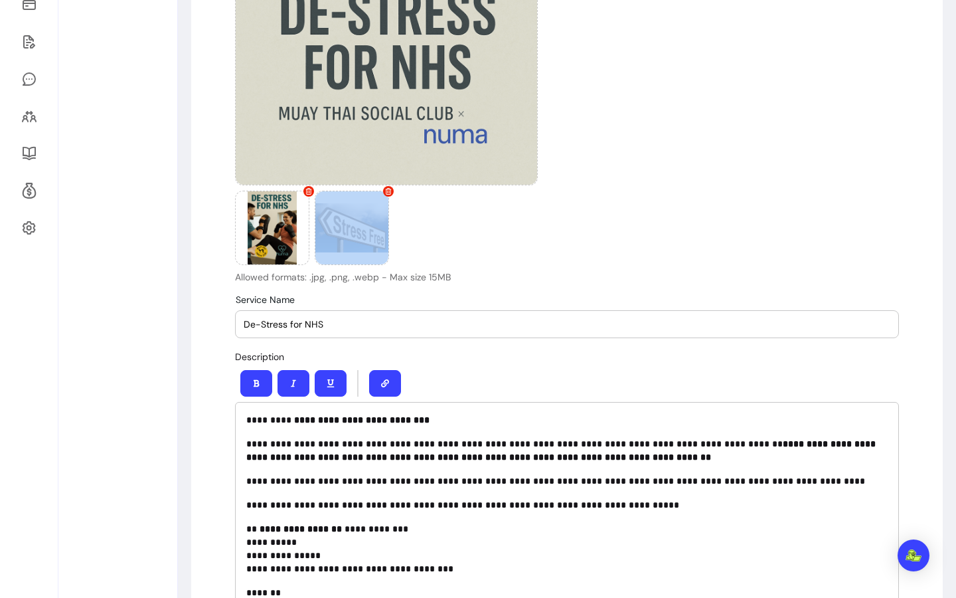
scroll to position [157, 0]
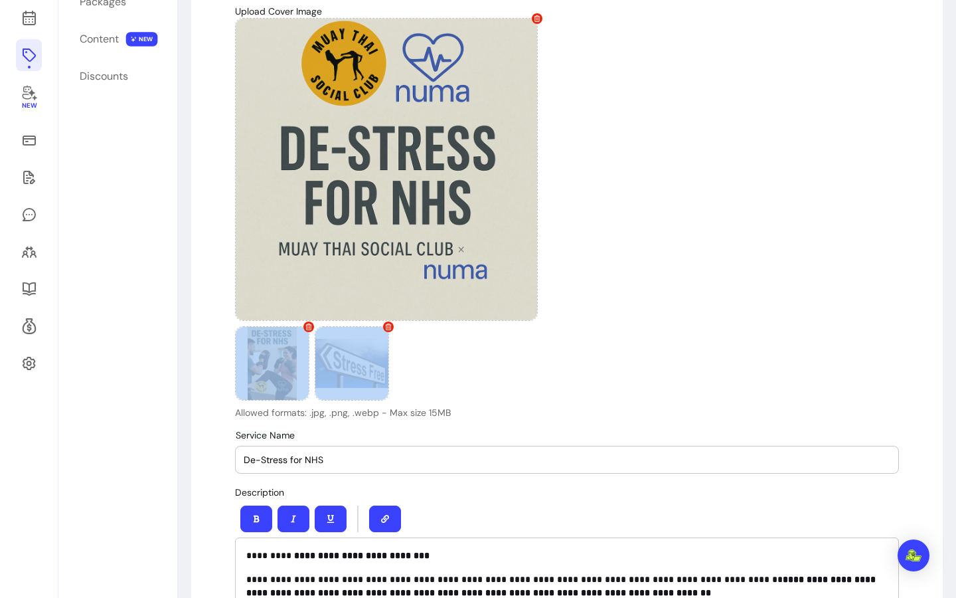
drag, startPoint x: 411, startPoint y: 191, endPoint x: 469, endPoint y: 359, distance: 178.3
click at [357, 346] on div "Allowed formats: .jpg, .png, .webp - Max size 15MB" at bounding box center [386, 218] width 303 height 401
drag, startPoint x: 349, startPoint y: 350, endPoint x: 275, endPoint y: 357, distance: 74.7
click at [275, 357] on div at bounding box center [386, 363] width 303 height 74
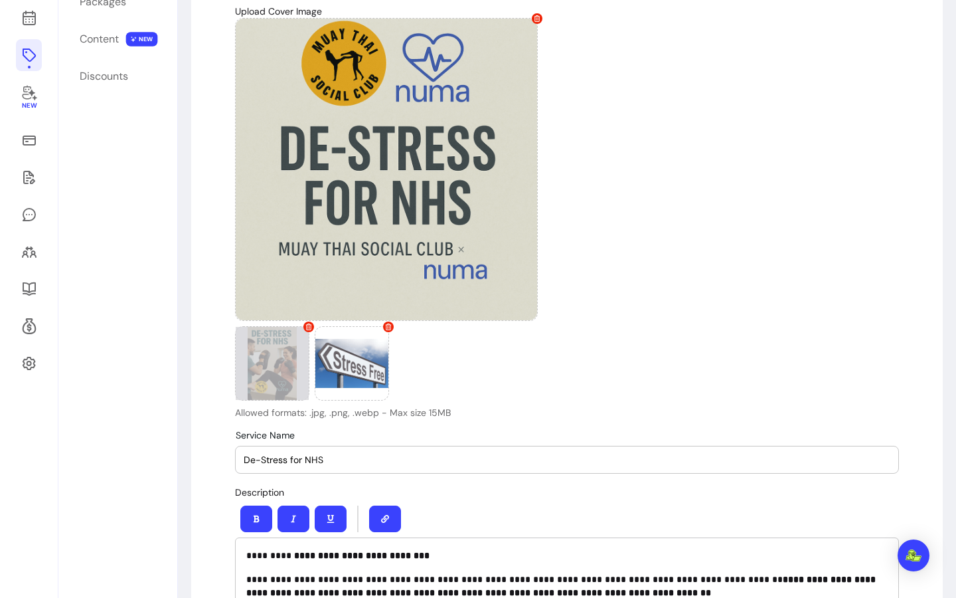
drag, startPoint x: 274, startPoint y: 356, endPoint x: 297, endPoint y: 355, distance: 22.6
click at [297, 355] on div at bounding box center [272, 363] width 74 height 74
click at [306, 327] on icon at bounding box center [309, 326] width 6 height 7
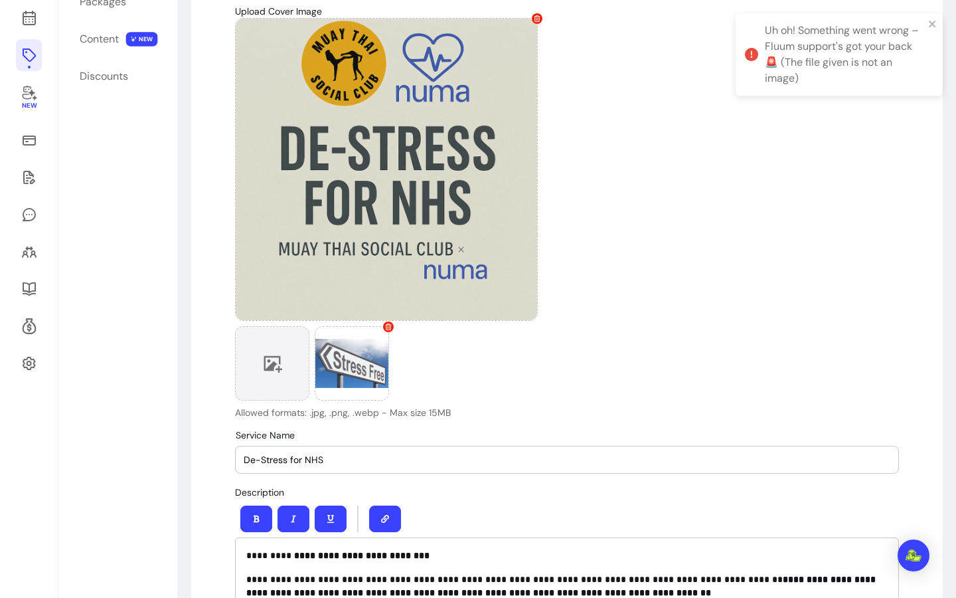
drag, startPoint x: 378, startPoint y: 369, endPoint x: 269, endPoint y: 361, distance: 109.2
click at [270, 361] on div at bounding box center [386, 363] width 303 height 74
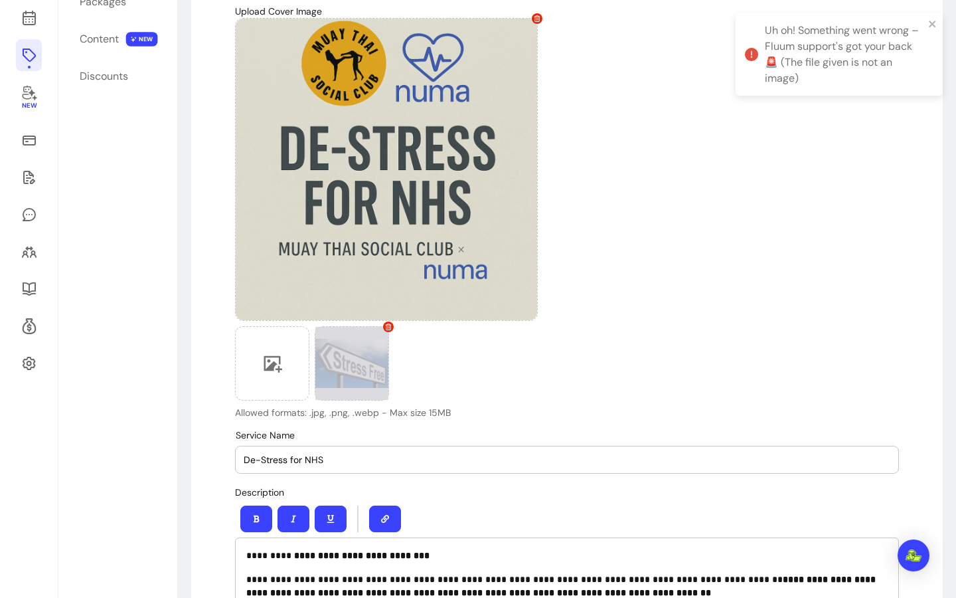
drag, startPoint x: 268, startPoint y: 359, endPoint x: 346, endPoint y: 359, distance: 78.4
click at [346, 359] on div at bounding box center [386, 363] width 303 height 74
click at [383, 330] on span at bounding box center [388, 326] width 11 height 11
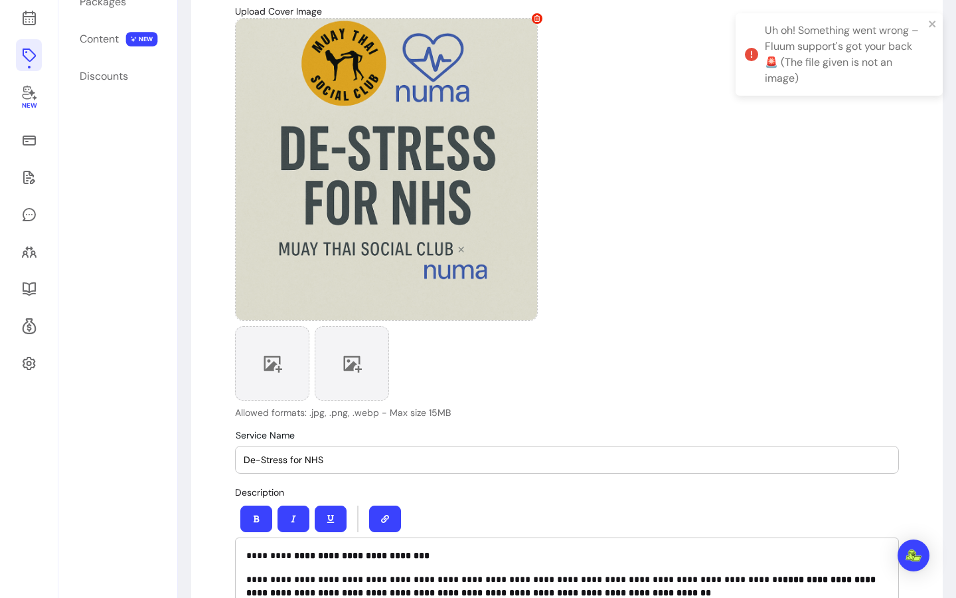
click at [274, 367] on icon at bounding box center [273, 364] width 19 height 17
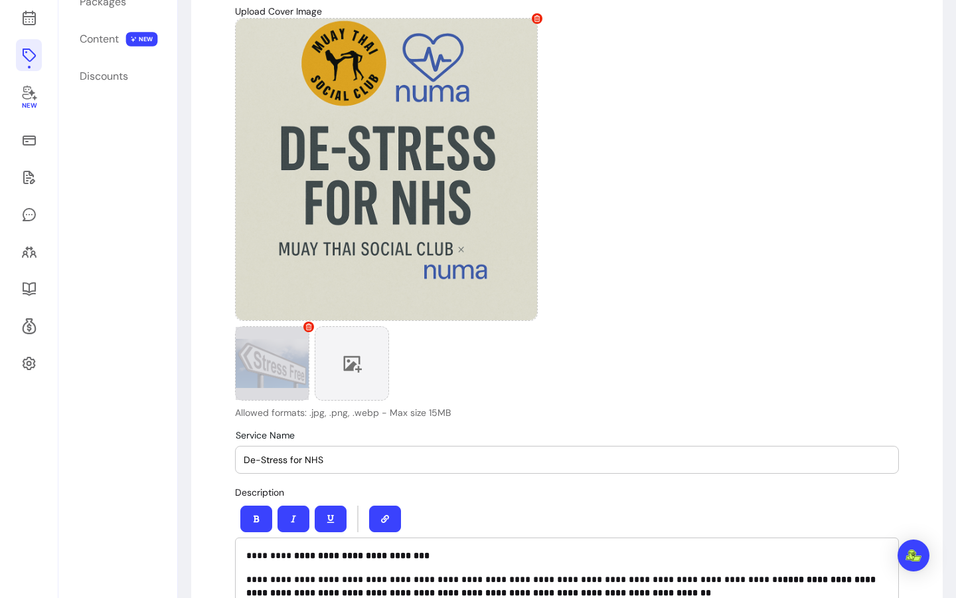
click at [347, 357] on icon at bounding box center [352, 363] width 20 height 20
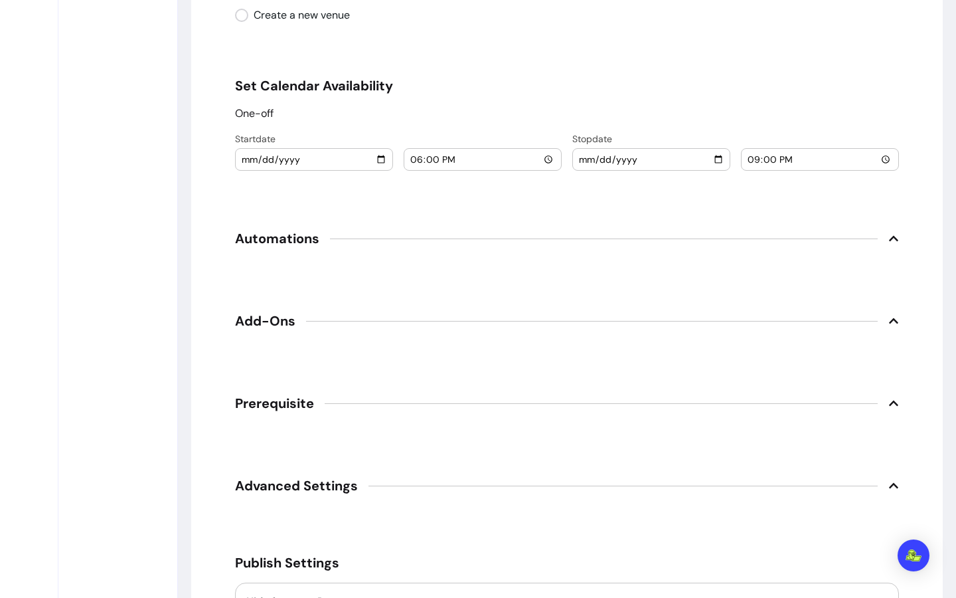
scroll to position [1754, 0]
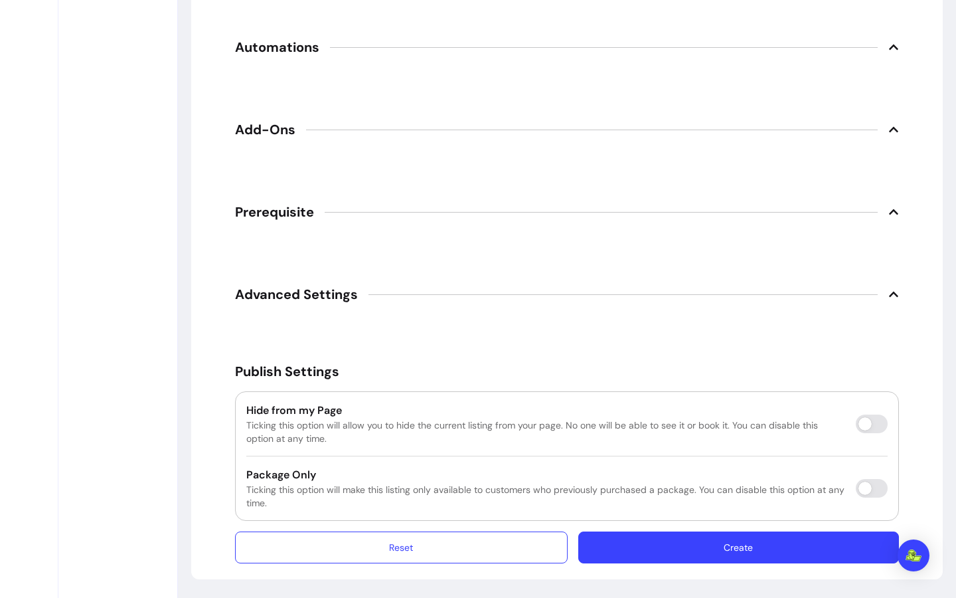
click at [714, 537] on button "Create" at bounding box center [738, 547] width 321 height 32
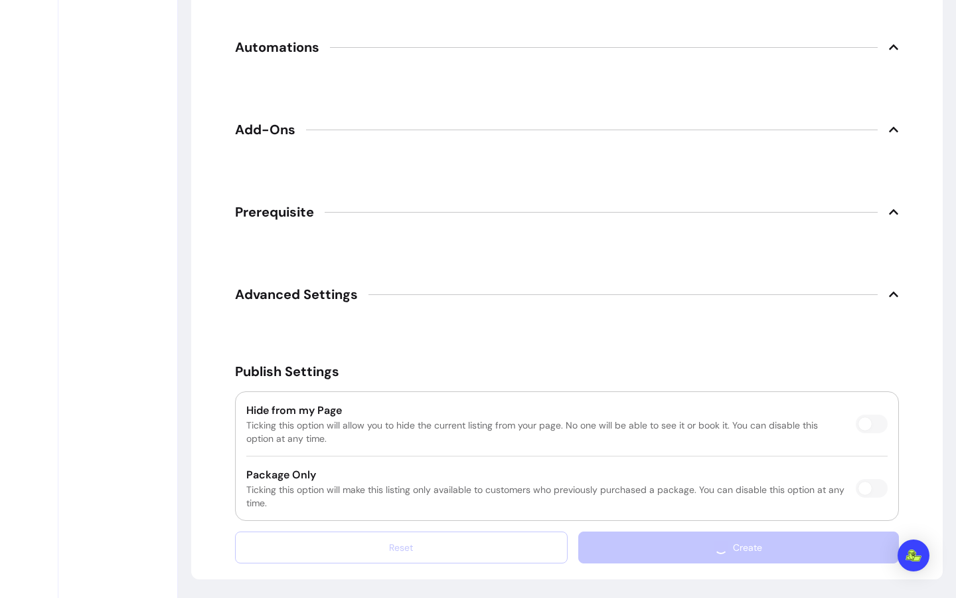
scroll to position [64, 0]
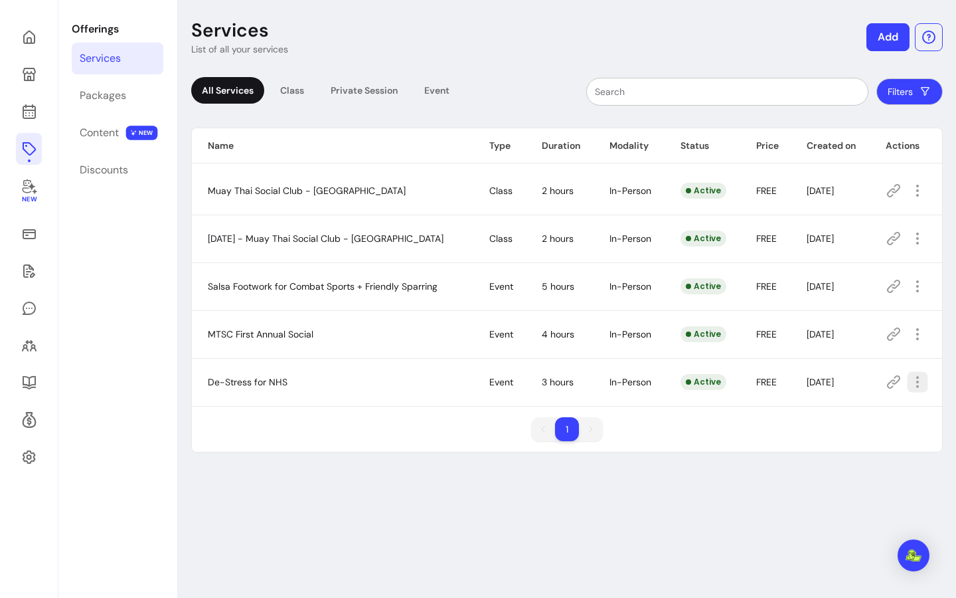
click at [910, 384] on icon "button" at bounding box center [917, 381] width 15 height 15
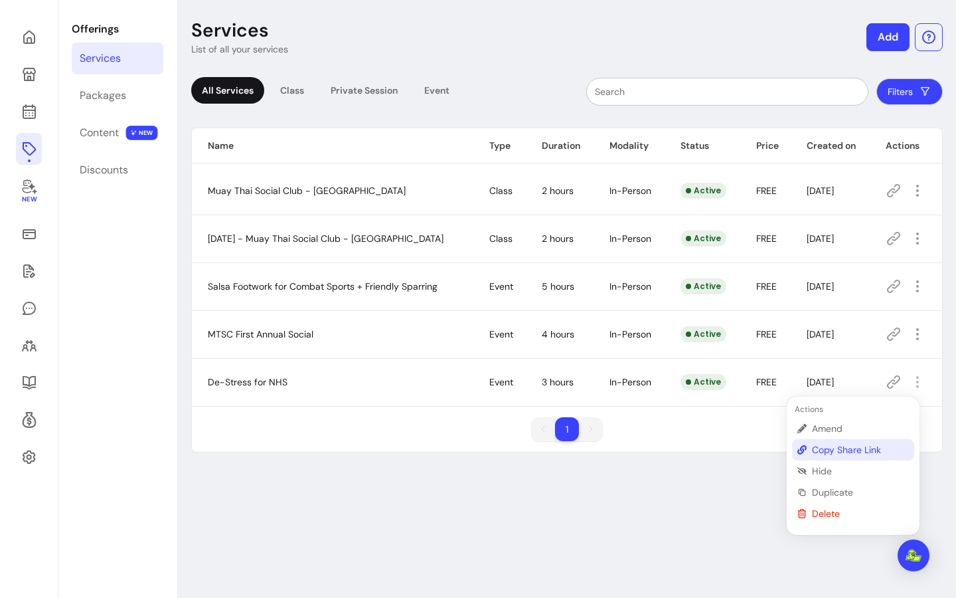
click at [863, 451] on span "Copy Share Link" at bounding box center [860, 449] width 97 height 13
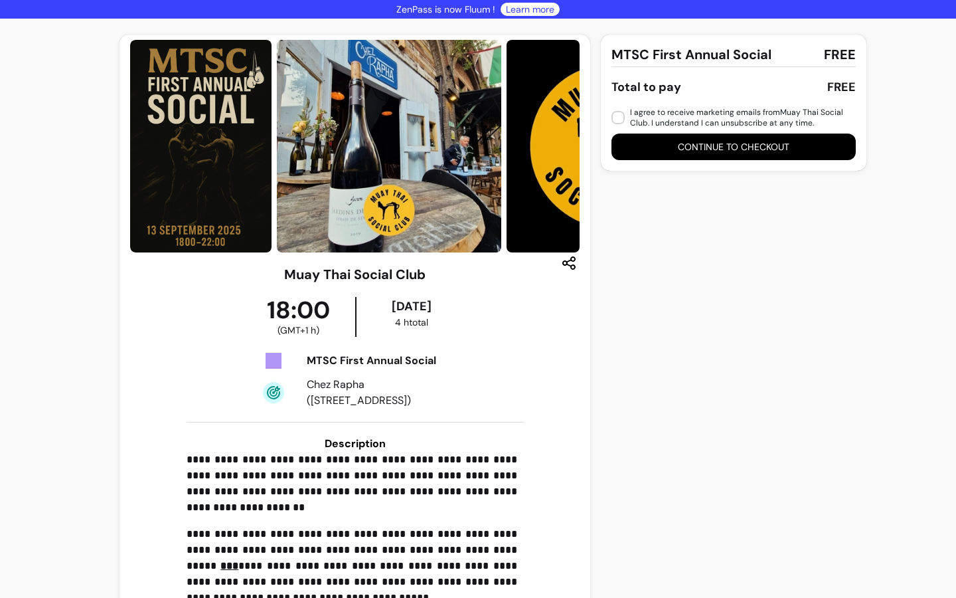
click at [211, 170] on img at bounding box center [200, 146] width 141 height 212
click at [187, 149] on img at bounding box center [200, 146] width 141 height 212
click at [212, 204] on img at bounding box center [200, 146] width 141 height 212
drag, startPoint x: 263, startPoint y: 173, endPoint x: 240, endPoint y: 173, distance: 23.2
click at [277, 173] on img at bounding box center [389, 146] width 224 height 212
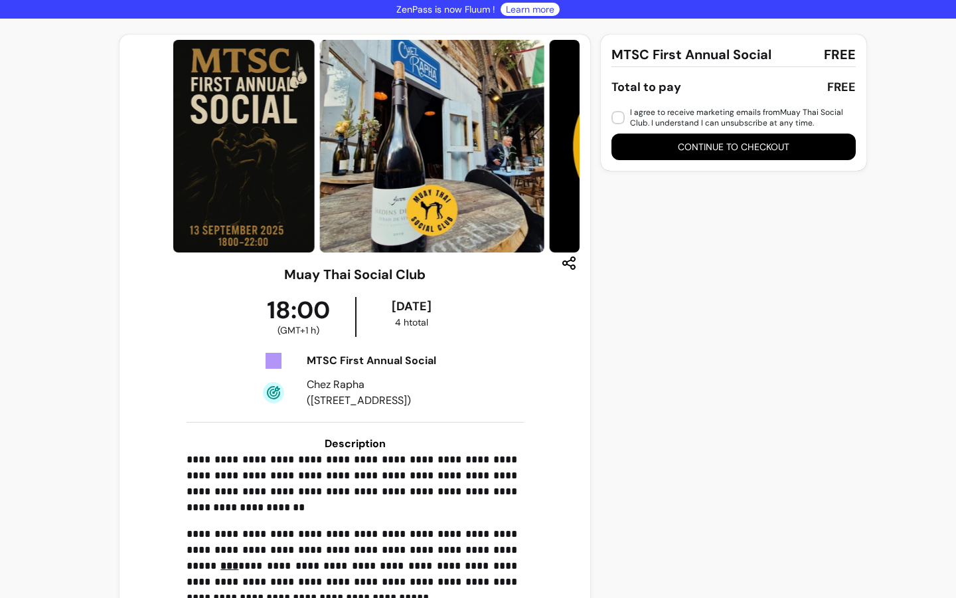
drag, startPoint x: 440, startPoint y: 169, endPoint x: 606, endPoint y: 172, distance: 165.4
click at [606, 172] on div "**********" at bounding box center [478, 478] width 717 height 887
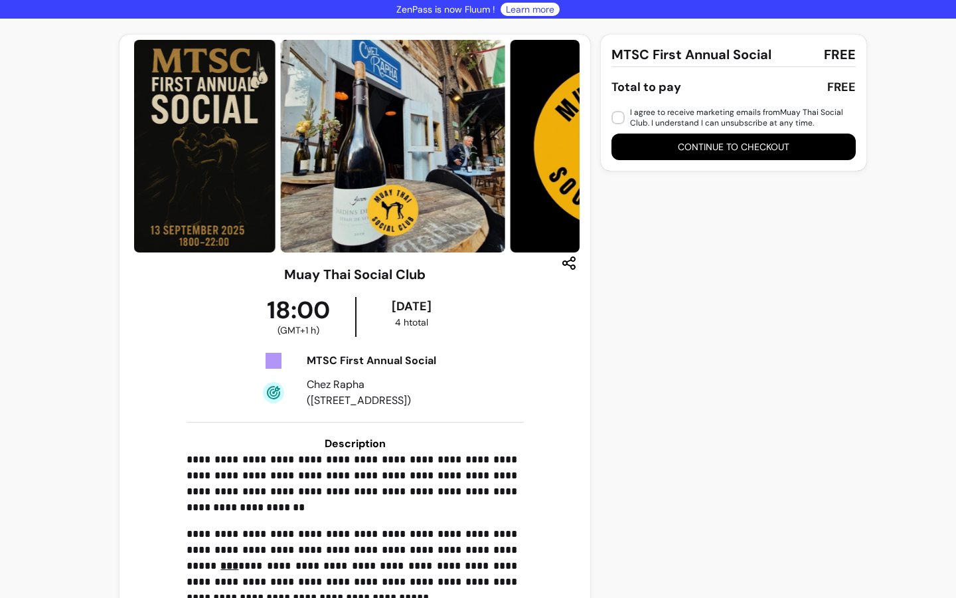
drag, startPoint x: 405, startPoint y: 175, endPoint x: 430, endPoint y: 177, distance: 24.6
click at [430, 177] on img at bounding box center [393, 146] width 224 height 212
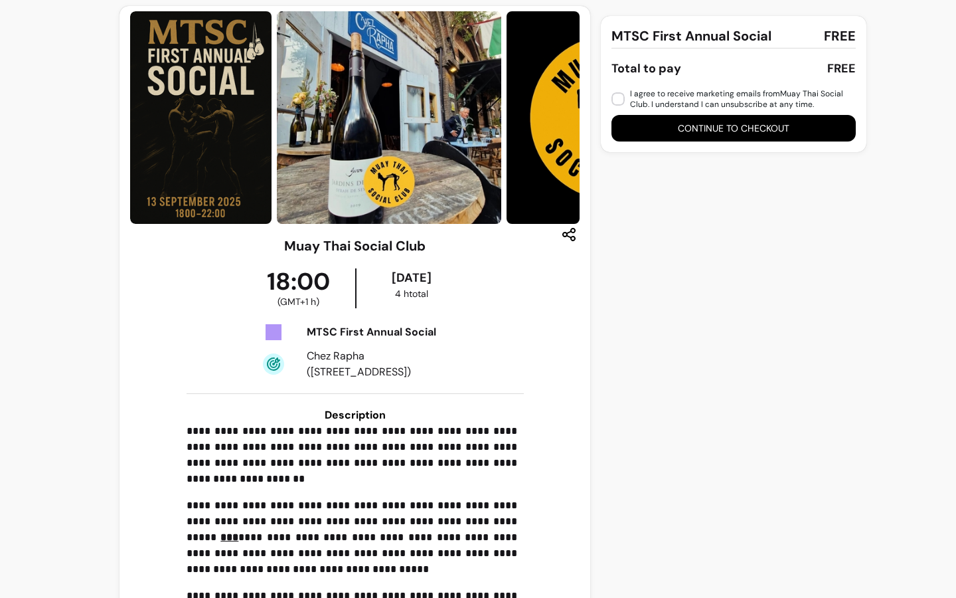
scroll to position [35, 0]
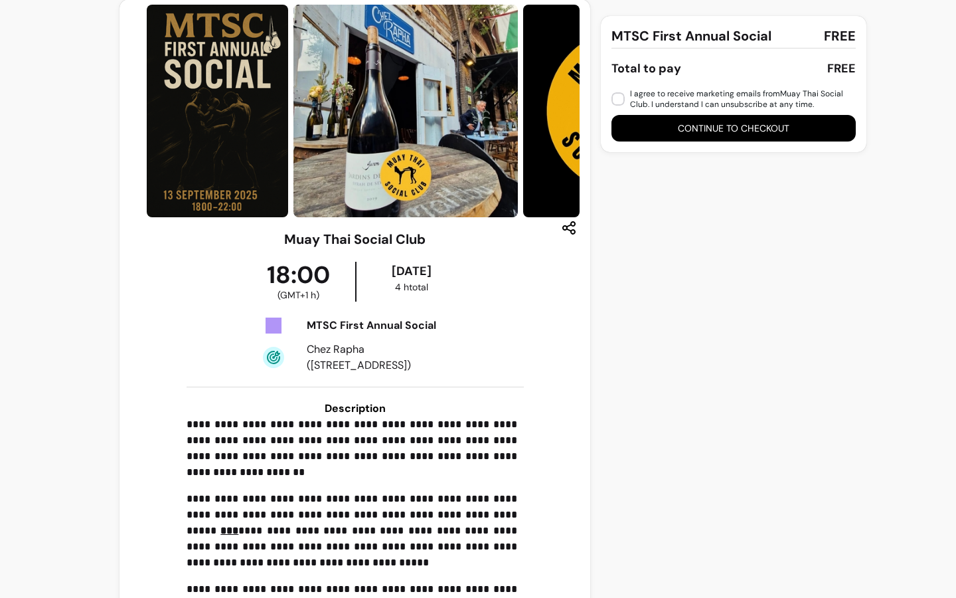
drag, startPoint x: 356, startPoint y: 27, endPoint x: 376, endPoint y: 29, distance: 20.0
click at [376, 29] on img at bounding box center [405, 111] width 224 height 212
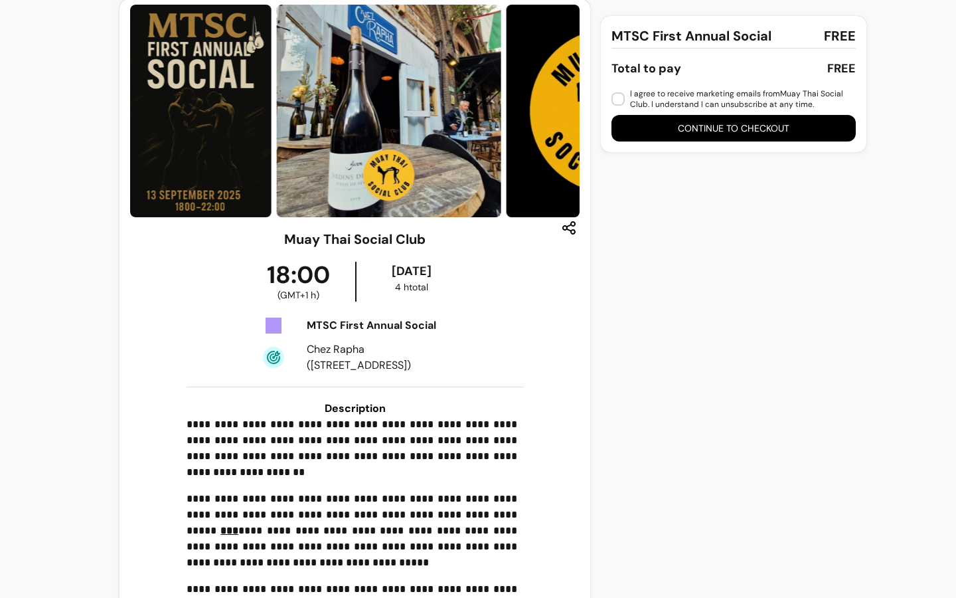
click at [232, 68] on img at bounding box center [200, 111] width 141 height 212
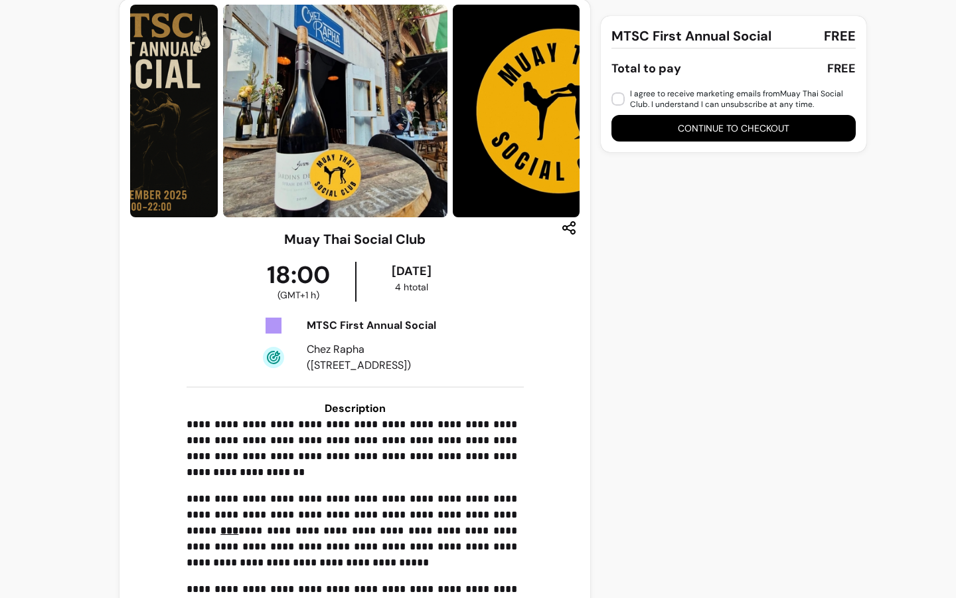
drag, startPoint x: 363, startPoint y: 126, endPoint x: 309, endPoint y: 135, distance: 53.8
click at [309, 135] on img at bounding box center [335, 111] width 224 height 212
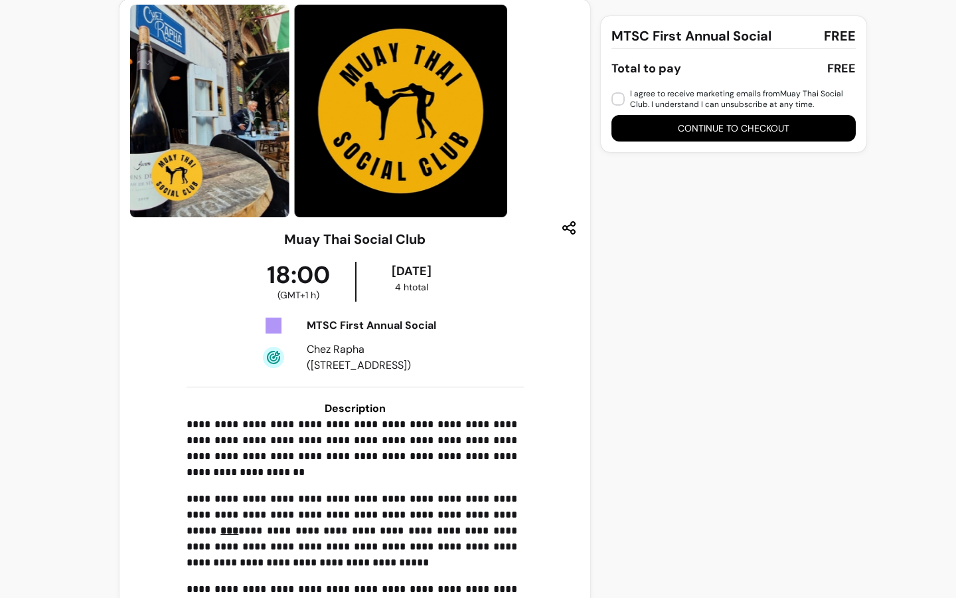
drag, startPoint x: 434, startPoint y: 133, endPoint x: 266, endPoint y: 133, distance: 168.7
click at [266, 133] on img at bounding box center [177, 111] width 224 height 212
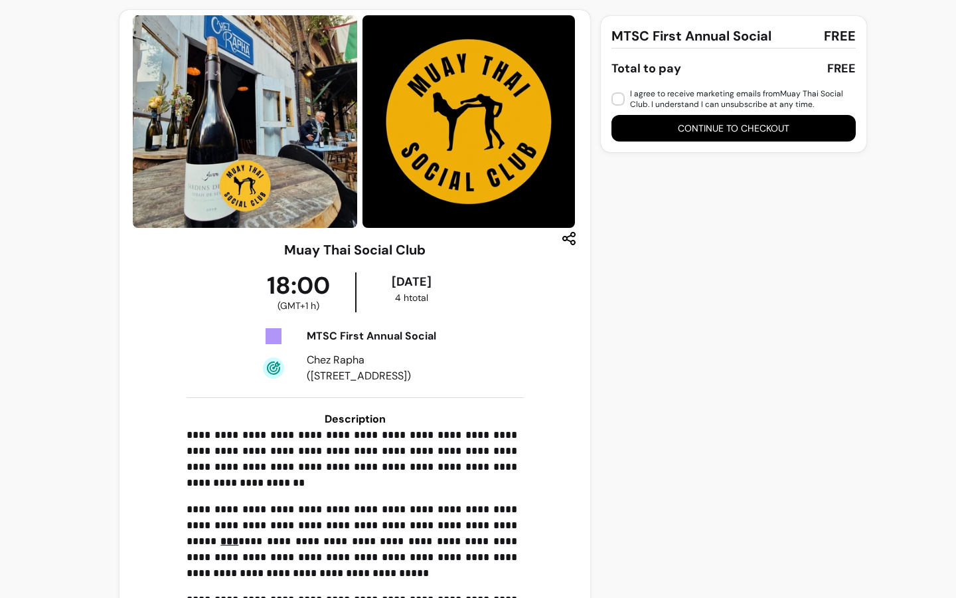
scroll to position [0, 0]
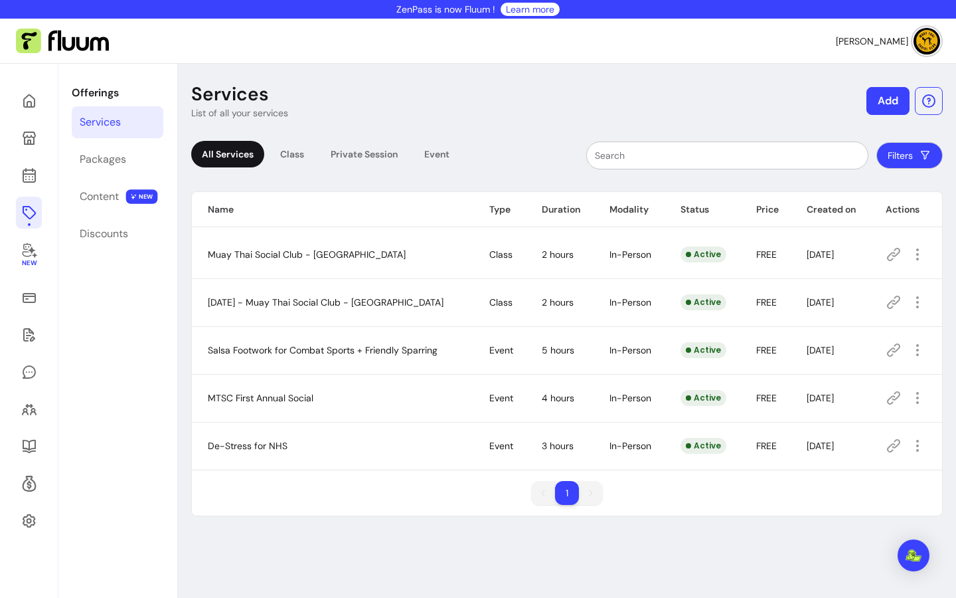
scroll to position [64, 0]
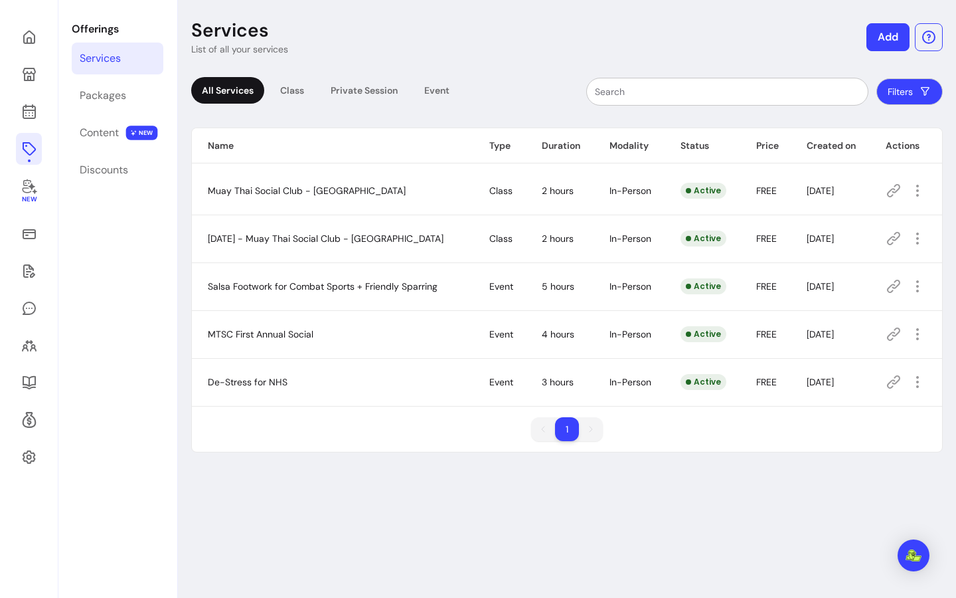
drag, startPoint x: 239, startPoint y: 384, endPoint x: 381, endPoint y: 384, distance: 142.1
click at [238, 384] on span "De-Stress for NHS" at bounding box center [248, 382] width 80 height 12
click at [912, 382] on icon "button" at bounding box center [918, 382] width 16 height 16
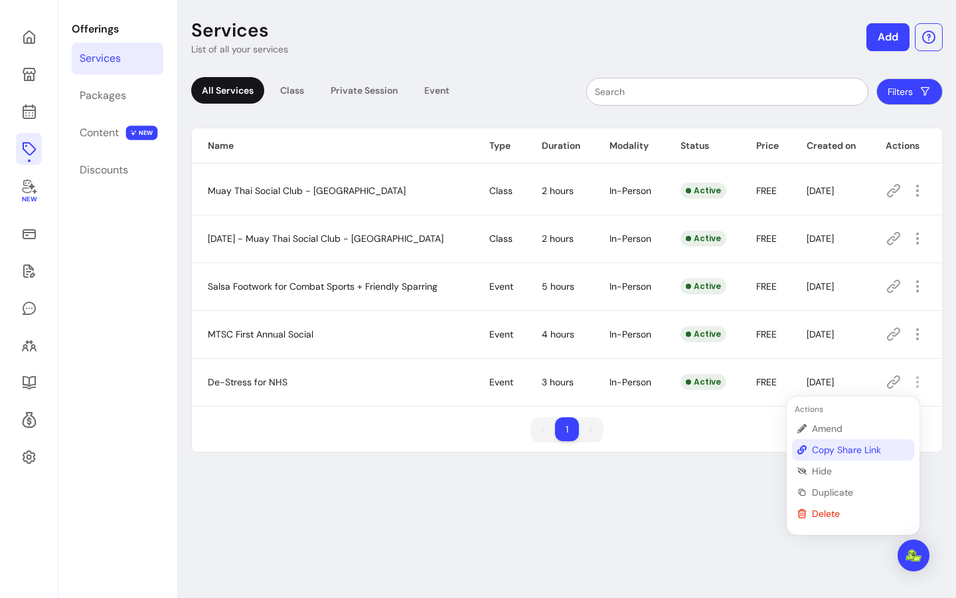
click at [874, 448] on span "Copy Share Link" at bounding box center [860, 449] width 97 height 13
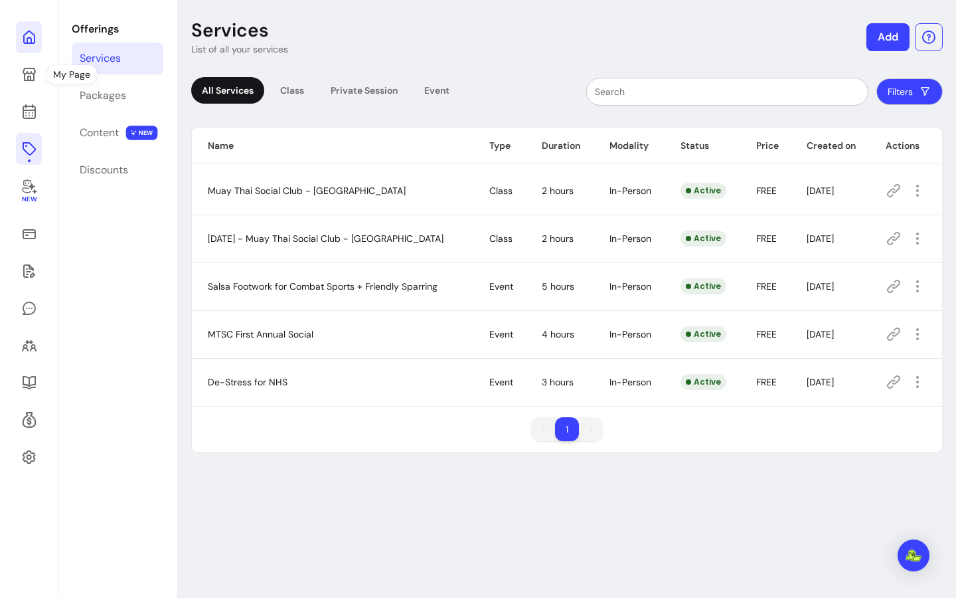
click at [23, 39] on icon at bounding box center [134, 19] width 225 height 189
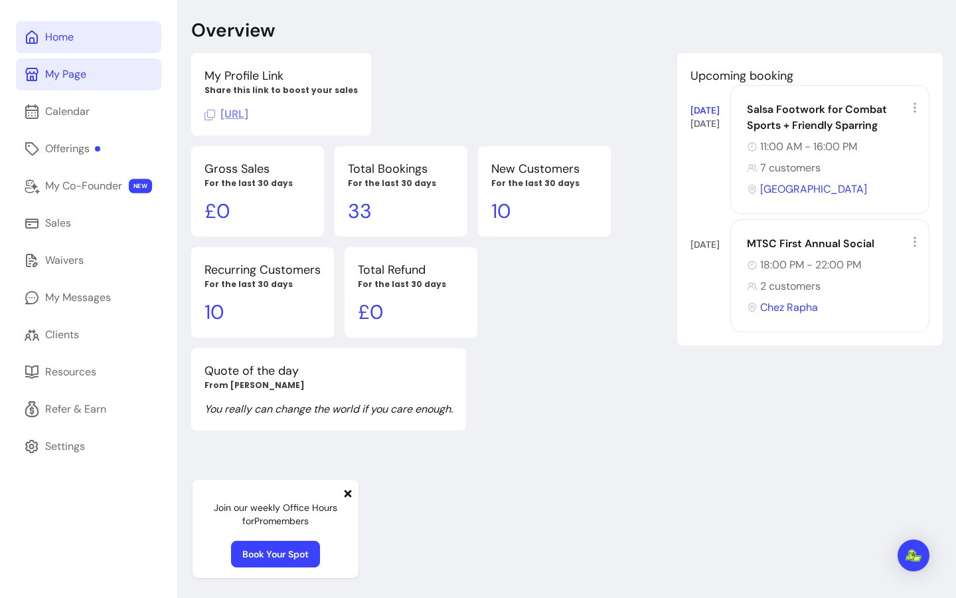
click at [69, 76] on div "My Page" at bounding box center [65, 74] width 41 height 16
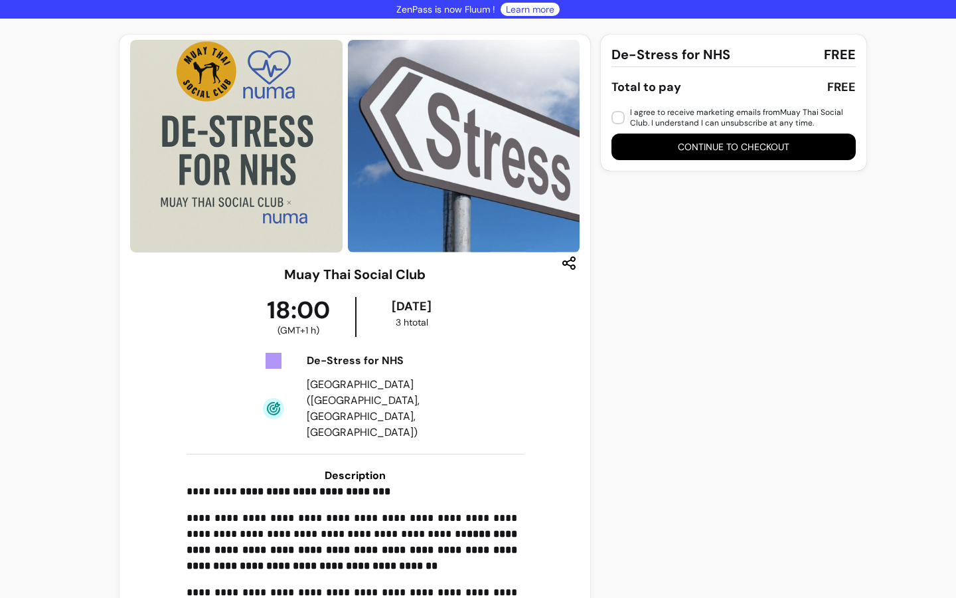
click at [300, 165] on img at bounding box center [236, 146] width 212 height 212
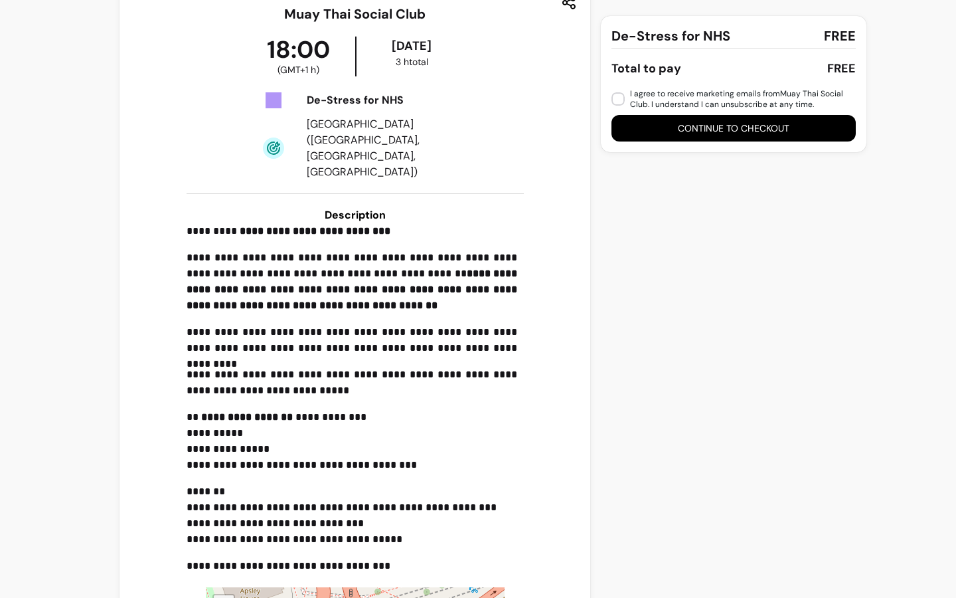
scroll to position [260, 0]
drag, startPoint x: 191, startPoint y: 240, endPoint x: 336, endPoint y: 240, distance: 144.7
click at [336, 240] on div "**********" at bounding box center [355, 402] width 450 height 795
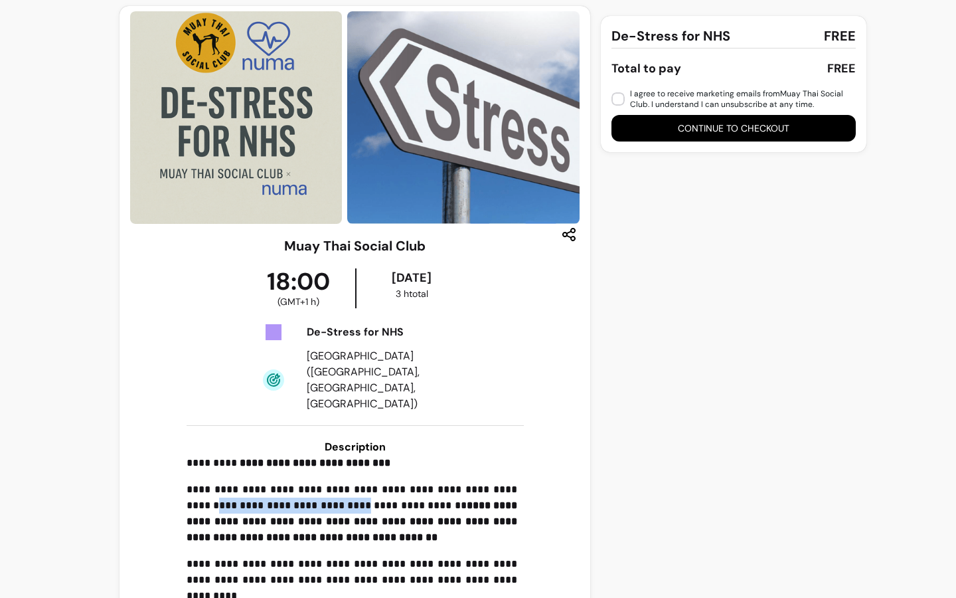
scroll to position [0, 0]
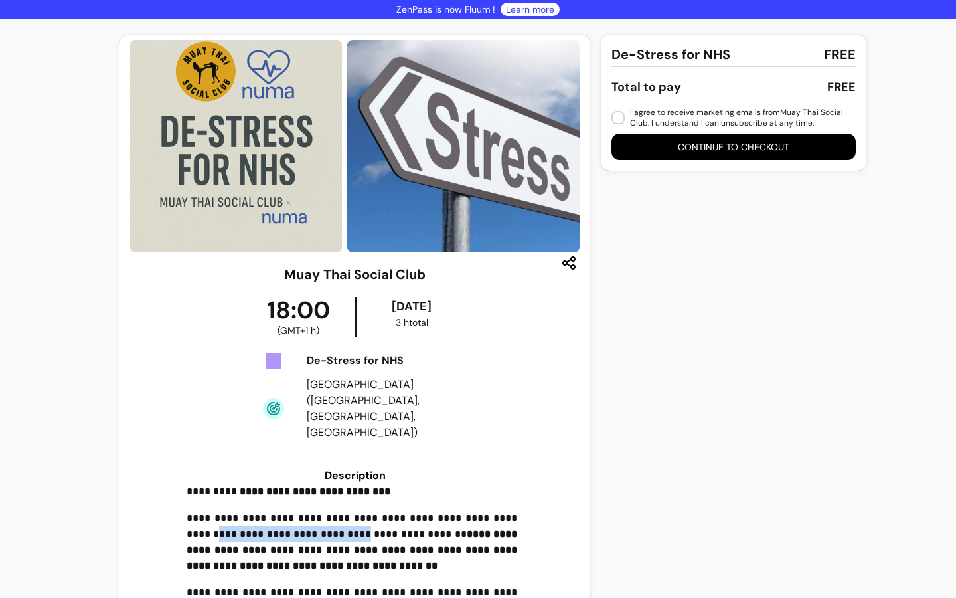
click at [436, 185] on img at bounding box center [506, 146] width 319 height 212
click at [255, 196] on img at bounding box center [235, 146] width 212 height 212
